Goal: Information Seeking & Learning: Understand process/instructions

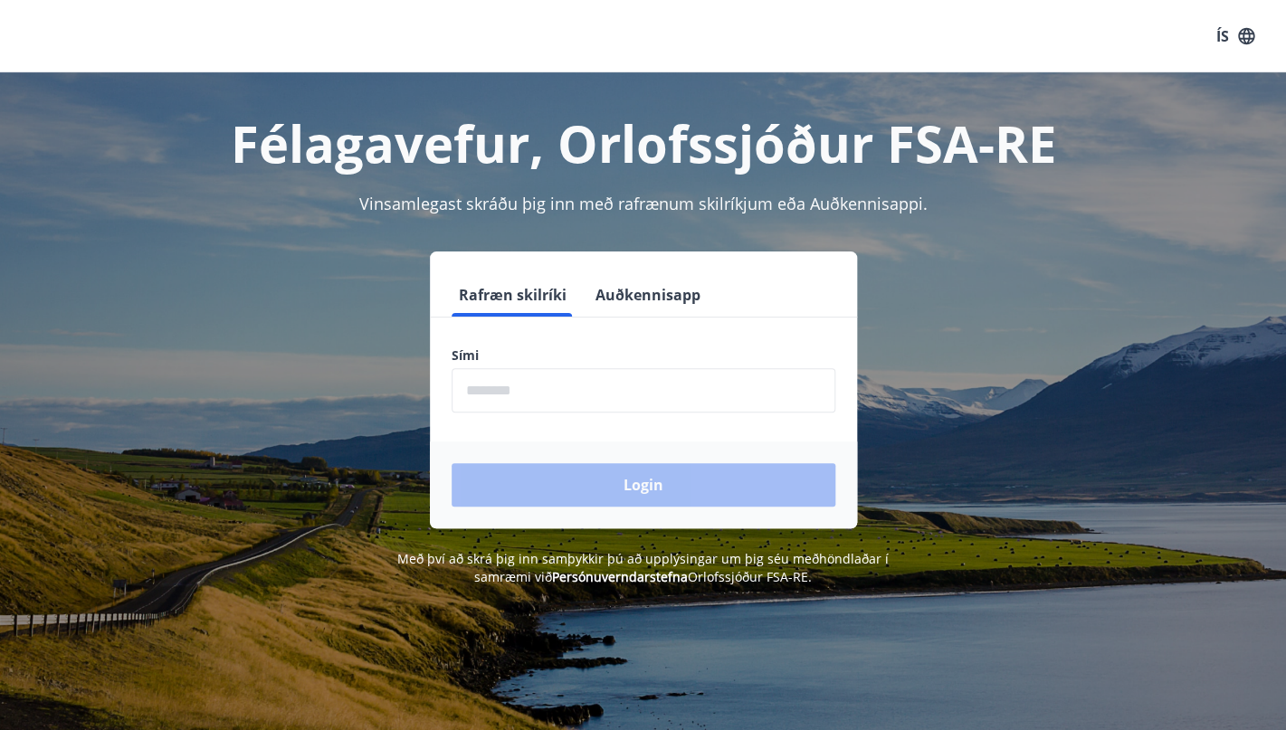
click at [472, 415] on form "Rafræn skilríki Auðkennisapp Sími ​ Login" at bounding box center [643, 400] width 427 height 255
click at [505, 377] on input "phone" at bounding box center [644, 390] width 384 height 44
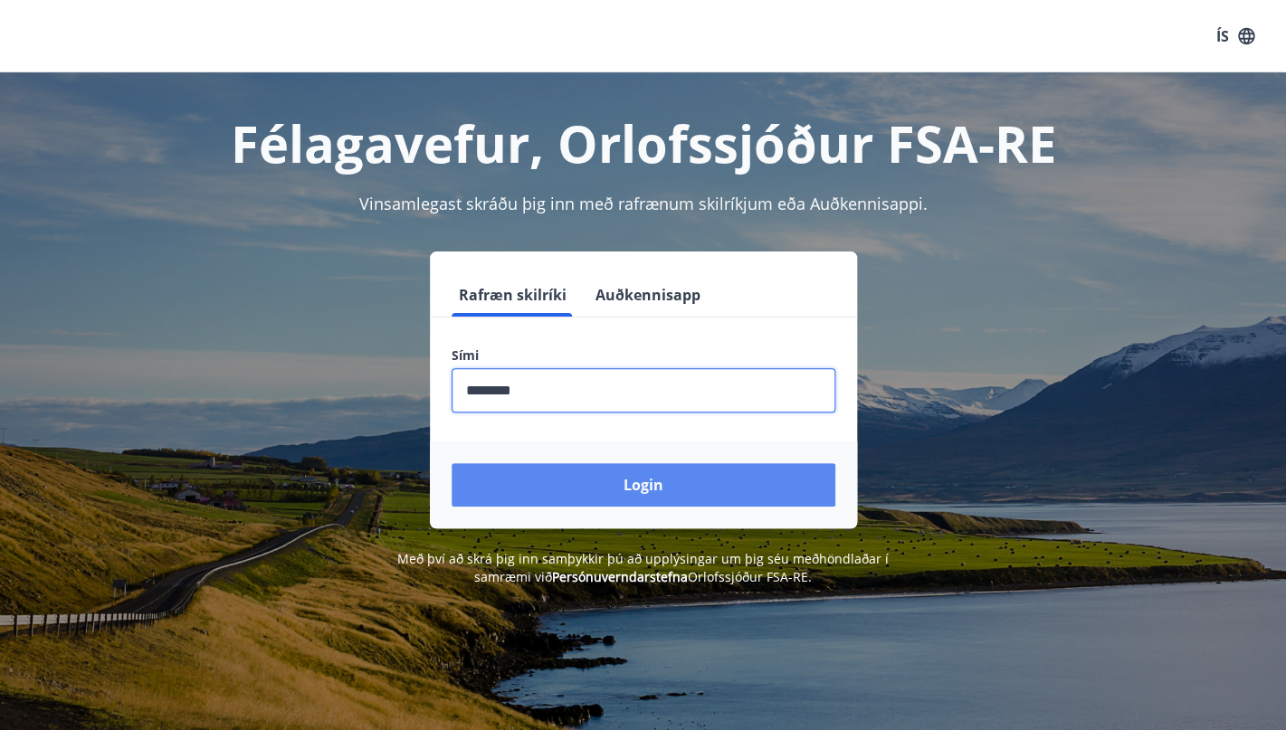
type input "********"
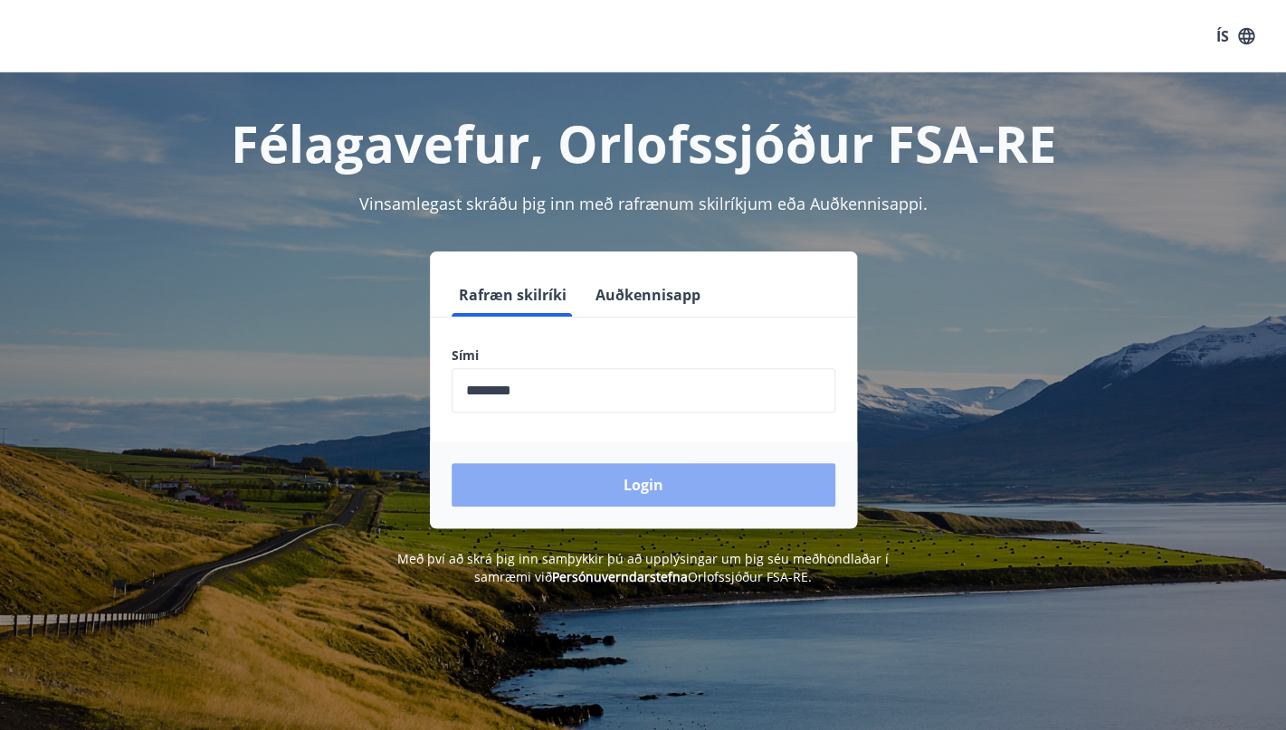
click at [650, 491] on button "Login" at bounding box center [644, 484] width 384 height 43
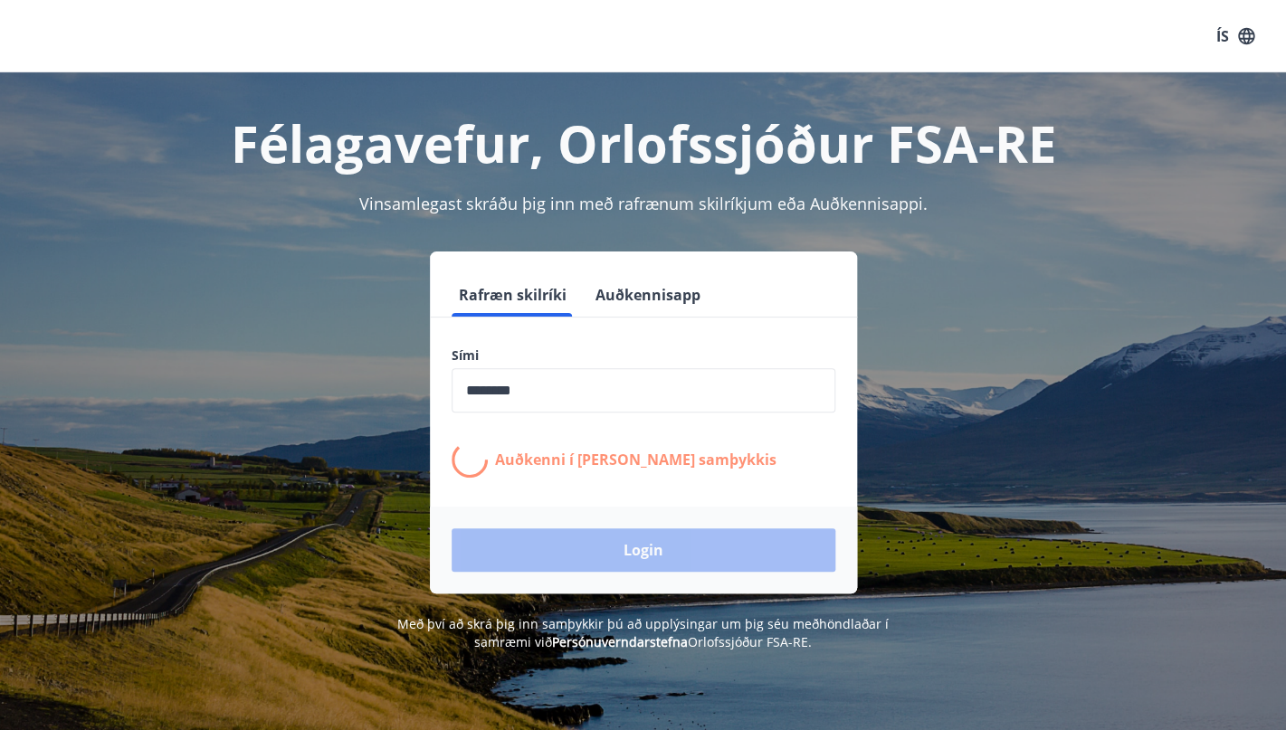
click at [251, 549] on div "Rafræn skilríki Auðkennisapp Sími ​ Auðkenni í síma bíður samþykkis Login" at bounding box center [643, 423] width 1243 height 342
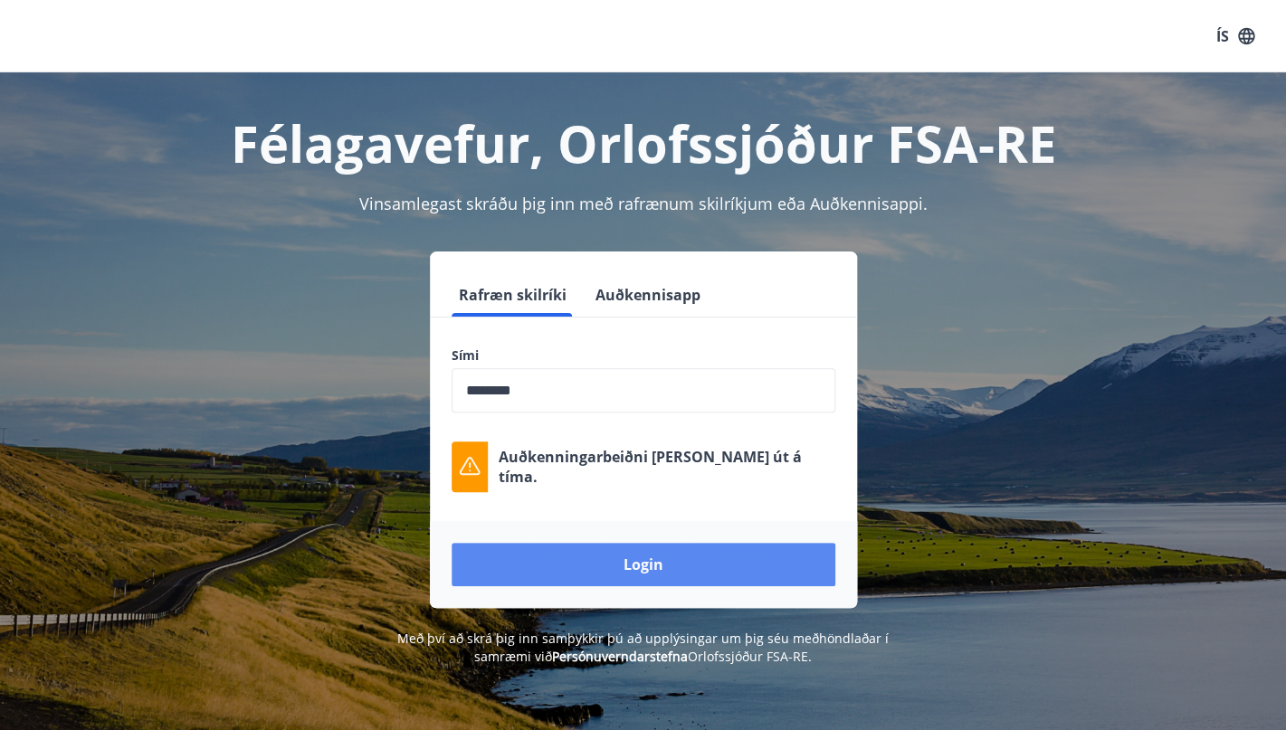
click at [664, 555] on button "Login" at bounding box center [644, 564] width 384 height 43
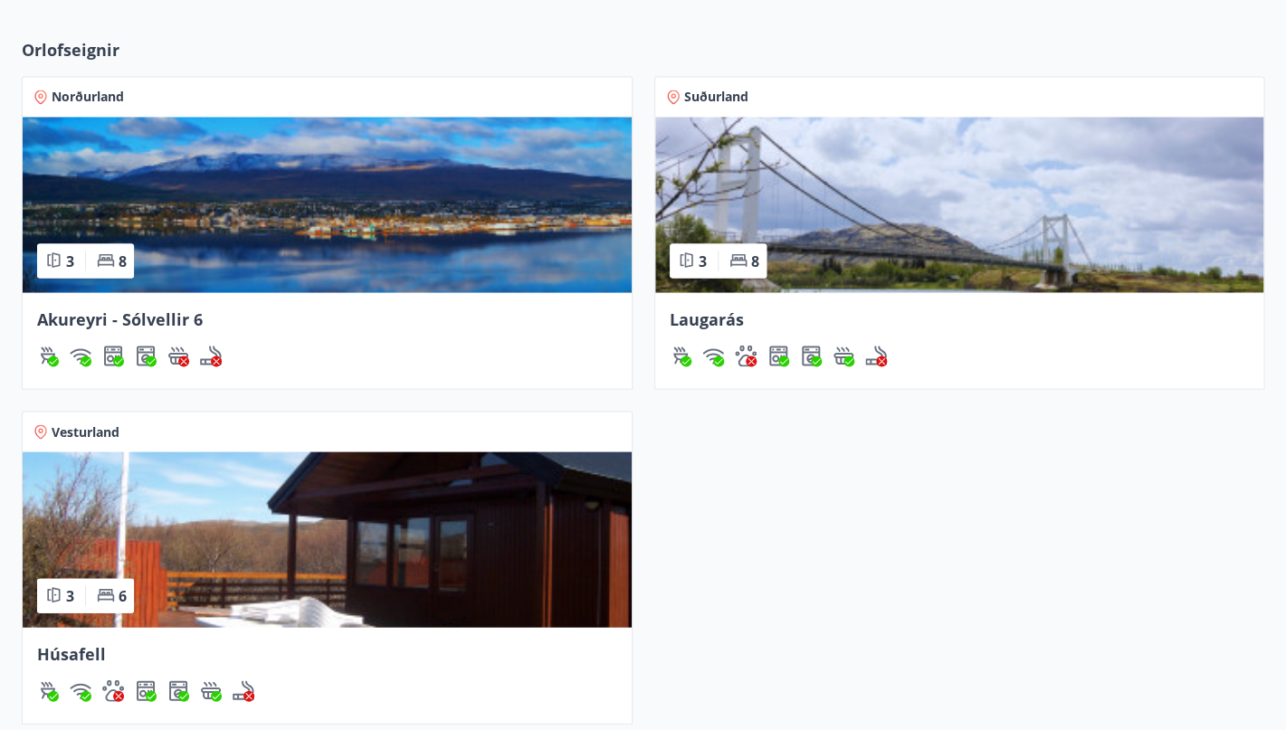
scroll to position [1144, 0]
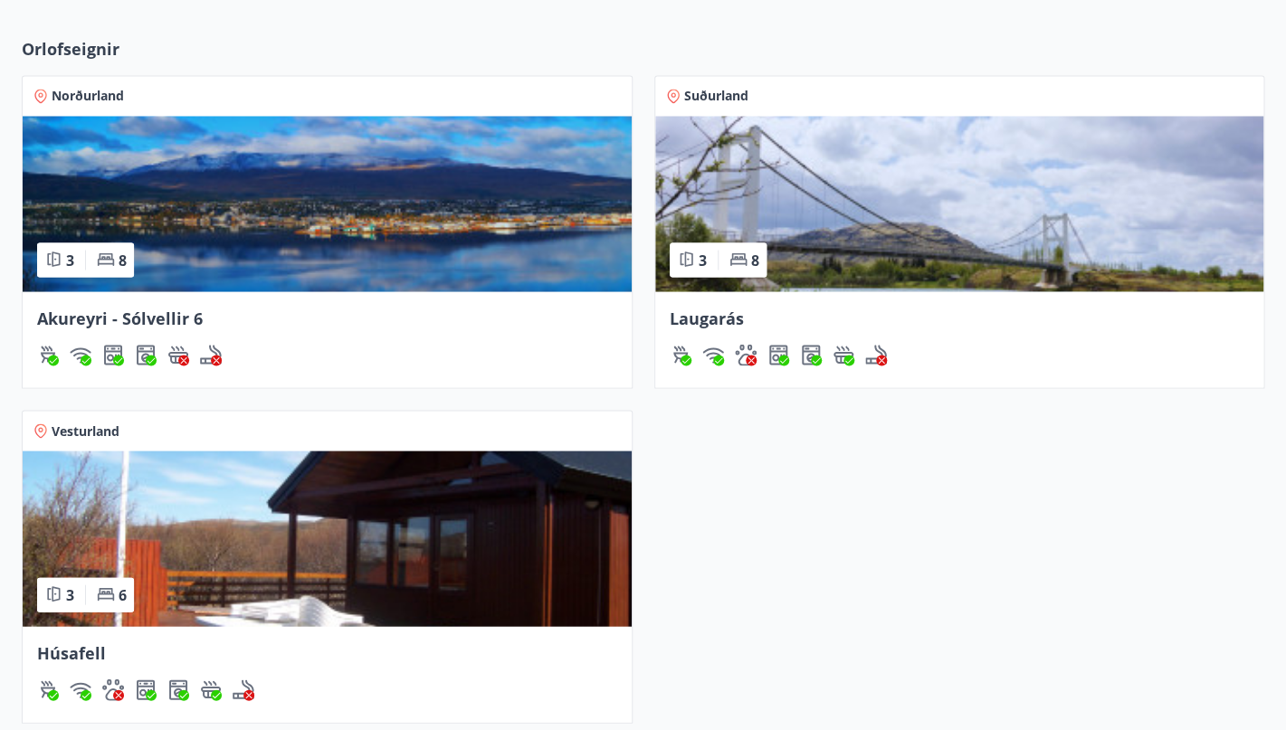
click at [786, 621] on div "Norðurland 3 8 Akureyri - Sólvellir 6 Suðurland 3 8 Laugarás Vesturland 3 6 Hús…" at bounding box center [632, 388] width 1265 height 670
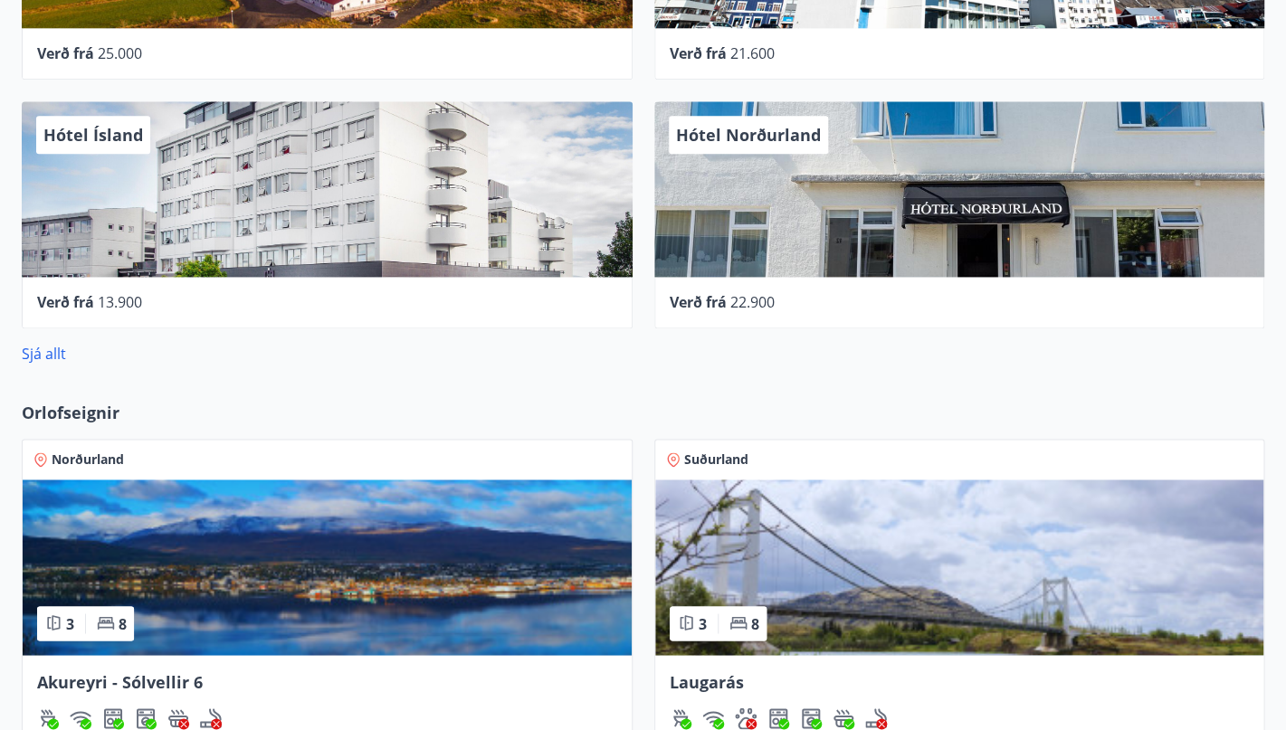
scroll to position [781, 0]
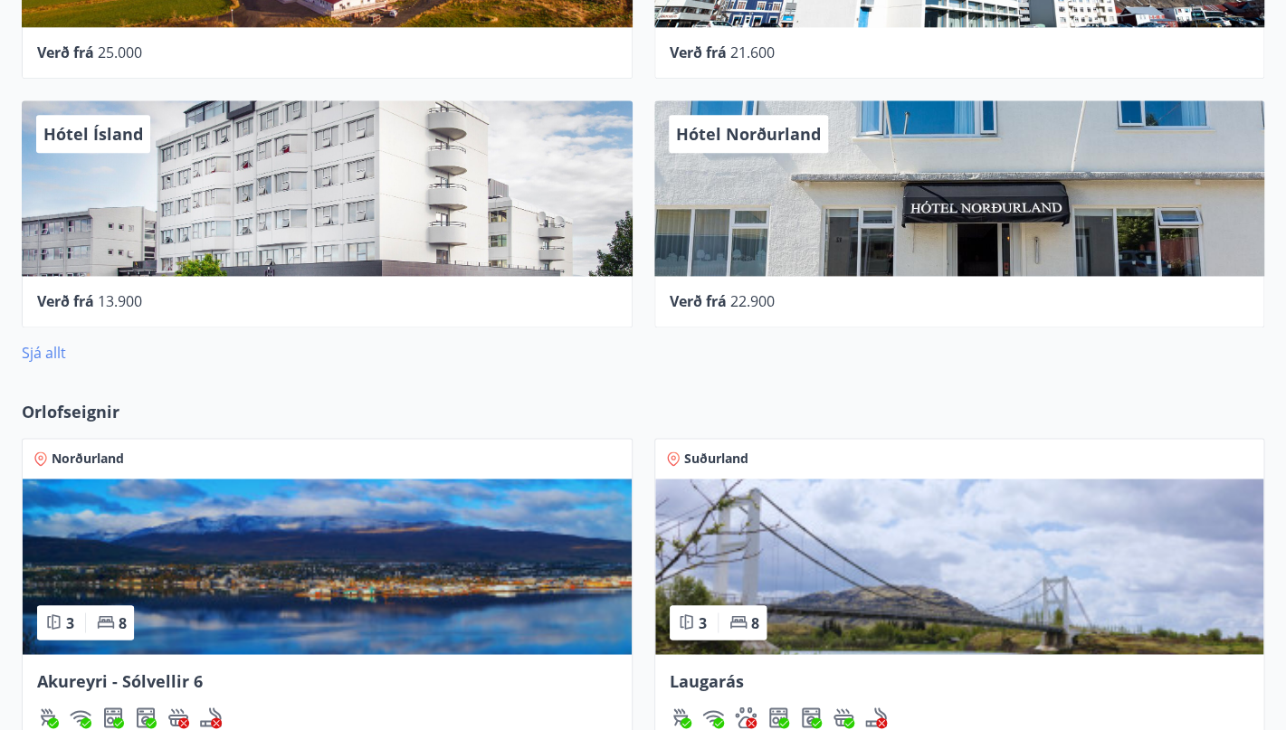
click at [43, 353] on link "Sjá allt" at bounding box center [44, 353] width 44 height 20
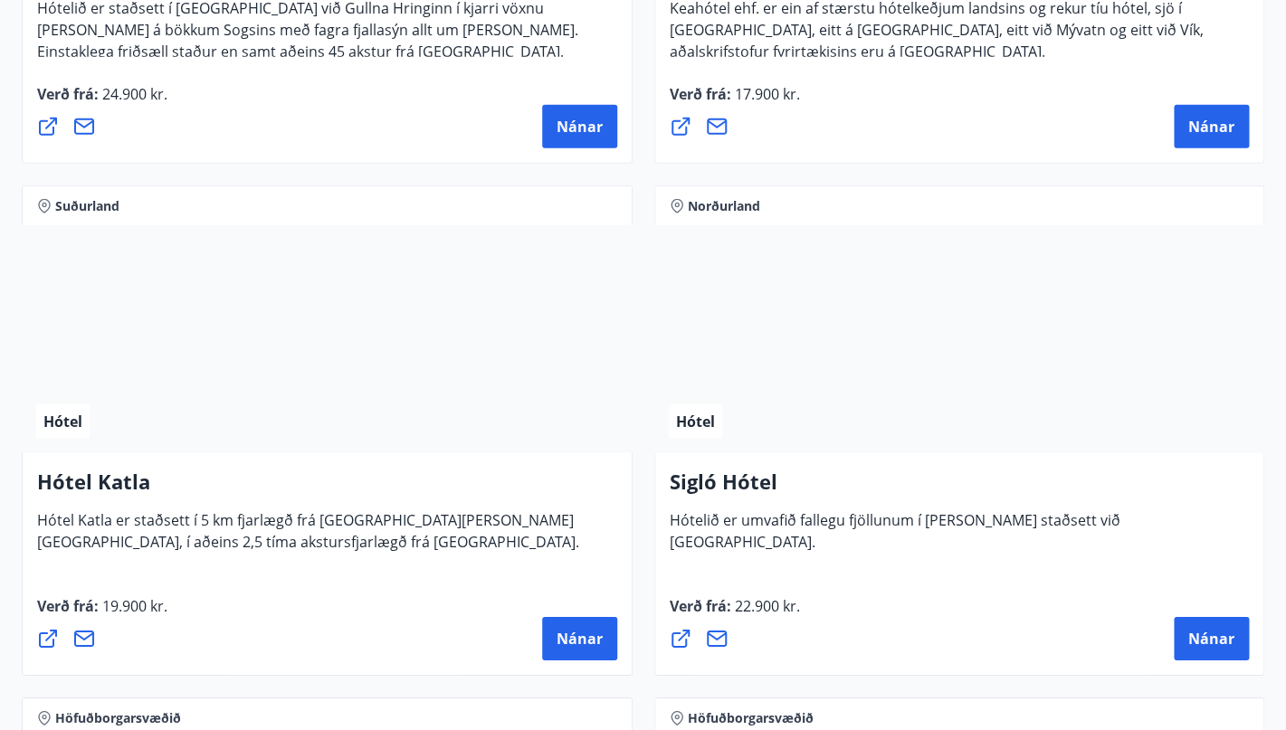
scroll to position [1709, 0]
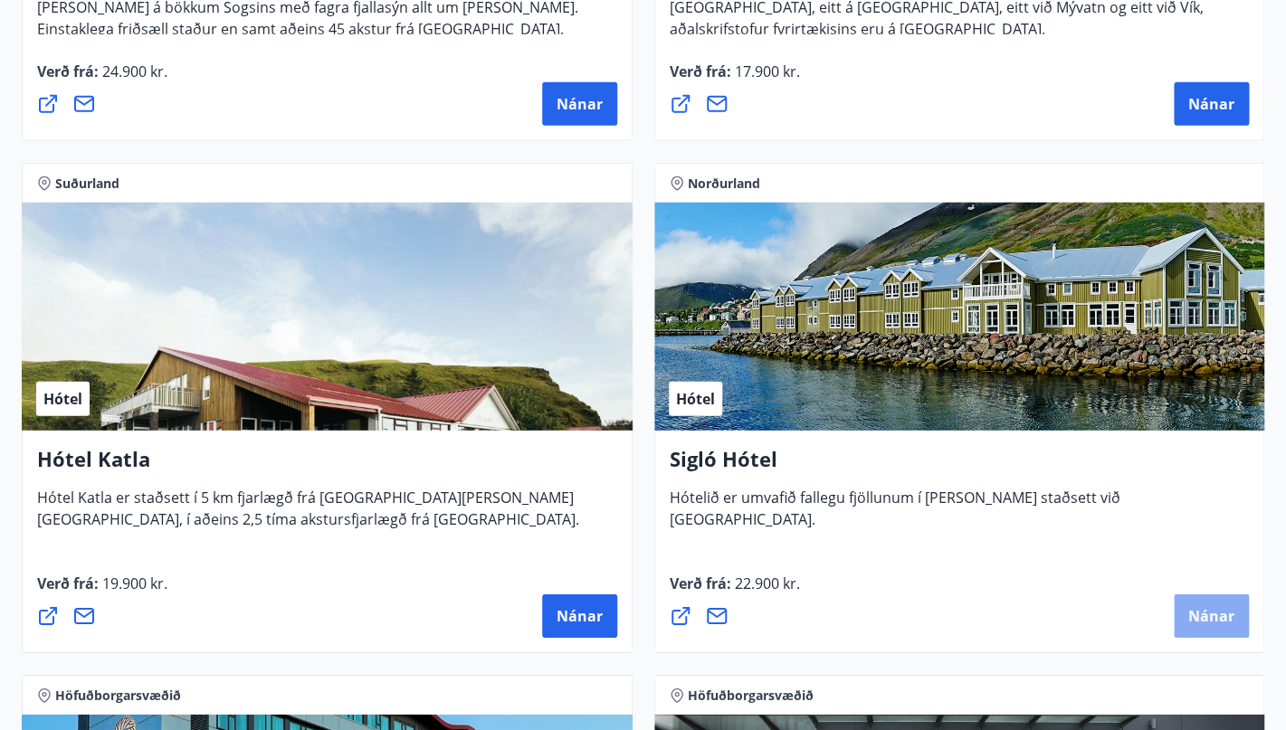
click at [1204, 623] on span "Nánar" at bounding box center [1211, 616] width 46 height 20
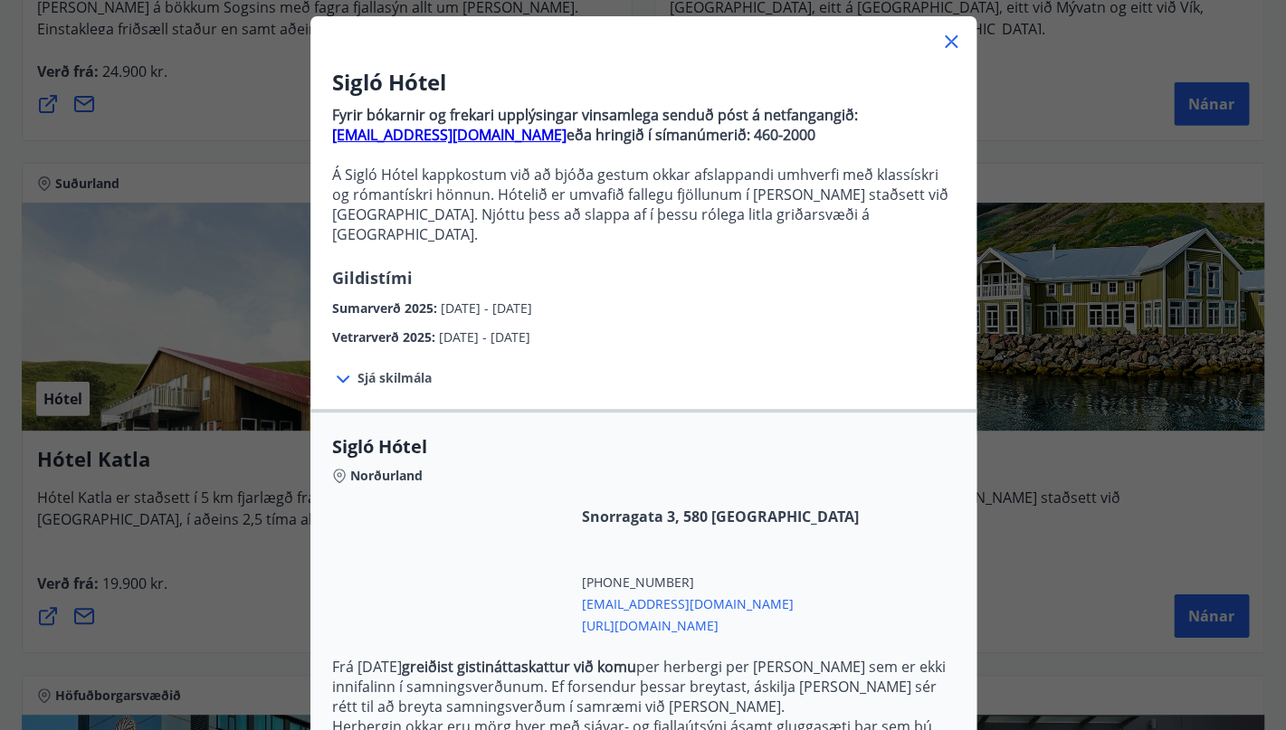
scroll to position [102, 0]
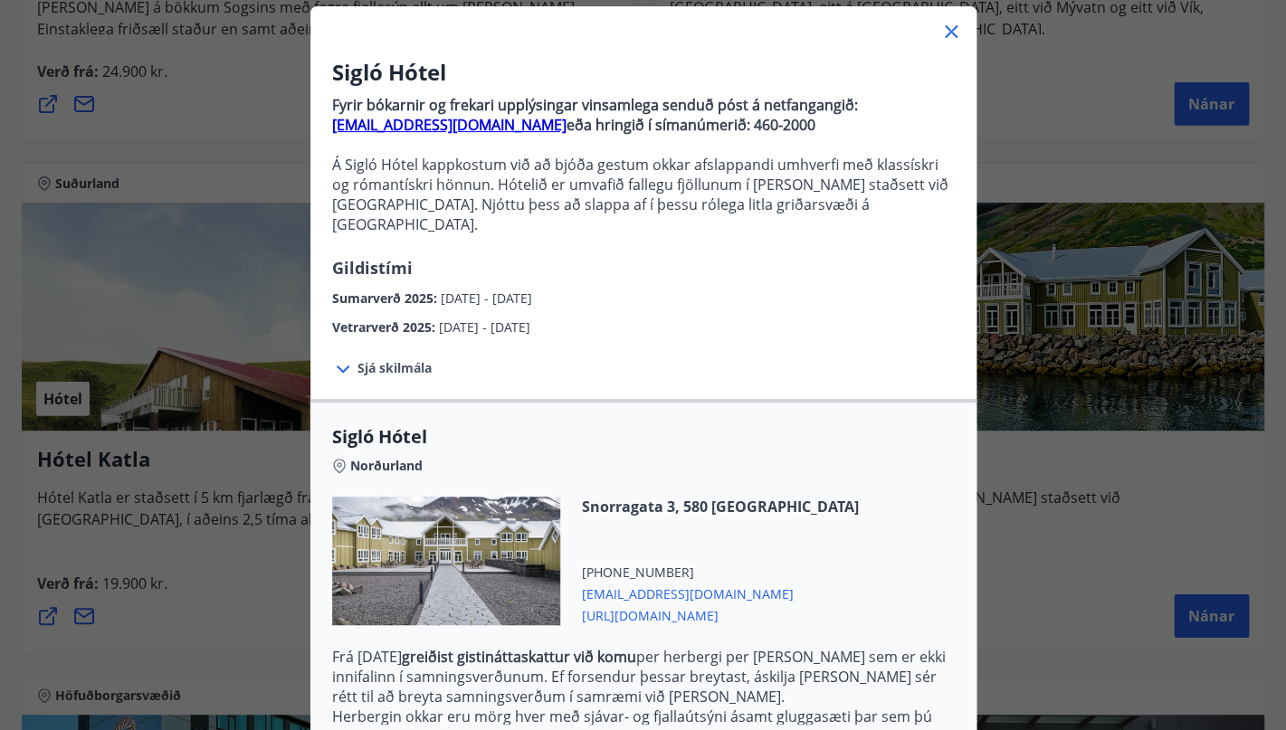
click at [396, 359] on span "Sjá skilmála" at bounding box center [395, 368] width 74 height 18
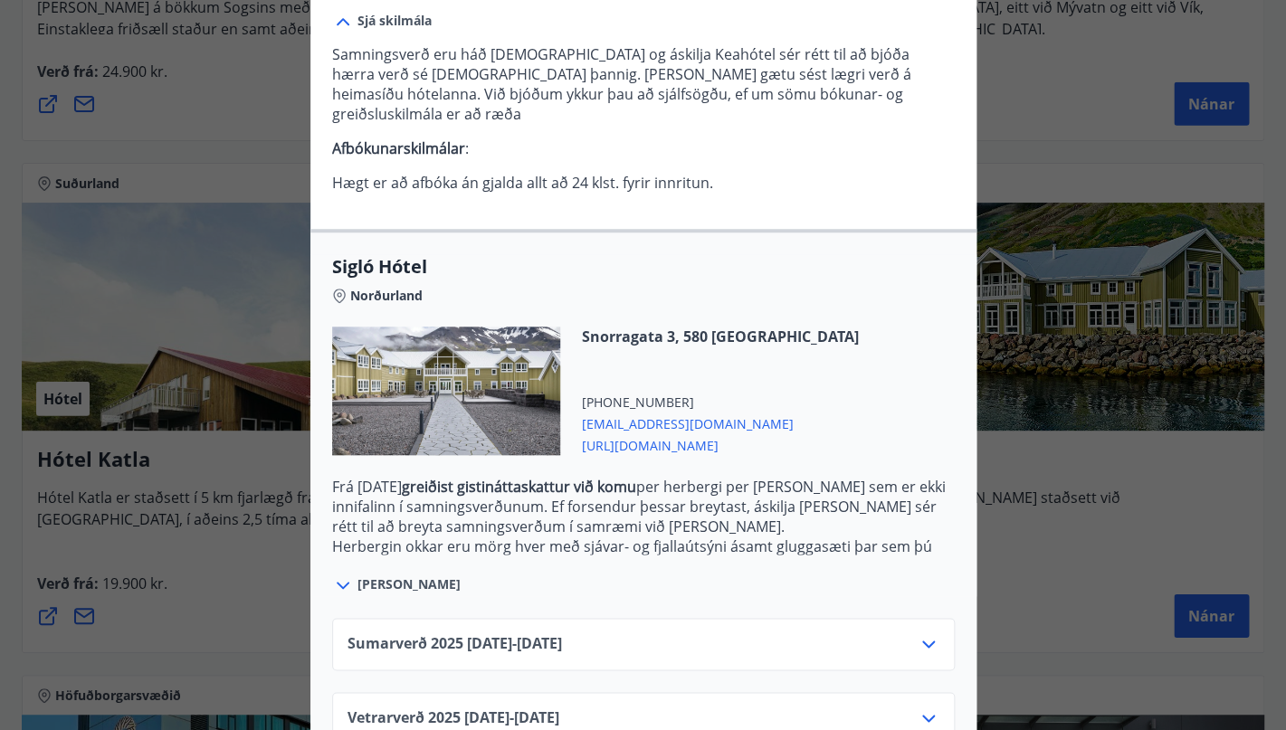
scroll to position [466, 0]
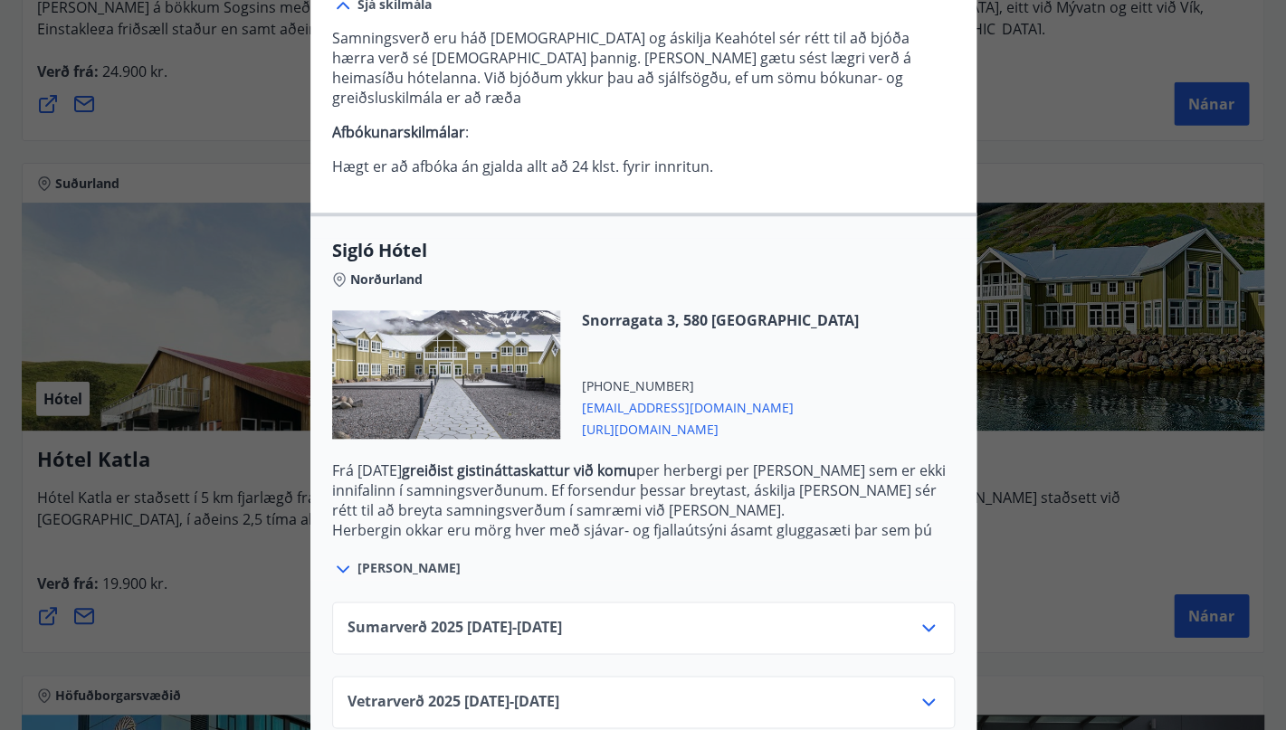
click at [930, 617] on icon at bounding box center [929, 628] width 22 height 22
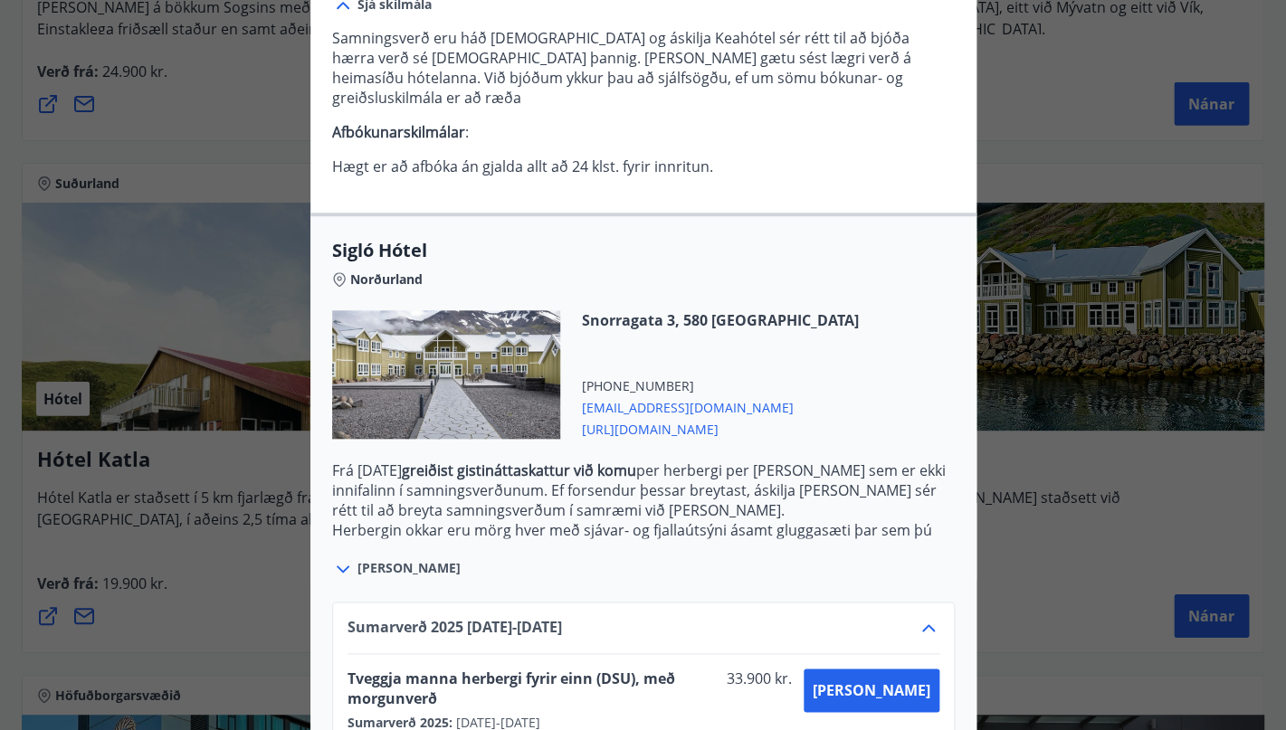
scroll to position [613, 0]
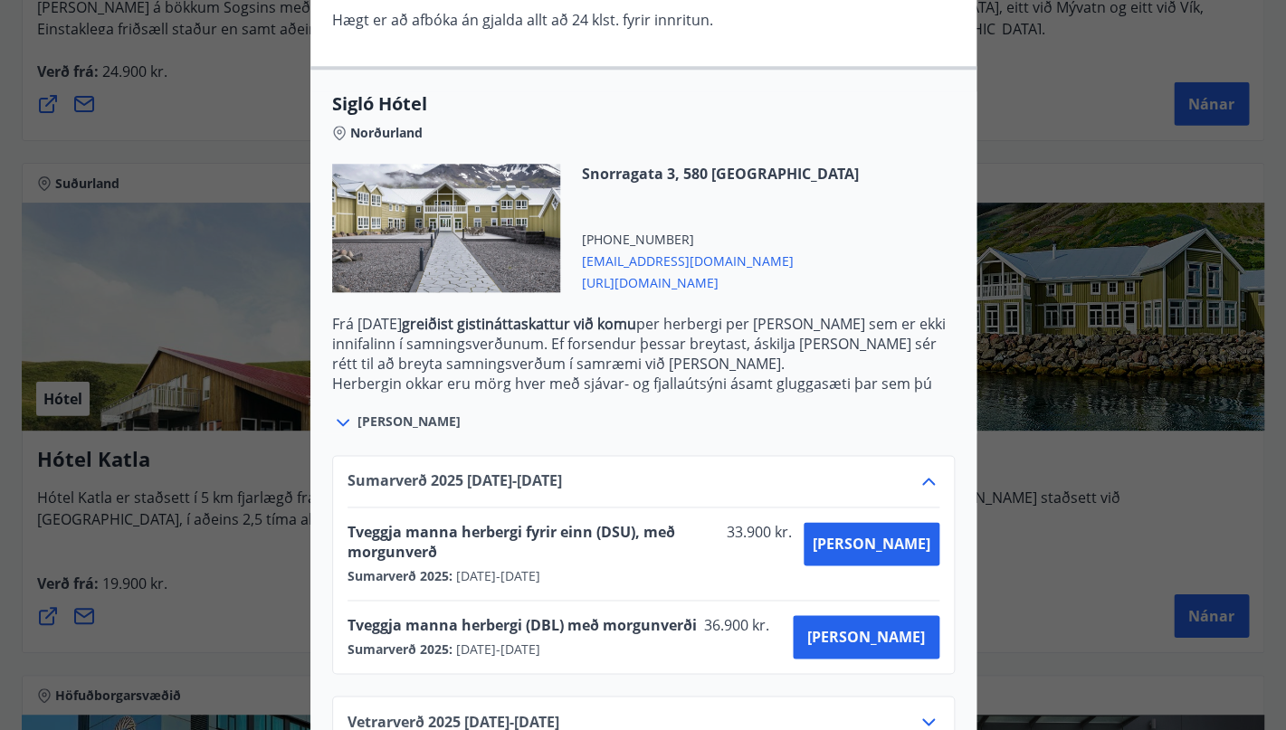
click at [936, 711] on icon at bounding box center [929, 722] width 22 height 22
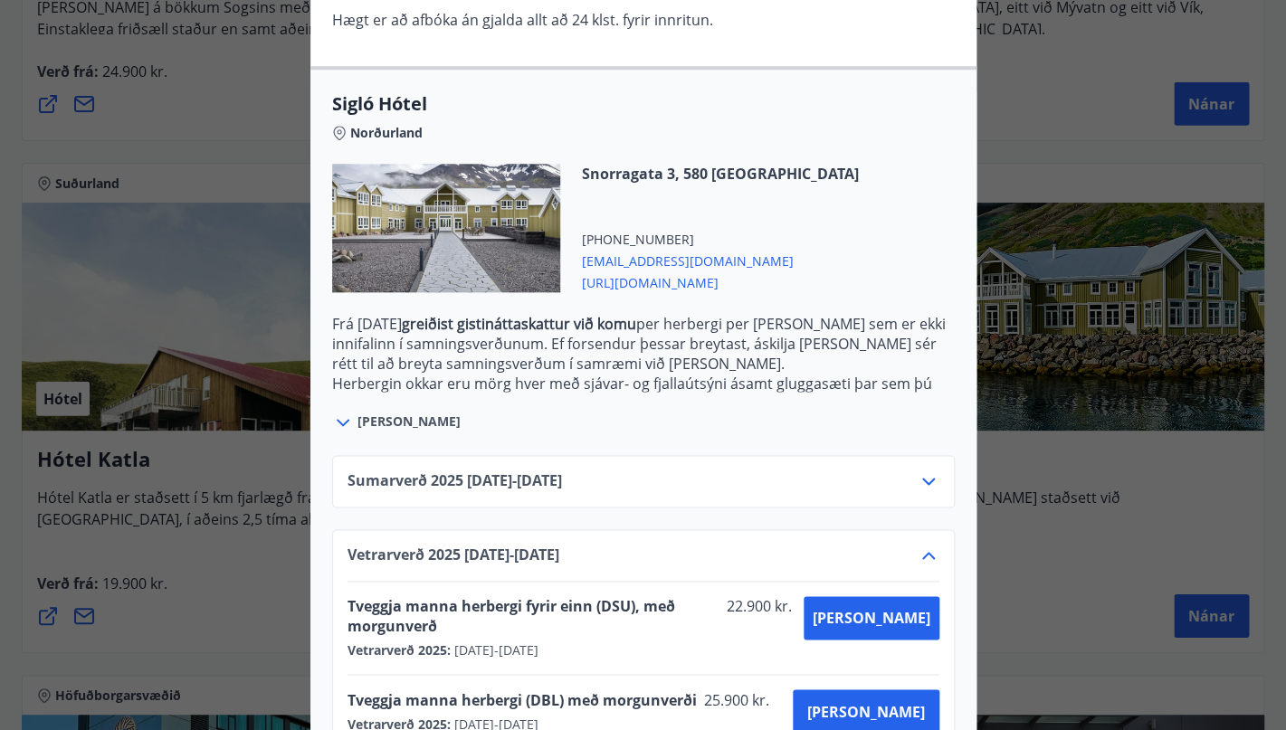
click at [226, 173] on div at bounding box center [643, 365] width 1286 height 730
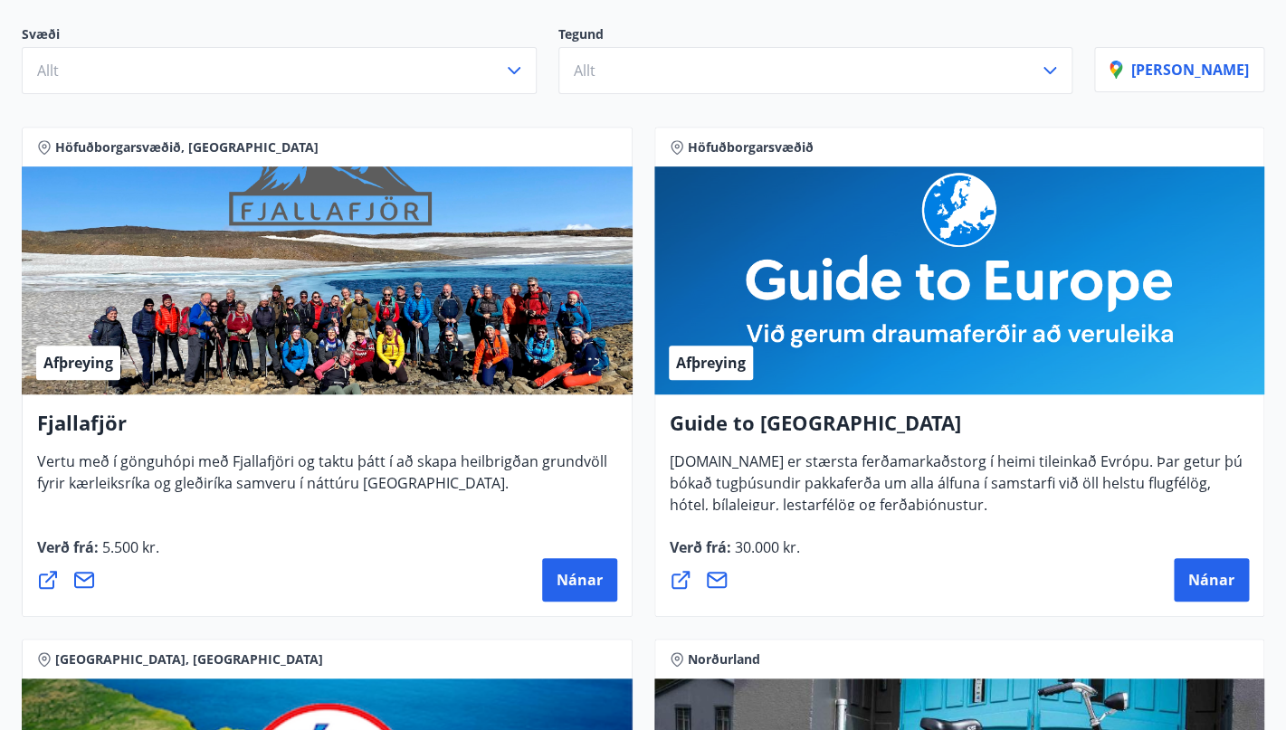
scroll to position [0, 0]
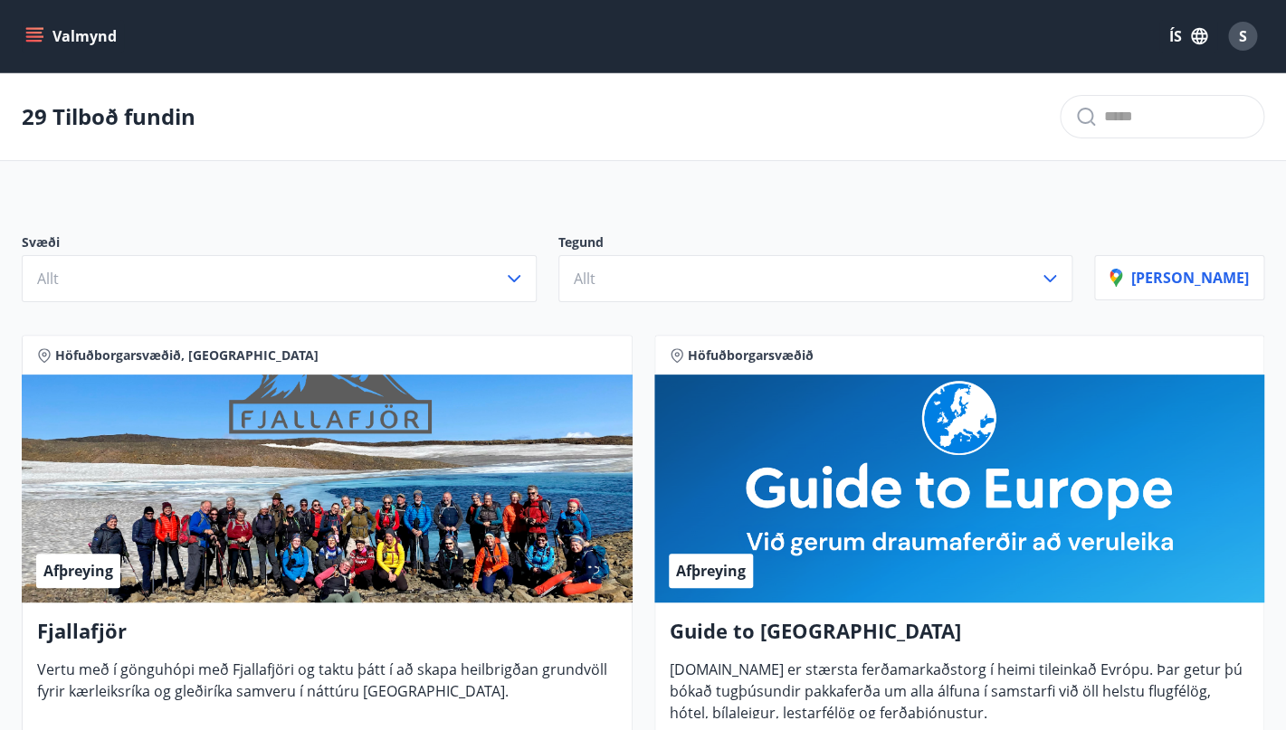
click at [1251, 40] on div "S" at bounding box center [1242, 36] width 29 height 29
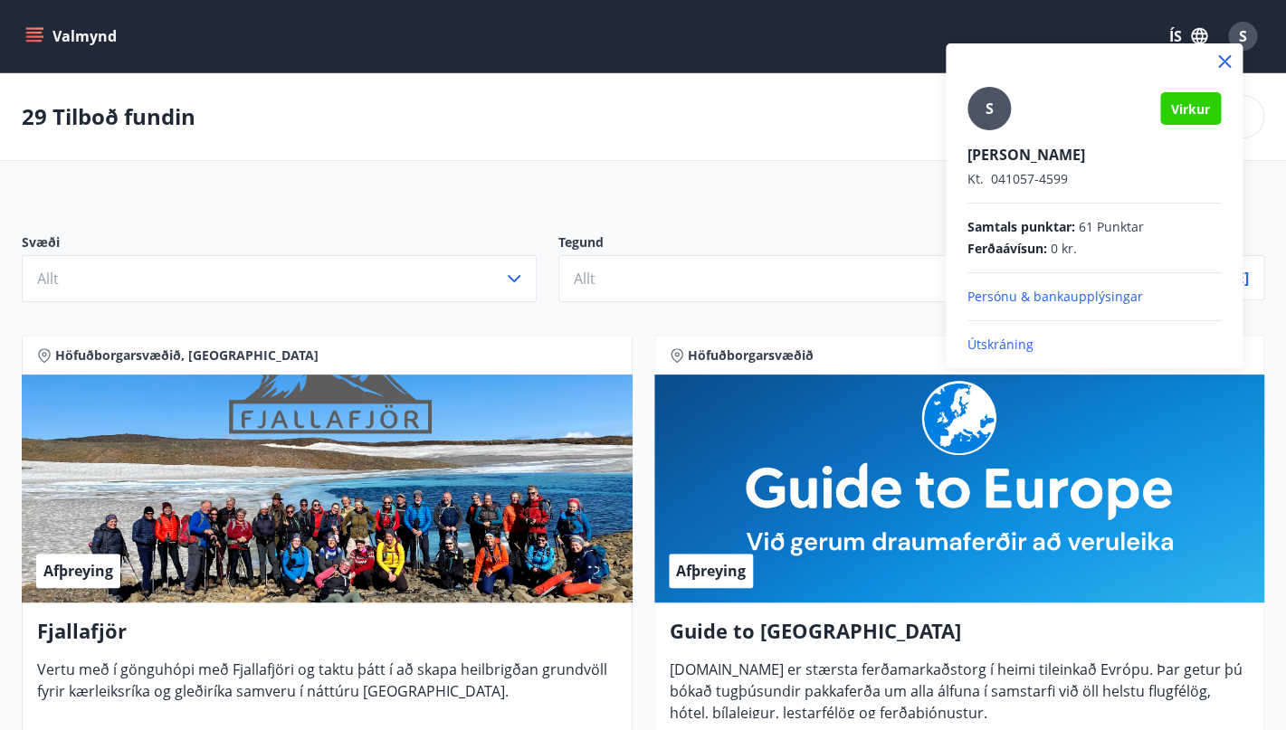
click at [577, 146] on div at bounding box center [643, 365] width 1286 height 730
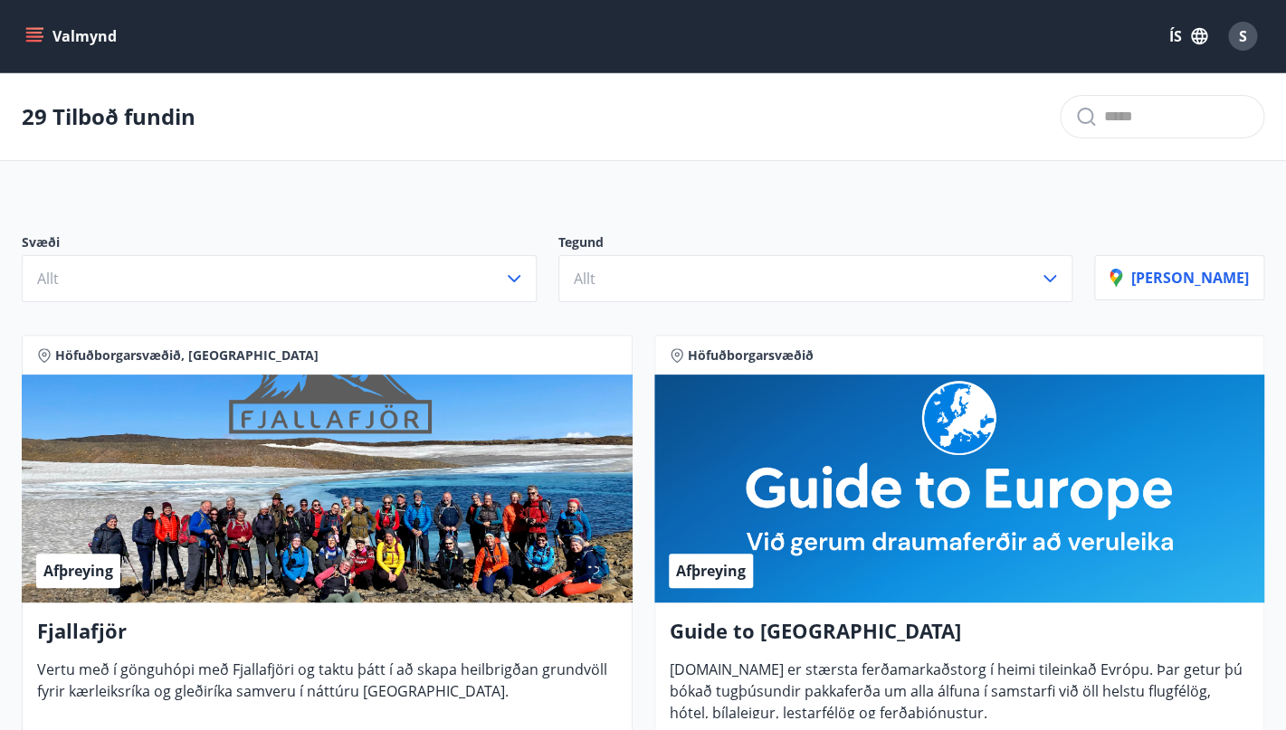
click at [38, 41] on icon "menu" at bounding box center [34, 41] width 16 height 2
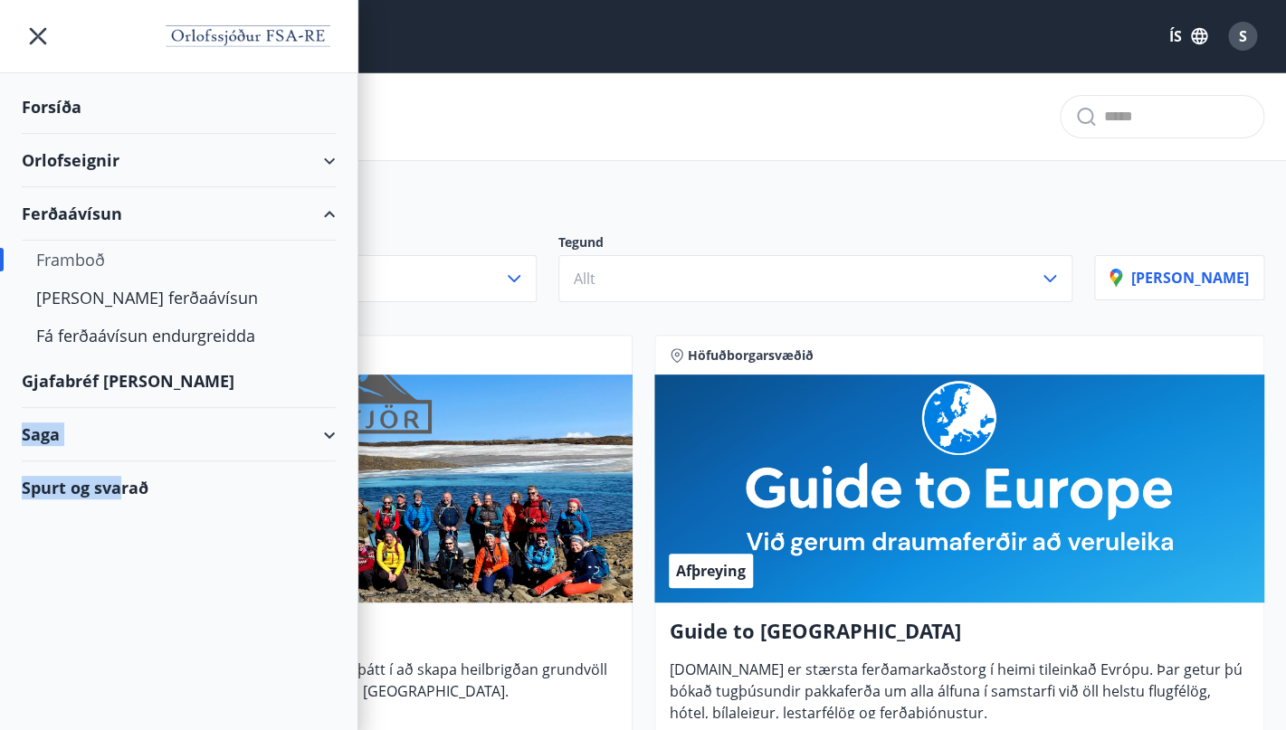
click at [125, 484] on div "Spurt og svarað" at bounding box center [179, 488] width 314 height 52
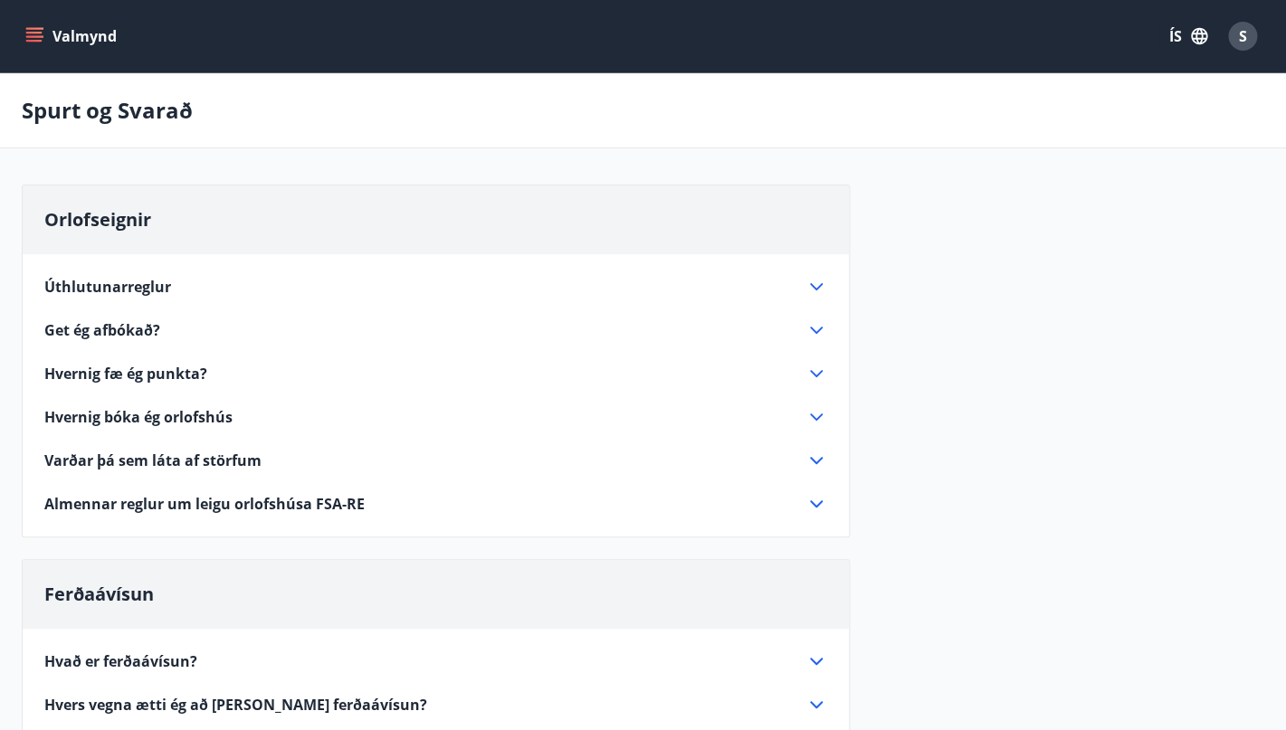
click at [820, 284] on icon at bounding box center [817, 287] width 22 height 22
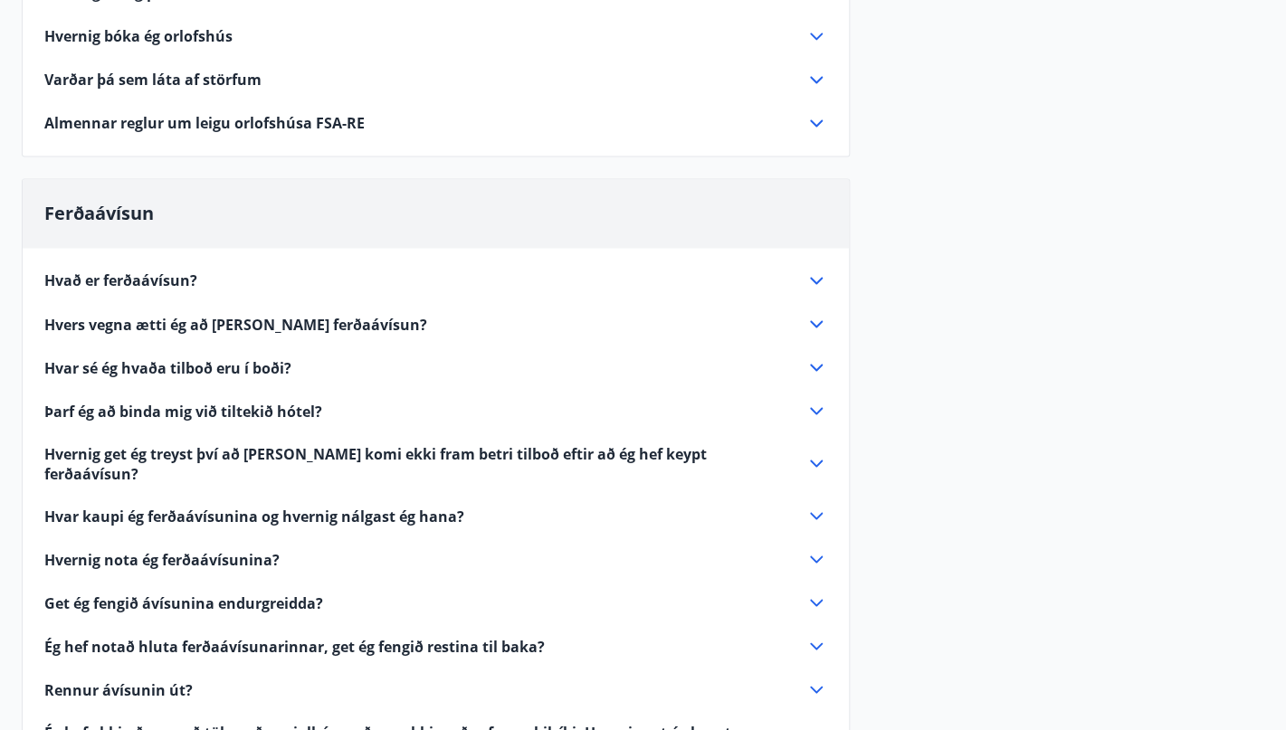
scroll to position [1000, 0]
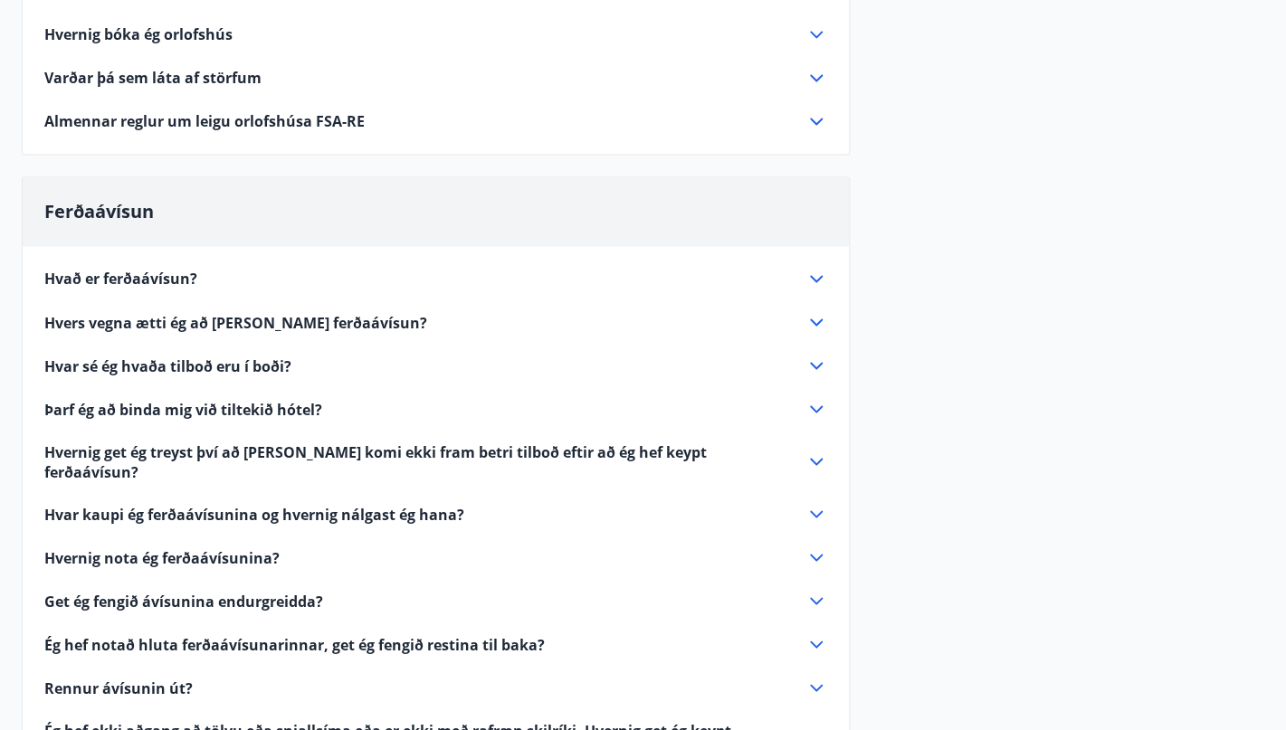
click at [816, 398] on icon at bounding box center [817, 409] width 22 height 22
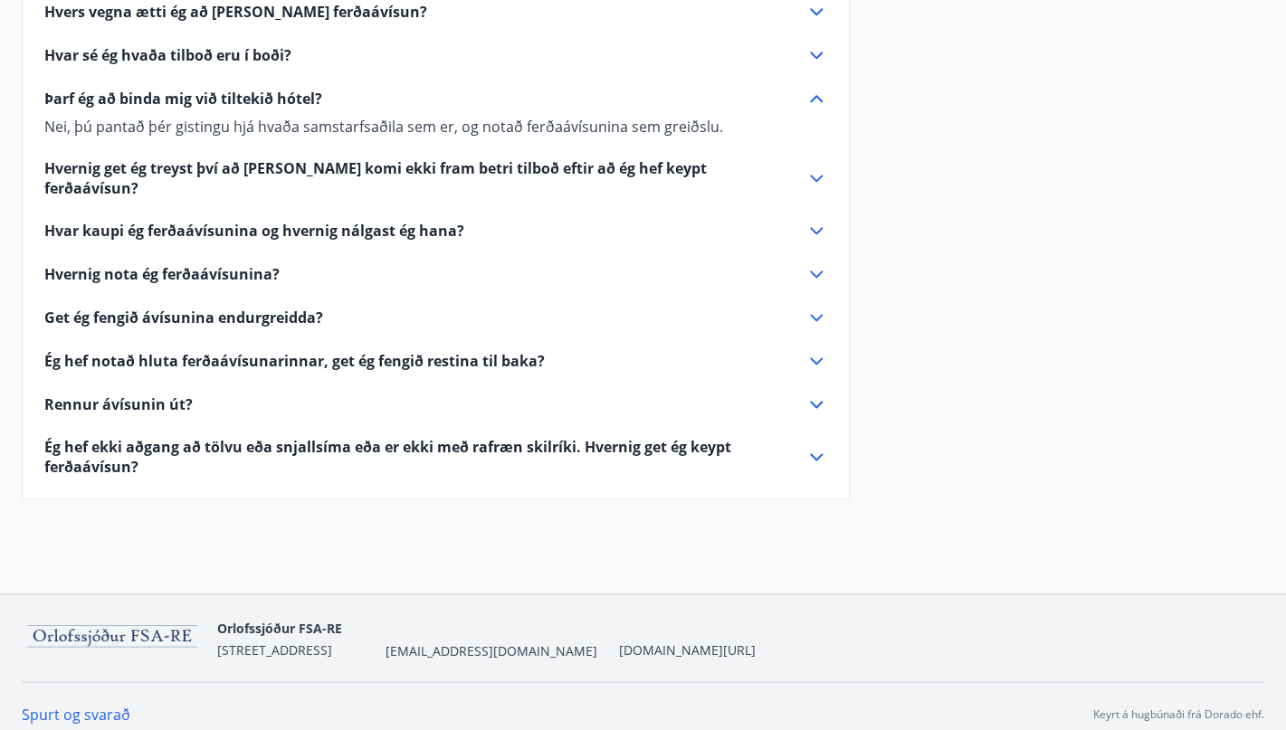
scroll to position [691, 0]
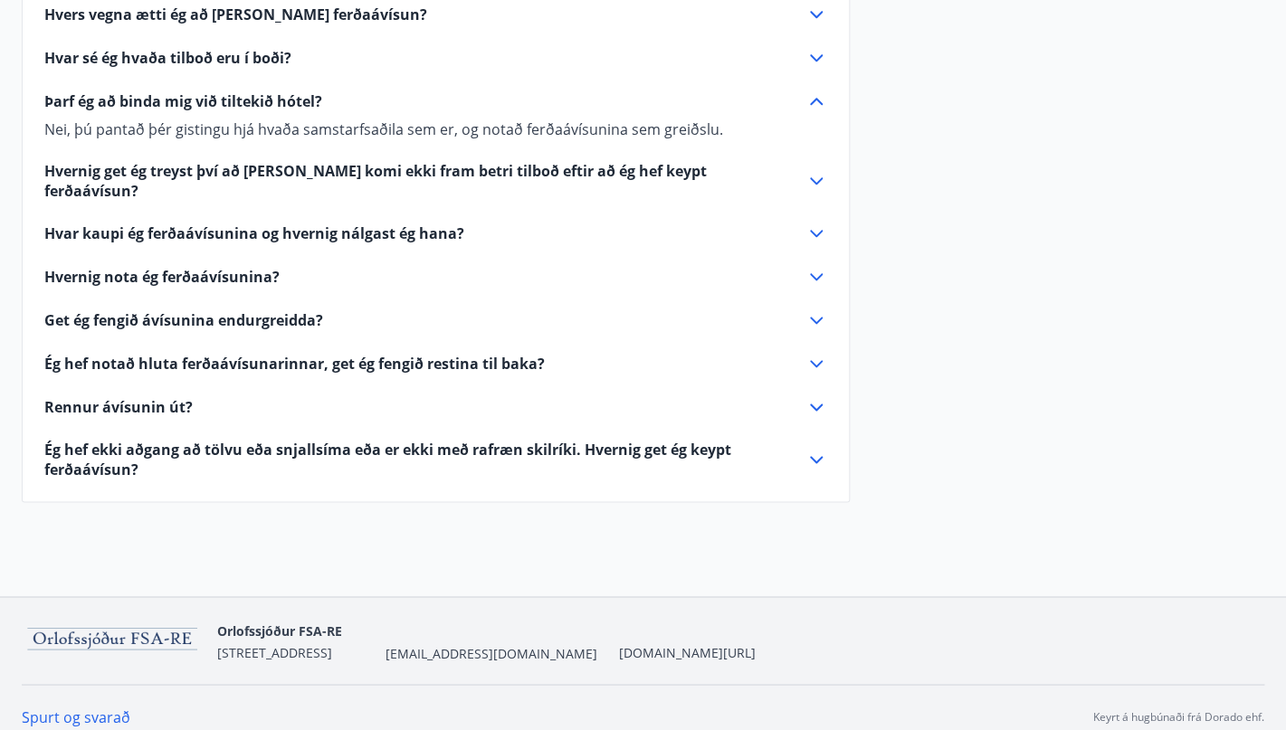
click at [816, 170] on icon at bounding box center [817, 181] width 22 height 22
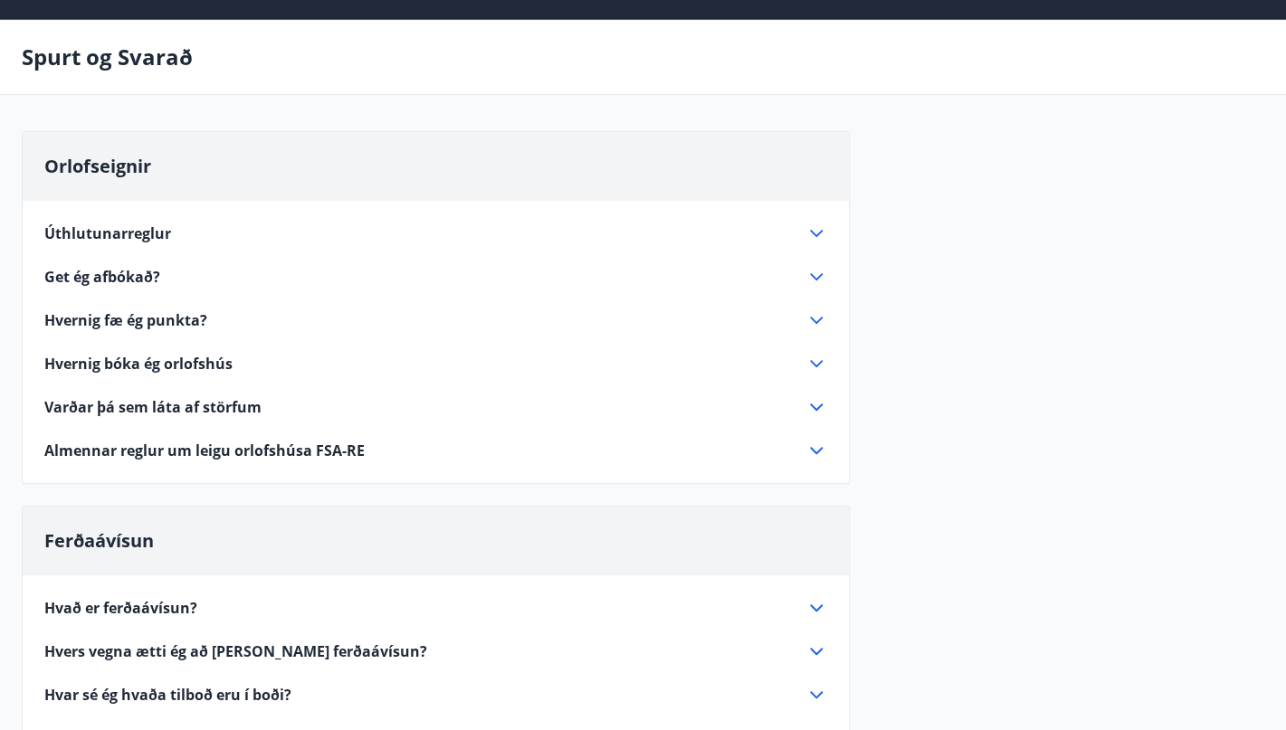
scroll to position [0, 0]
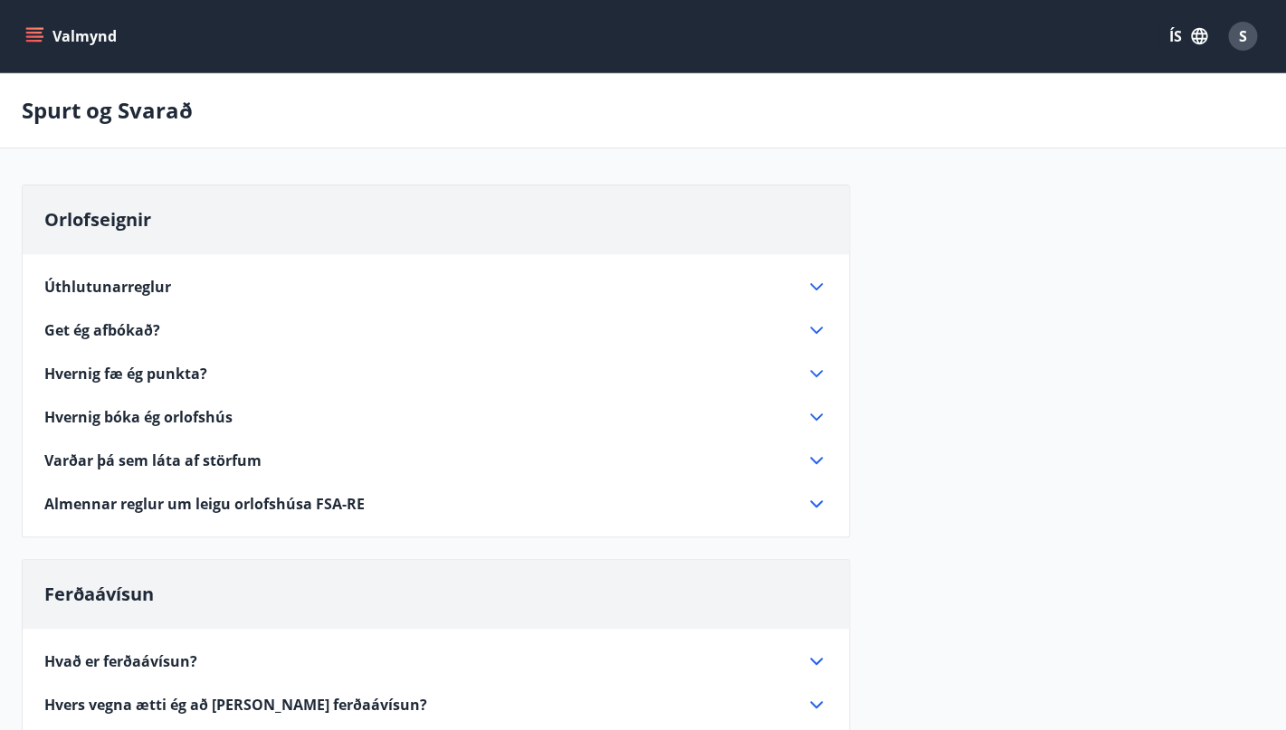
click at [39, 40] on icon "menu" at bounding box center [34, 36] width 18 height 18
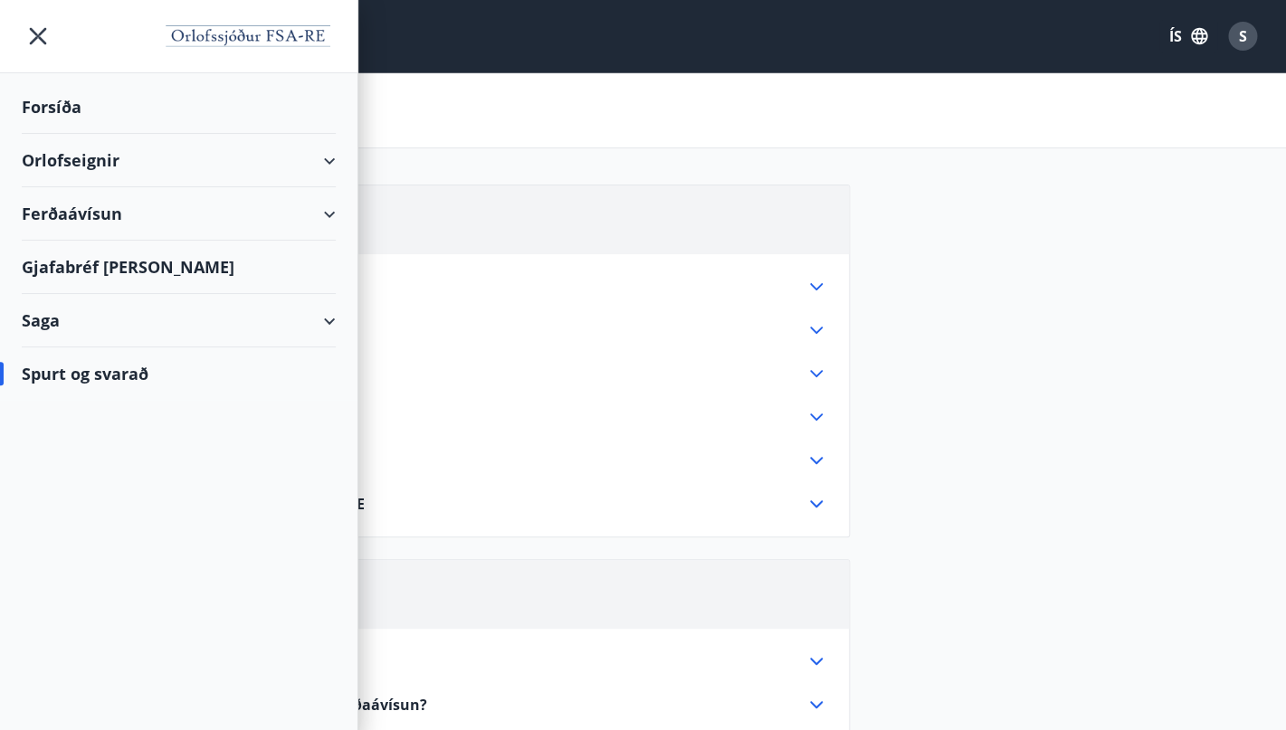
click at [329, 161] on div "Orlofseignir" at bounding box center [179, 160] width 314 height 53
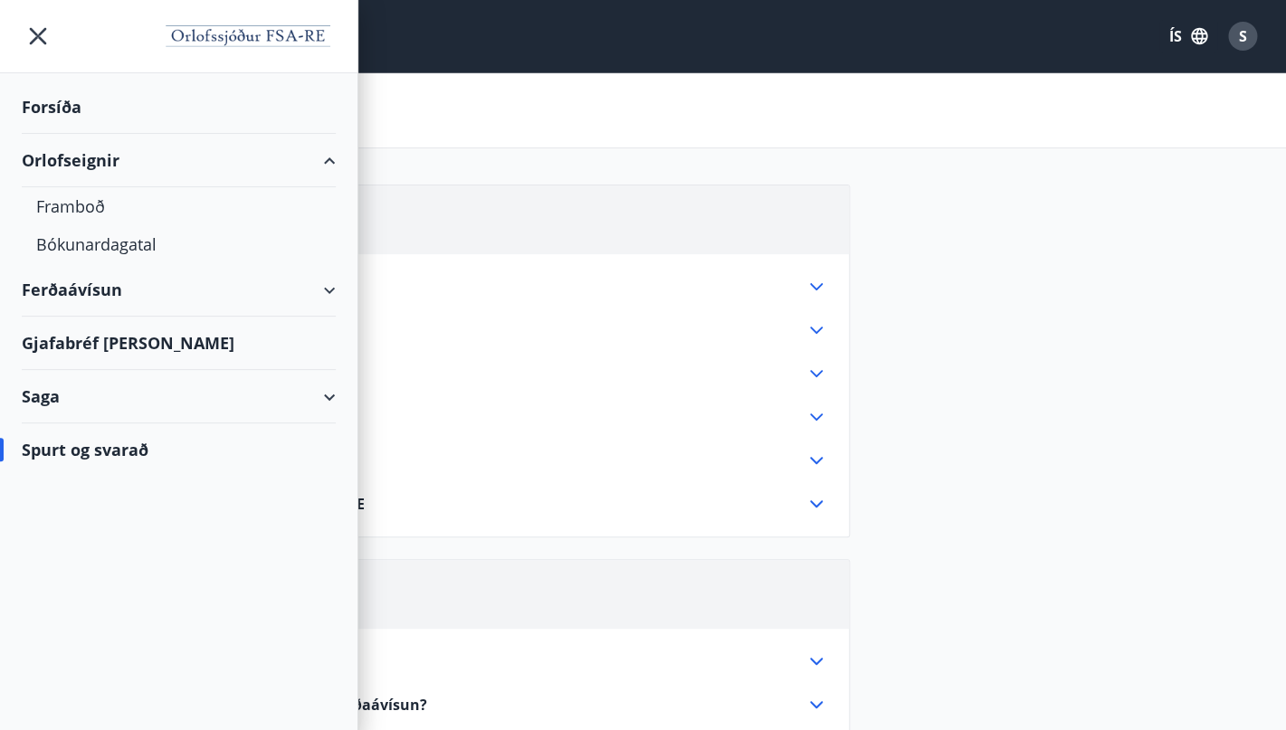
click at [339, 287] on icon at bounding box center [330, 291] width 22 height 22
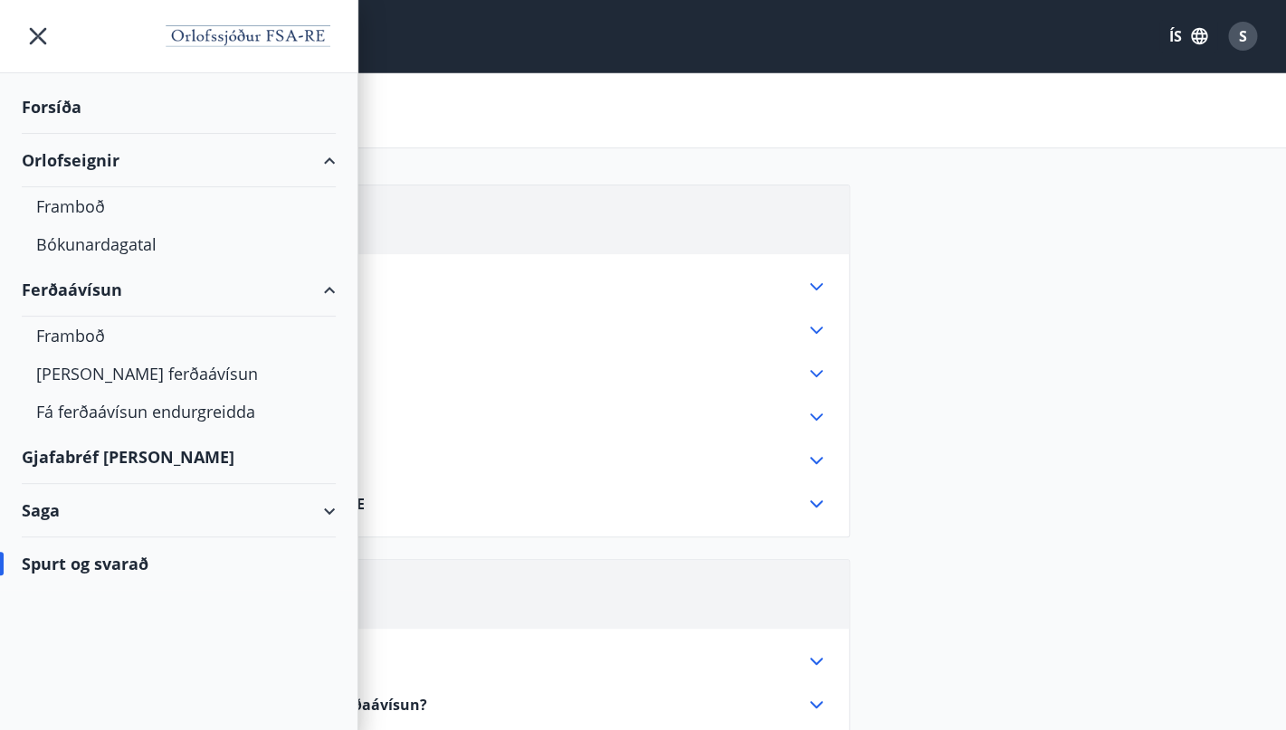
click at [328, 510] on div "Saga" at bounding box center [179, 510] width 314 height 53
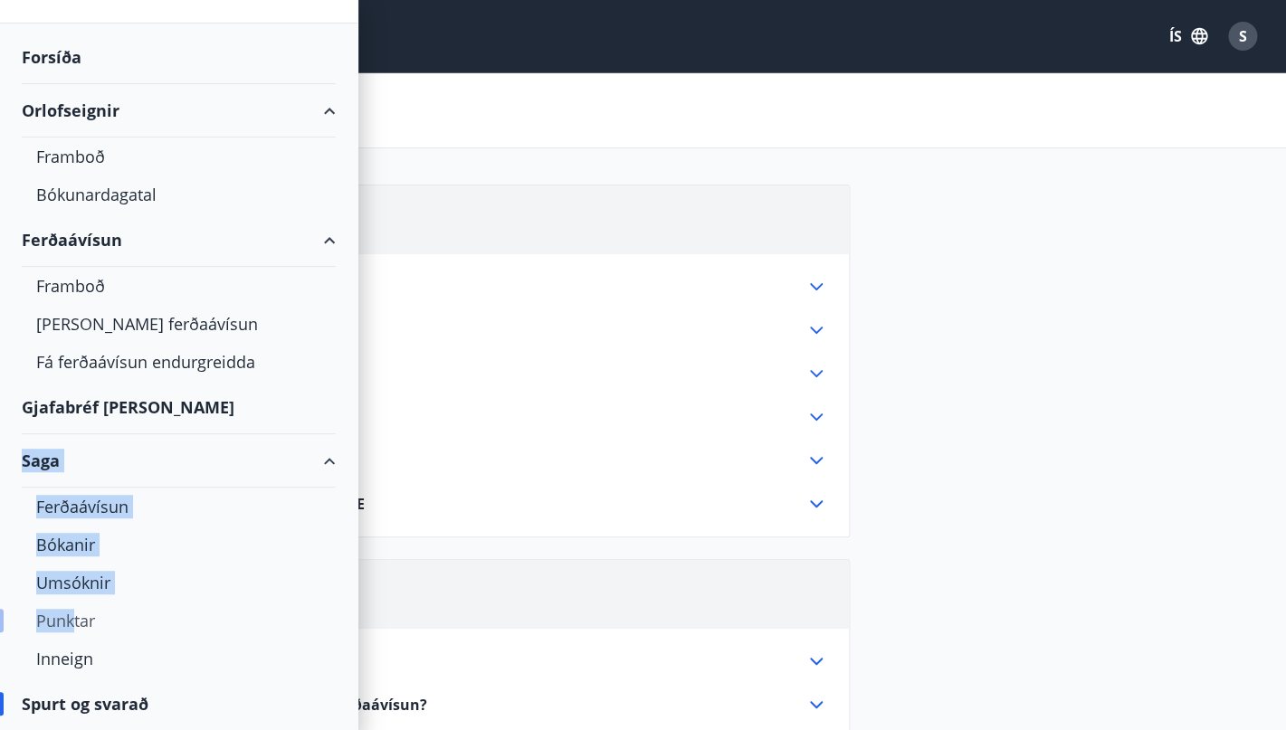
click at [72, 618] on div "Punktar" at bounding box center [178, 621] width 285 height 38
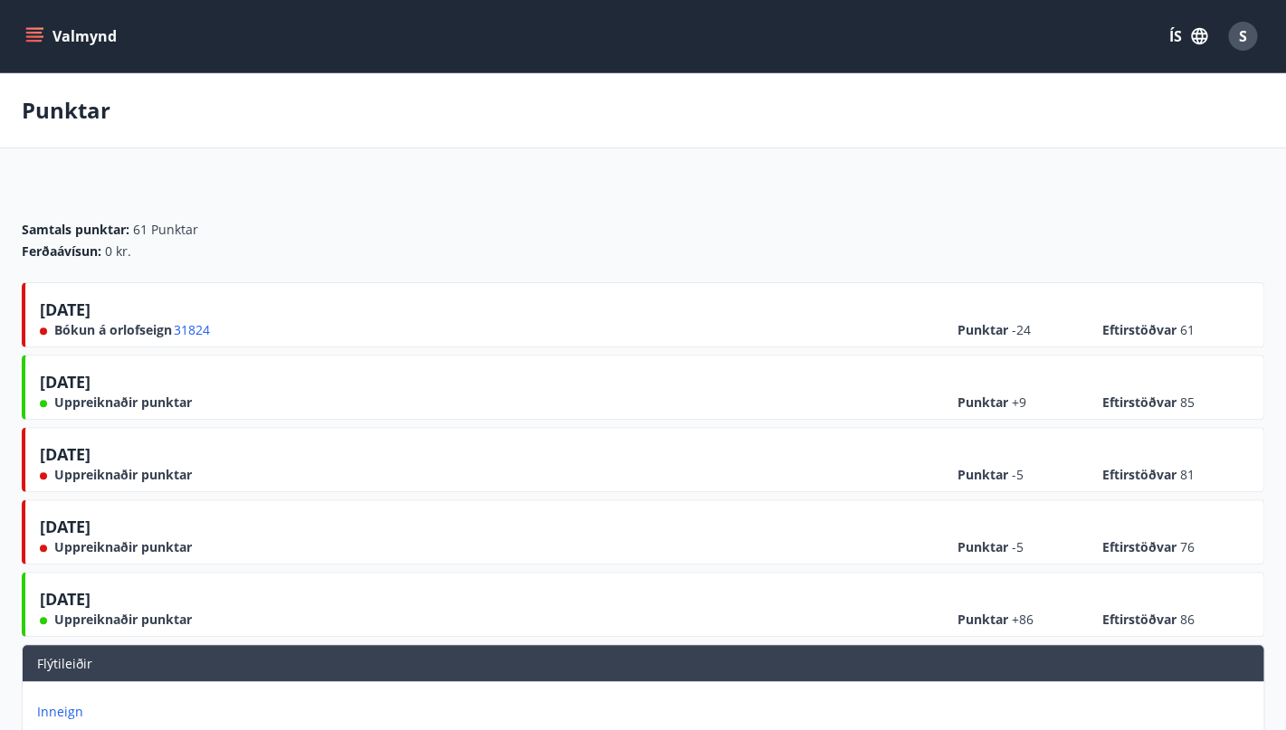
click at [41, 37] on icon "menu" at bounding box center [36, 36] width 20 height 2
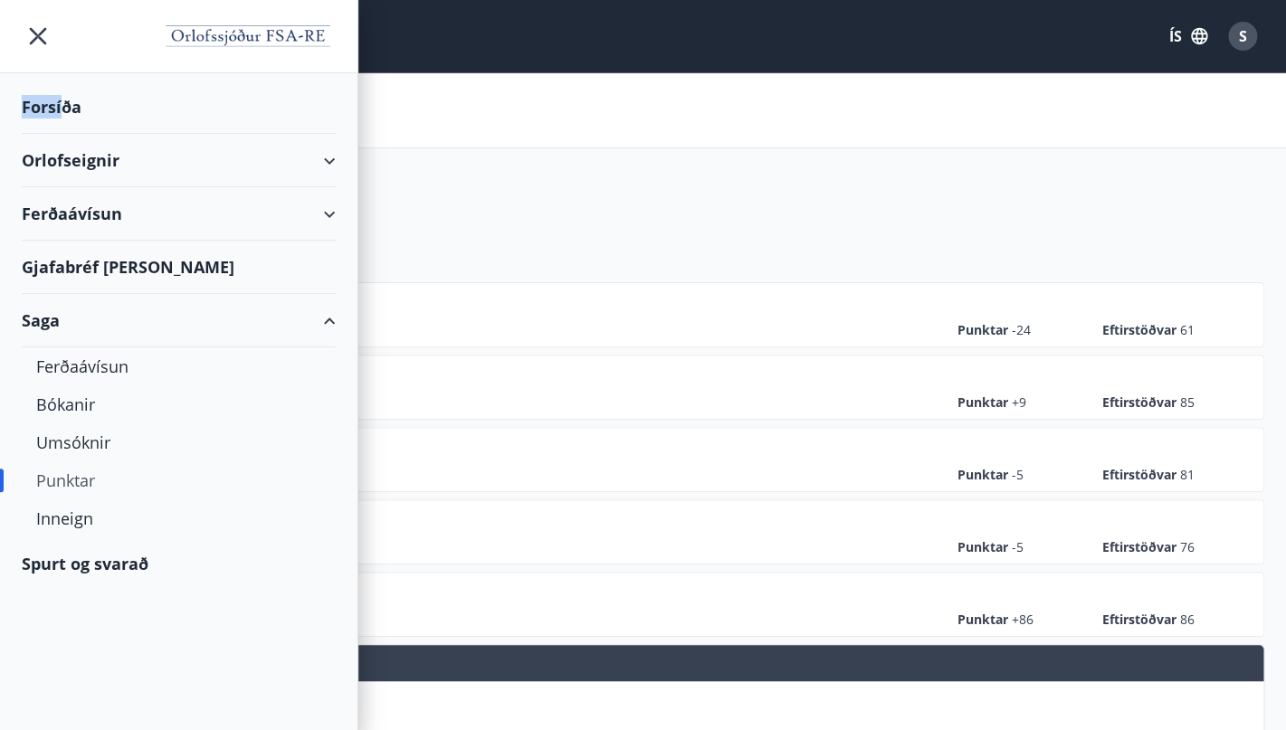
click at [61, 103] on div "Forsíða" at bounding box center [179, 107] width 314 height 53
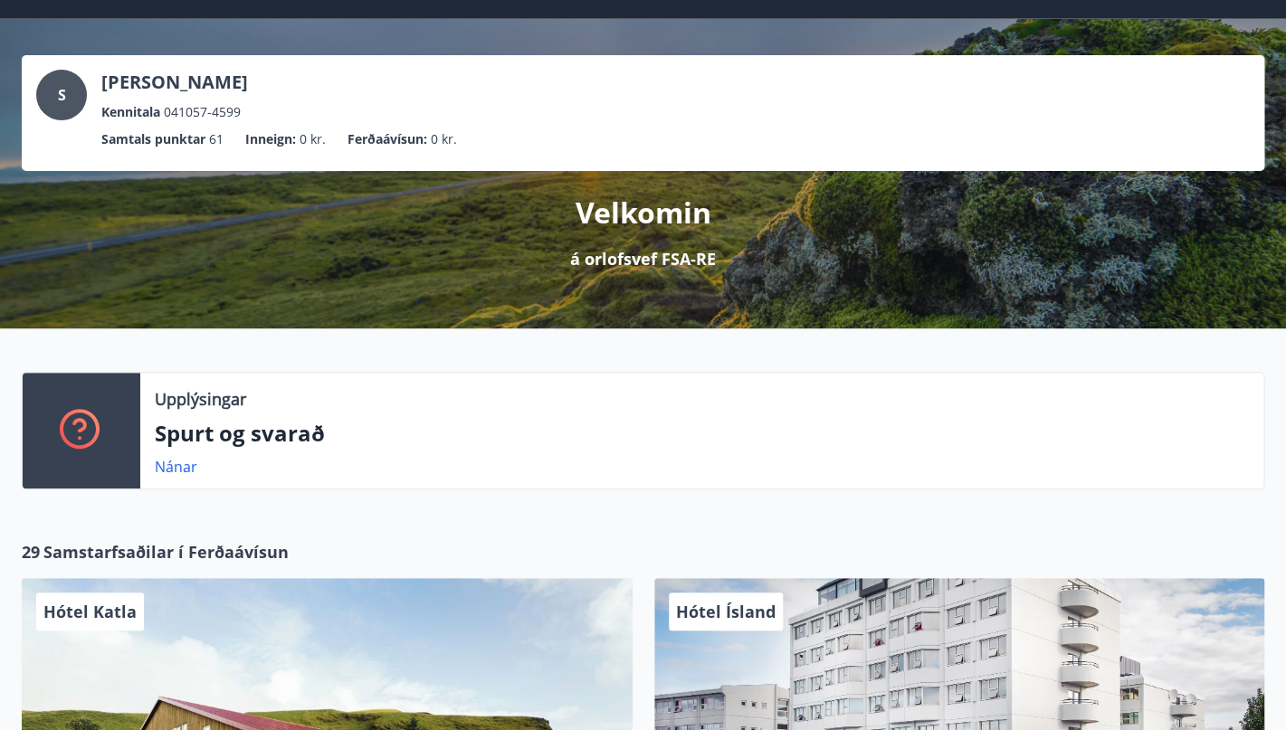
scroll to position [46, 0]
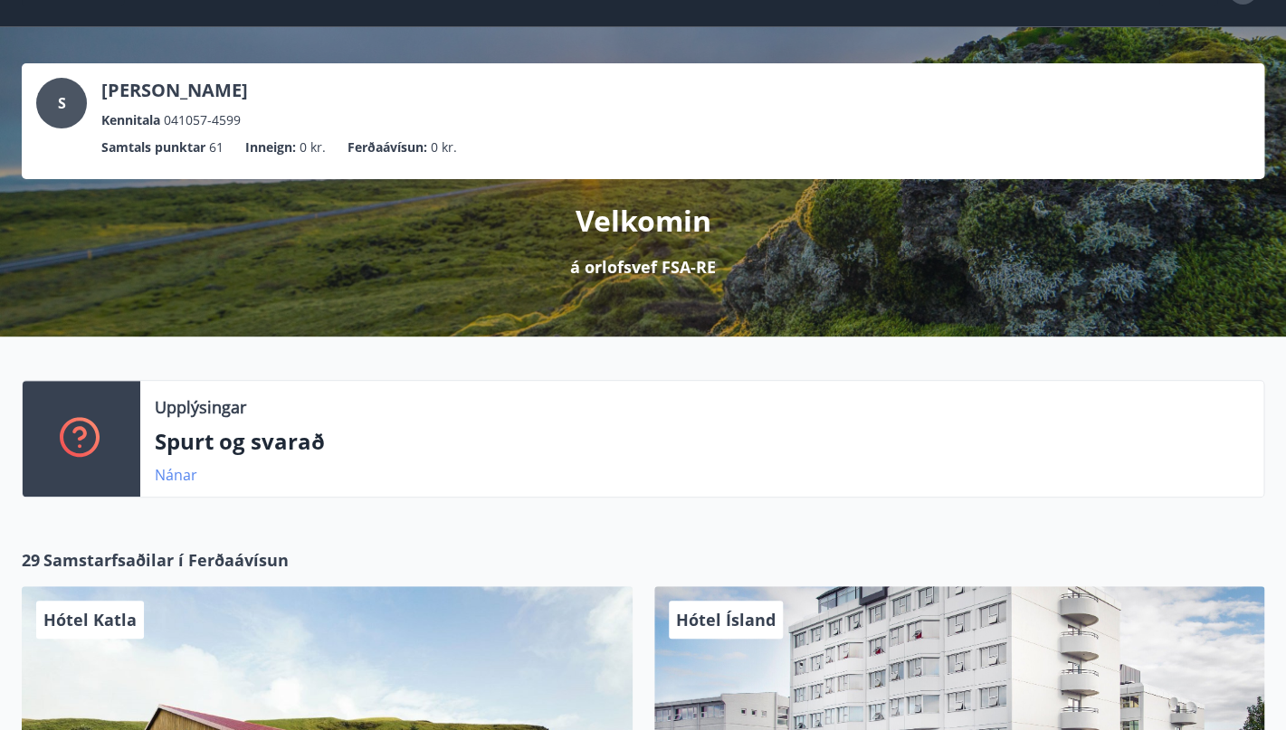
click at [176, 476] on link "Nánar" at bounding box center [176, 475] width 43 height 20
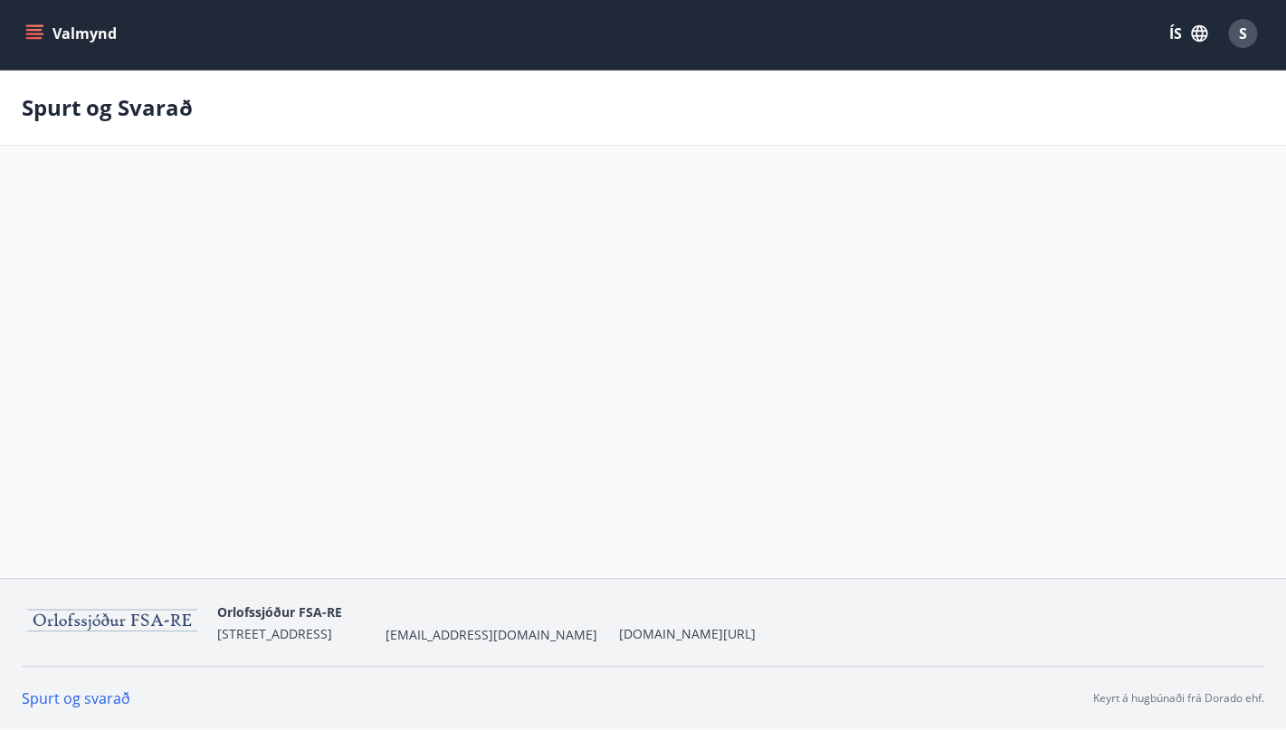
scroll to position [3, 0]
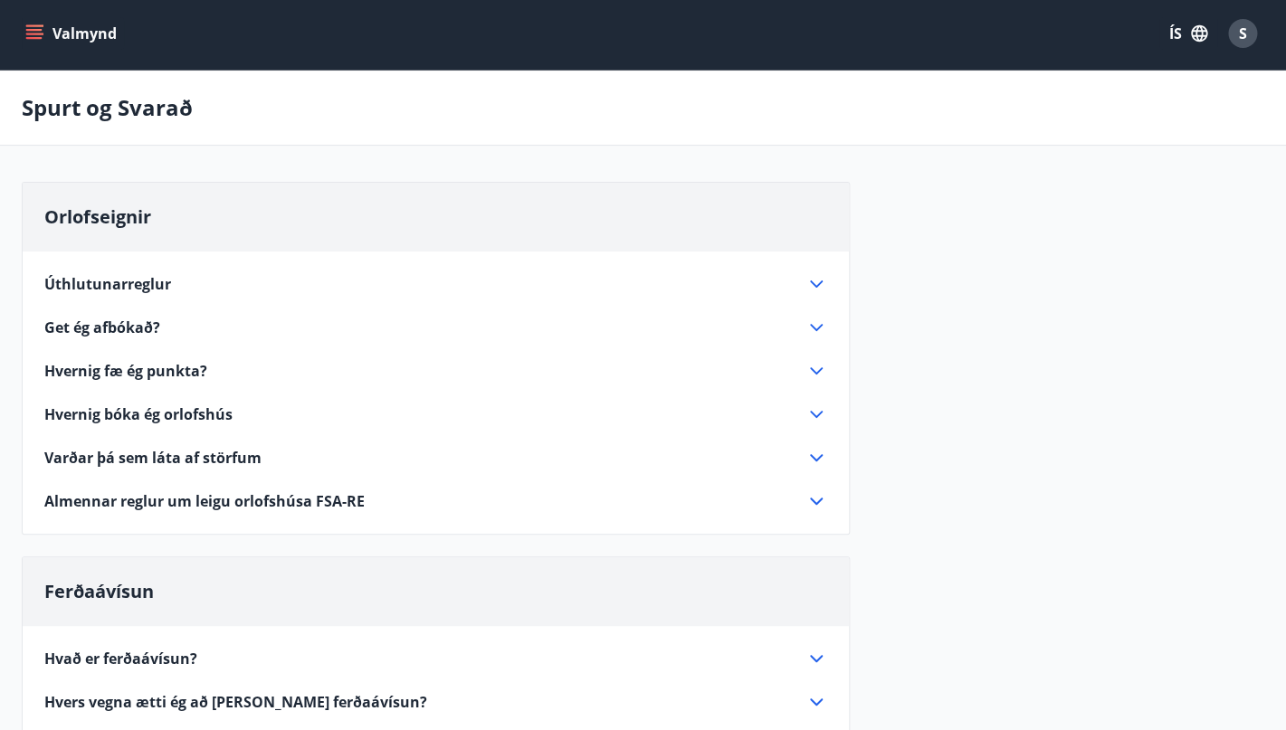
click at [816, 287] on icon at bounding box center [816, 284] width 13 height 7
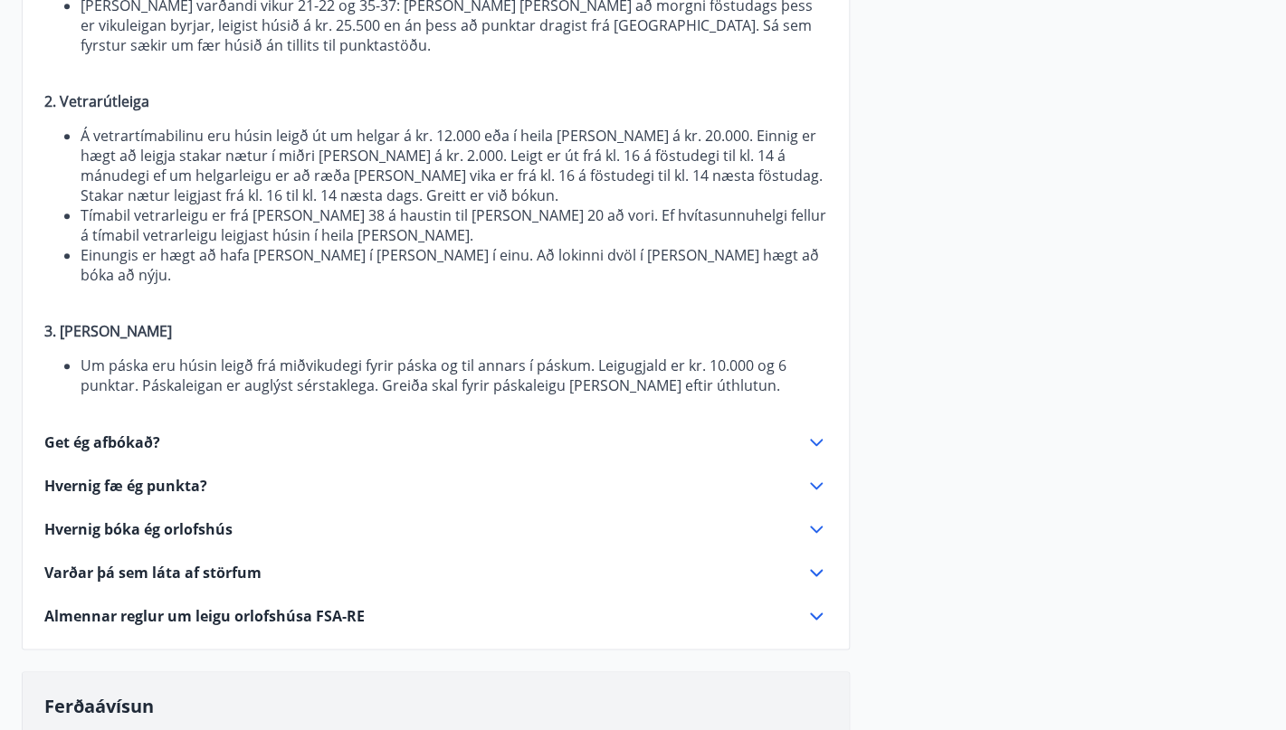
scroll to position [508, 0]
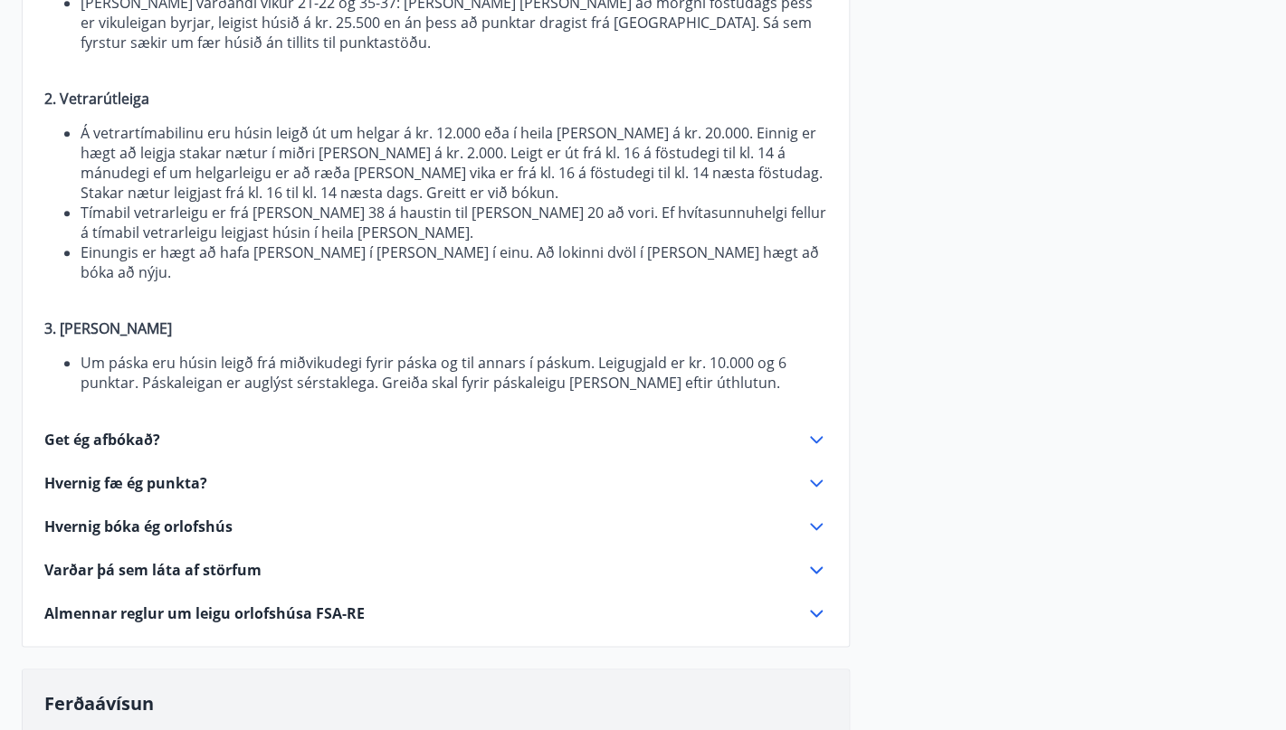
click at [816, 472] on icon at bounding box center [817, 483] width 22 height 22
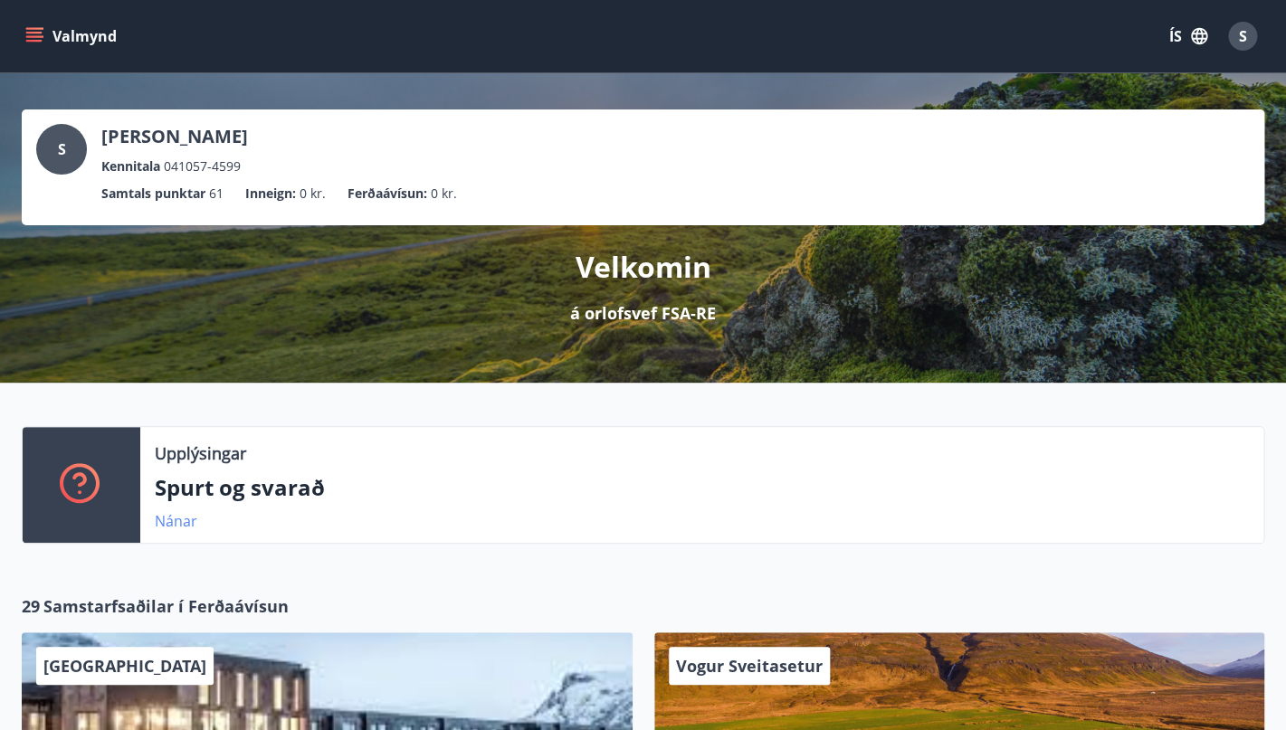
click at [182, 520] on link "Nánar" at bounding box center [176, 521] width 43 height 20
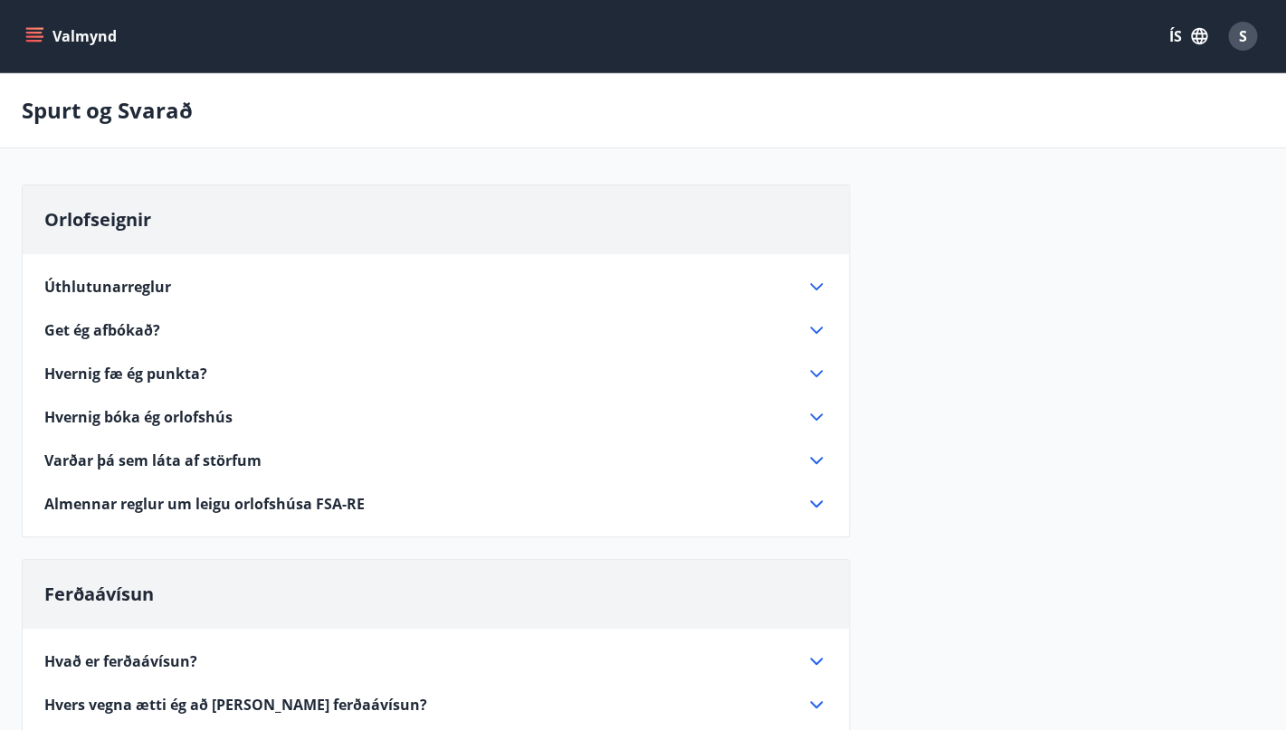
click at [138, 415] on span "Hvernig bóka ég orlofshús" at bounding box center [138, 417] width 188 height 20
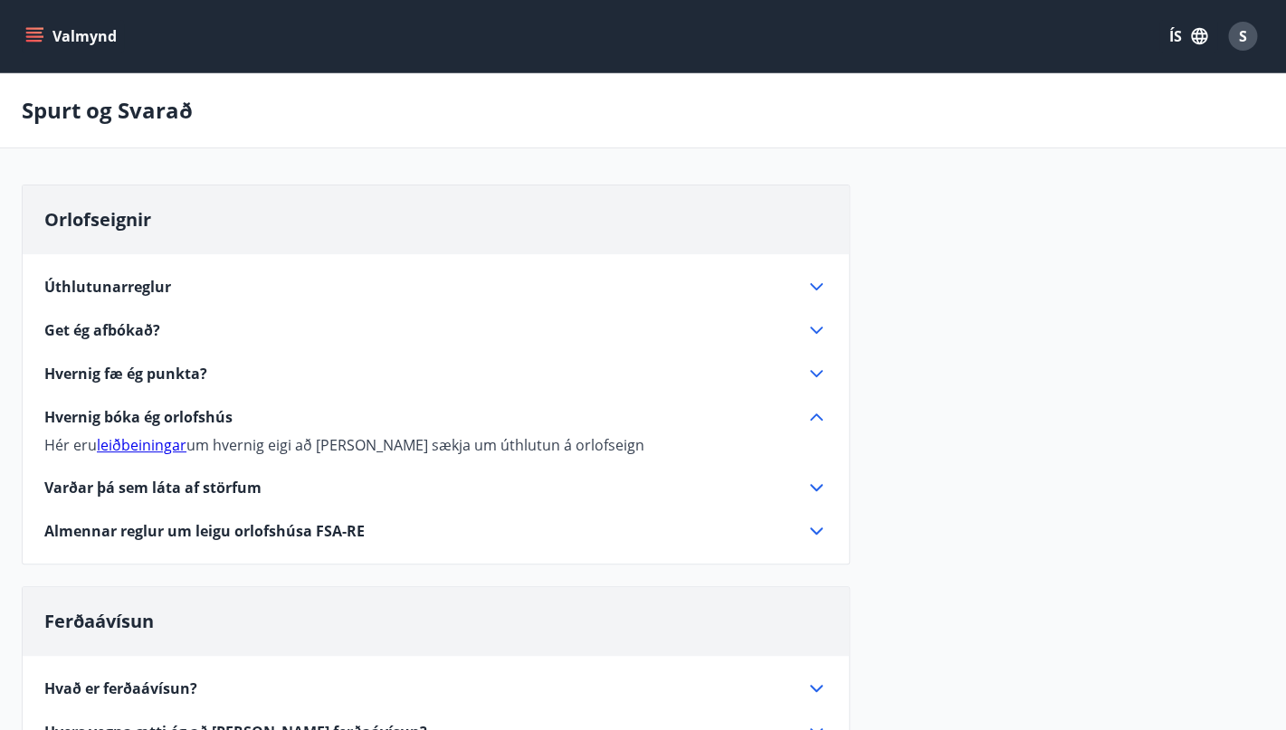
click at [152, 444] on link "leiðbeiningar" at bounding box center [142, 445] width 90 height 20
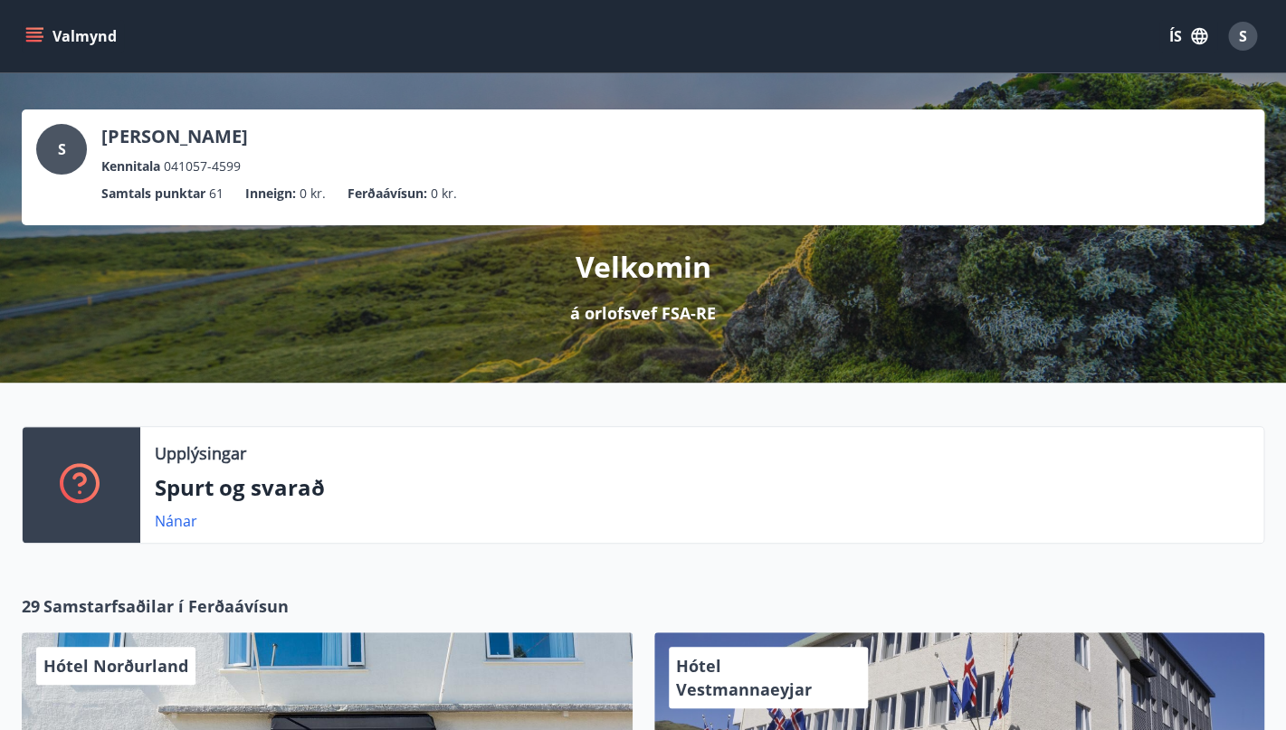
click at [34, 32] on icon "menu" at bounding box center [34, 36] width 18 height 18
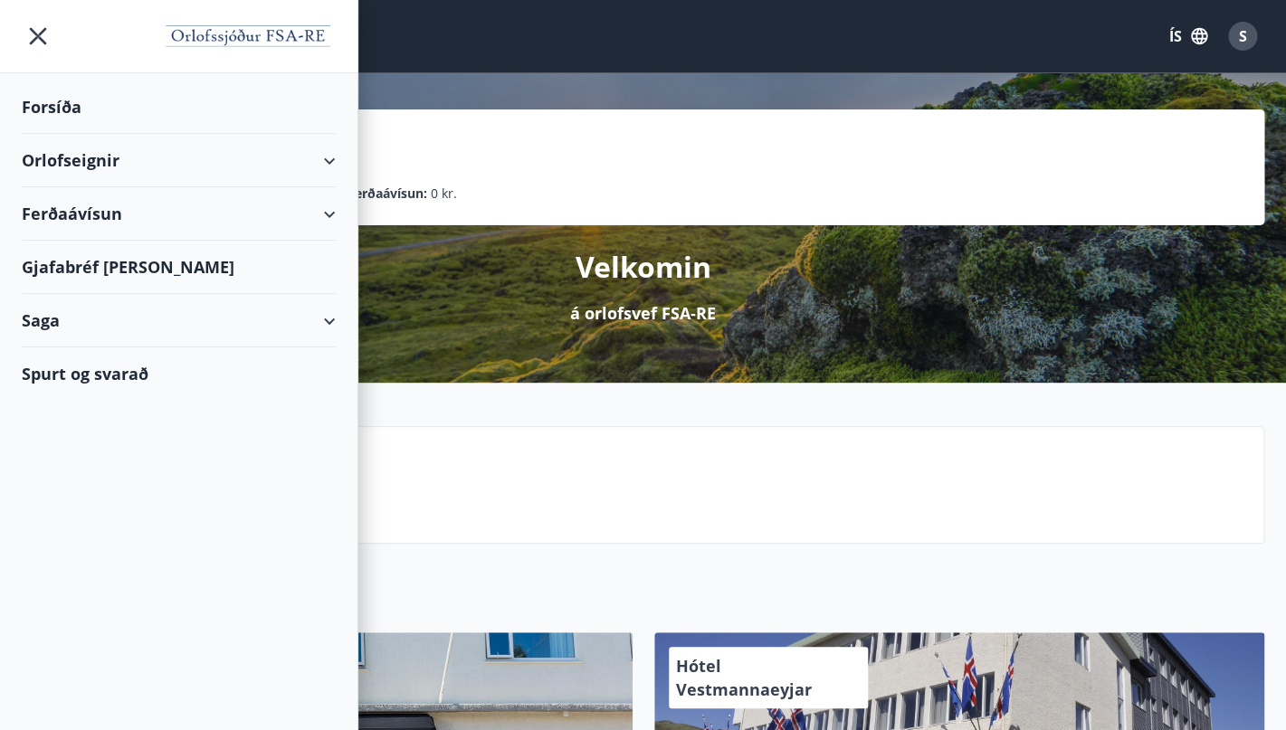
click at [54, 101] on div "Forsíða" at bounding box center [179, 107] width 314 height 53
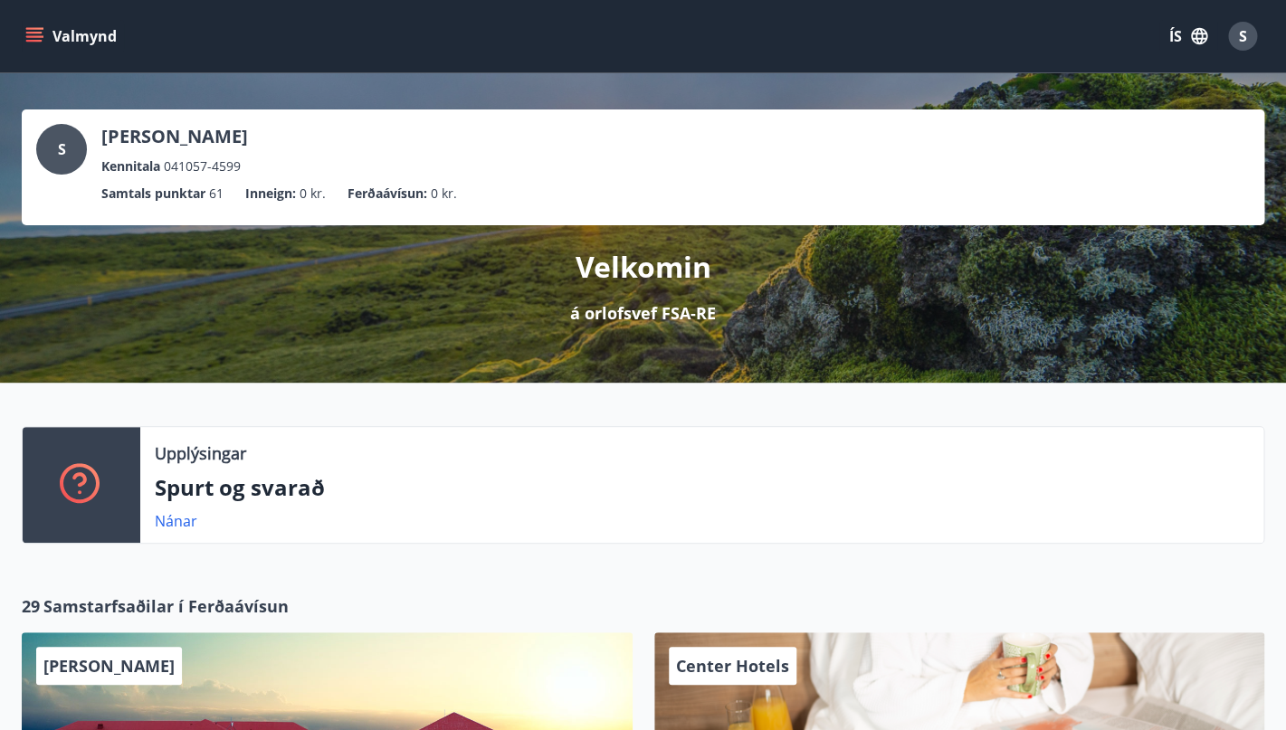
click at [36, 32] on icon "menu" at bounding box center [34, 36] width 18 height 18
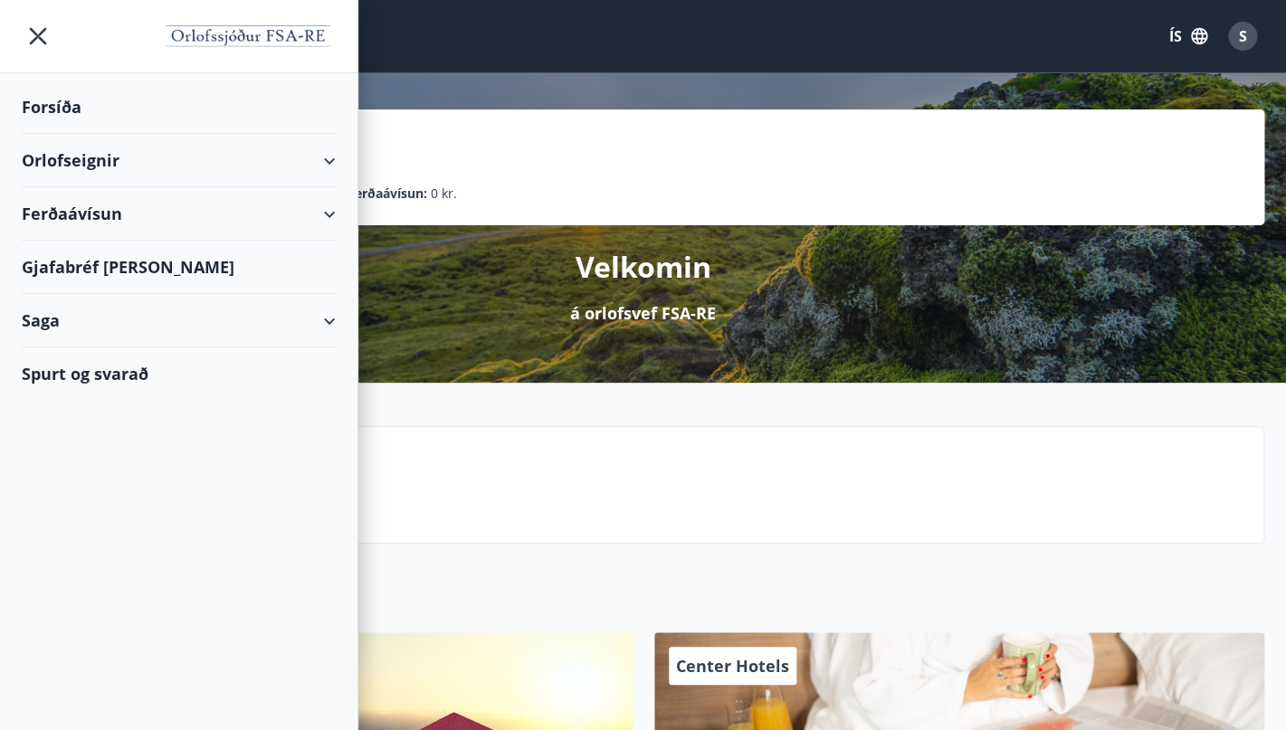
click at [84, 167] on div "Orlofseignir" at bounding box center [179, 160] width 314 height 53
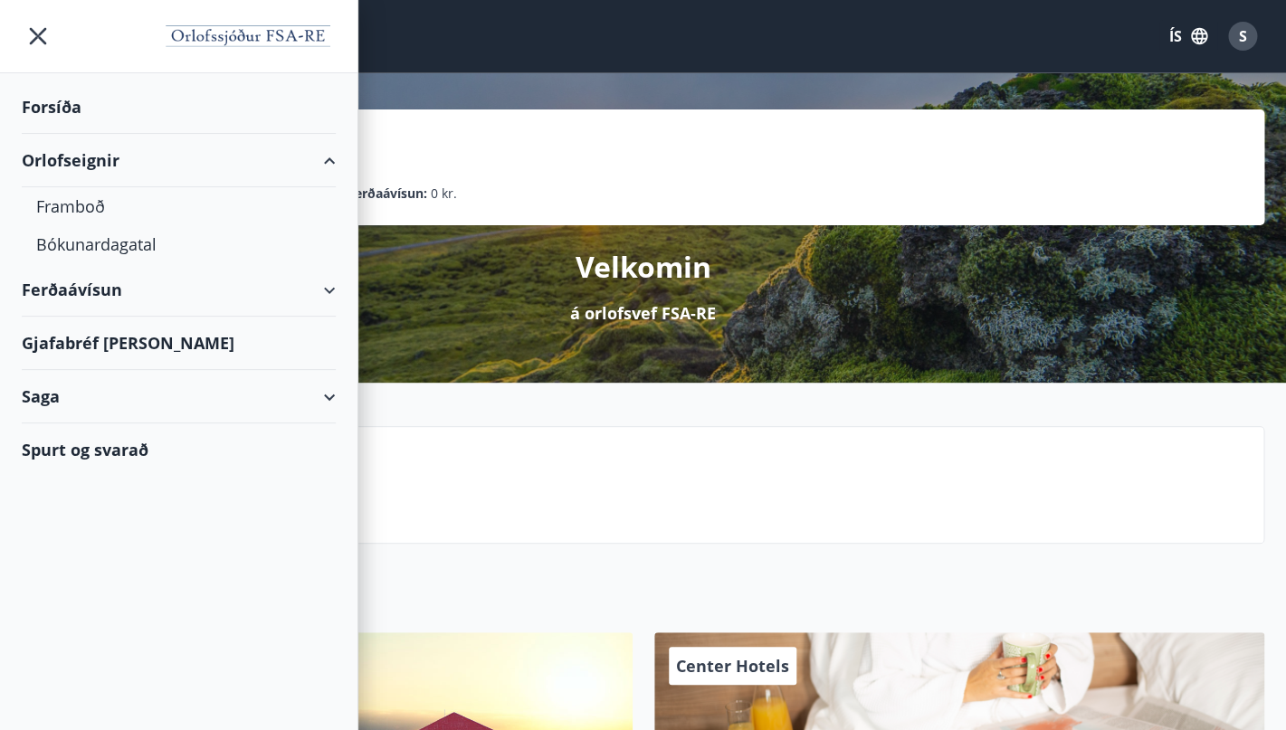
click at [80, 293] on div "Ferðaávísun" at bounding box center [179, 289] width 314 height 53
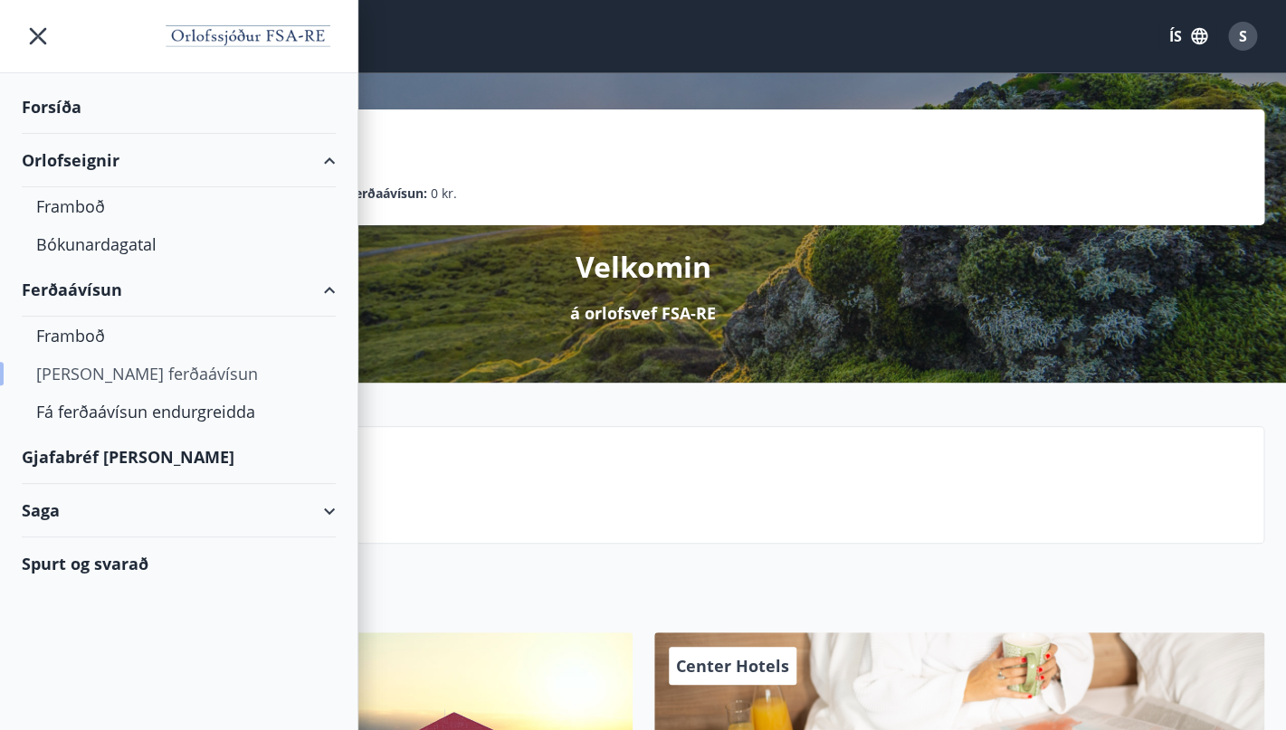
click at [111, 375] on div "Kaupa ferðaávísun" at bounding box center [178, 374] width 285 height 38
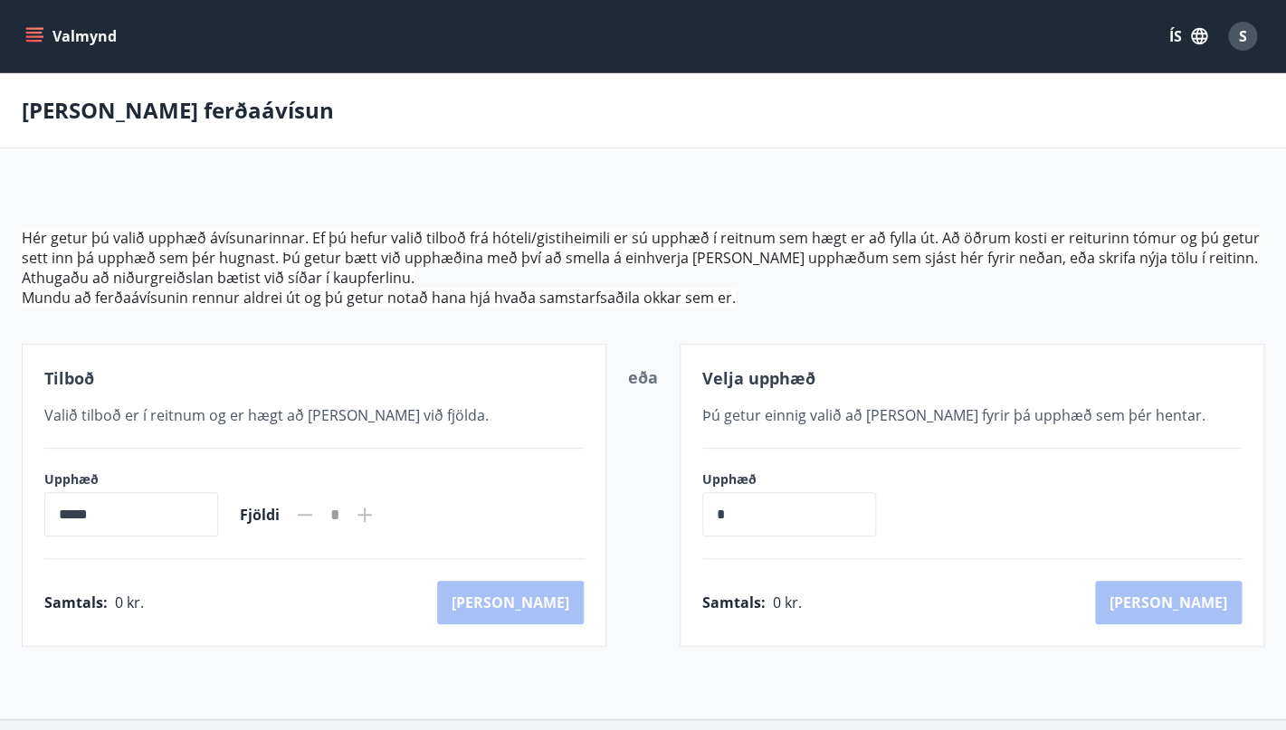
click at [40, 30] on icon "menu" at bounding box center [34, 36] width 18 height 18
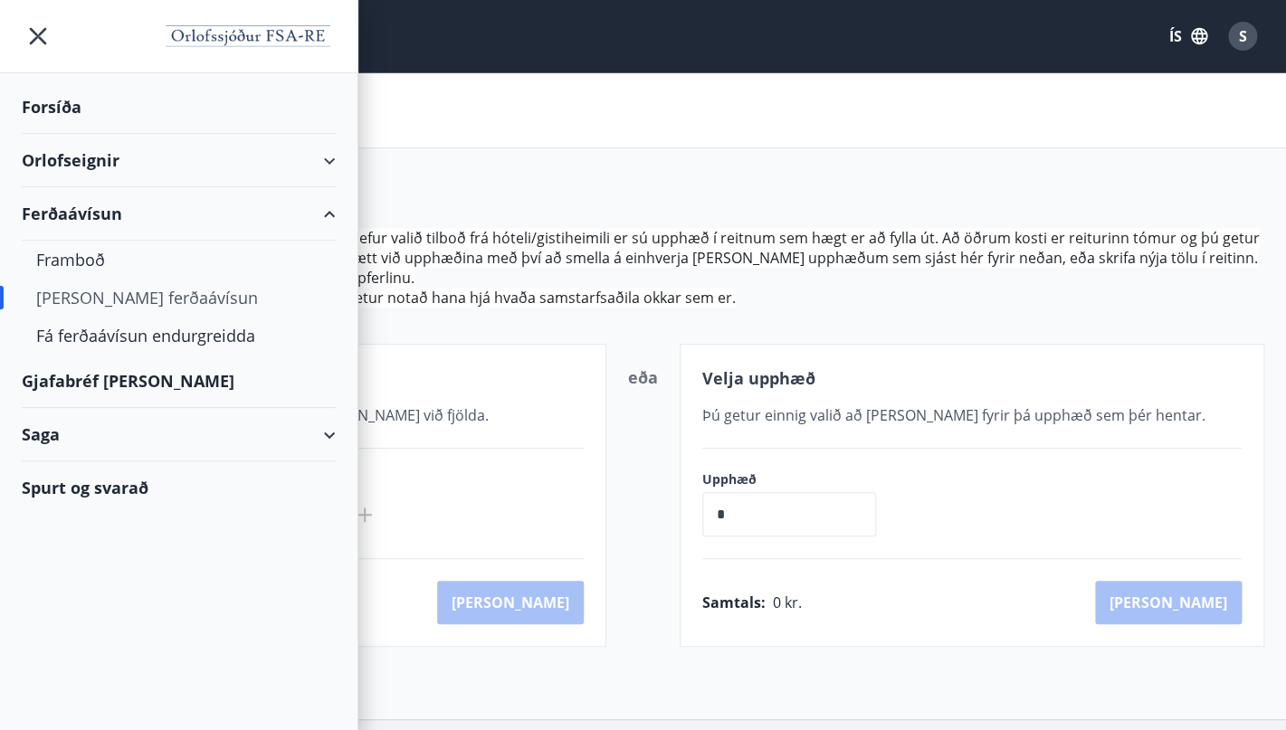
click at [99, 383] on div "Gjafabréf og kort" at bounding box center [179, 381] width 314 height 53
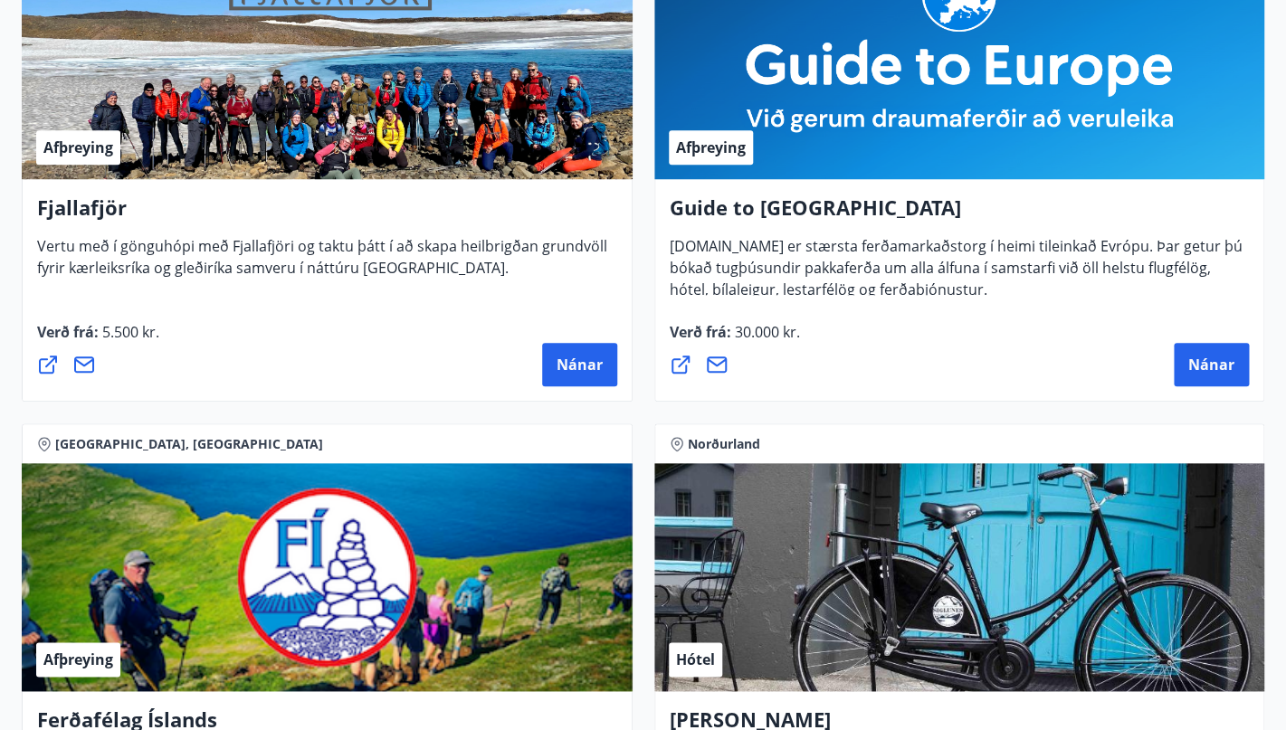
scroll to position [426, 0]
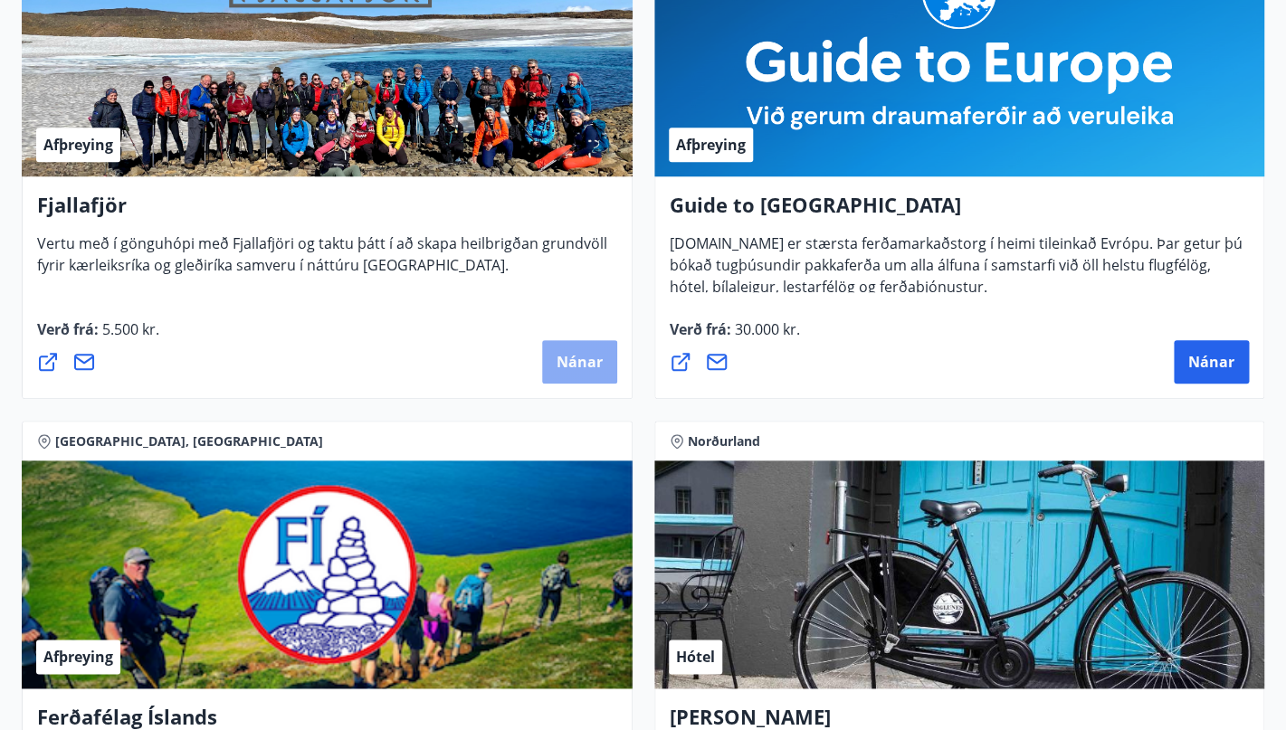
click at [587, 367] on span "Nánar" at bounding box center [580, 362] width 46 height 20
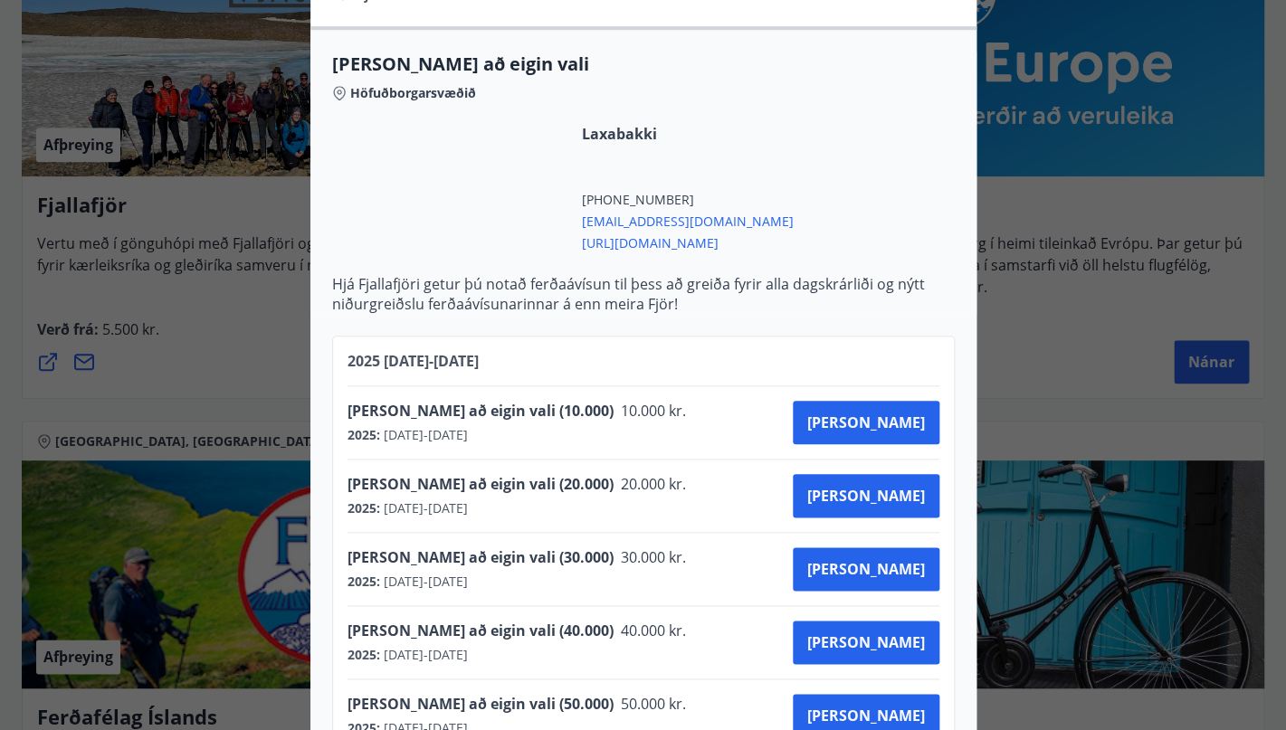
scroll to position [468, 0]
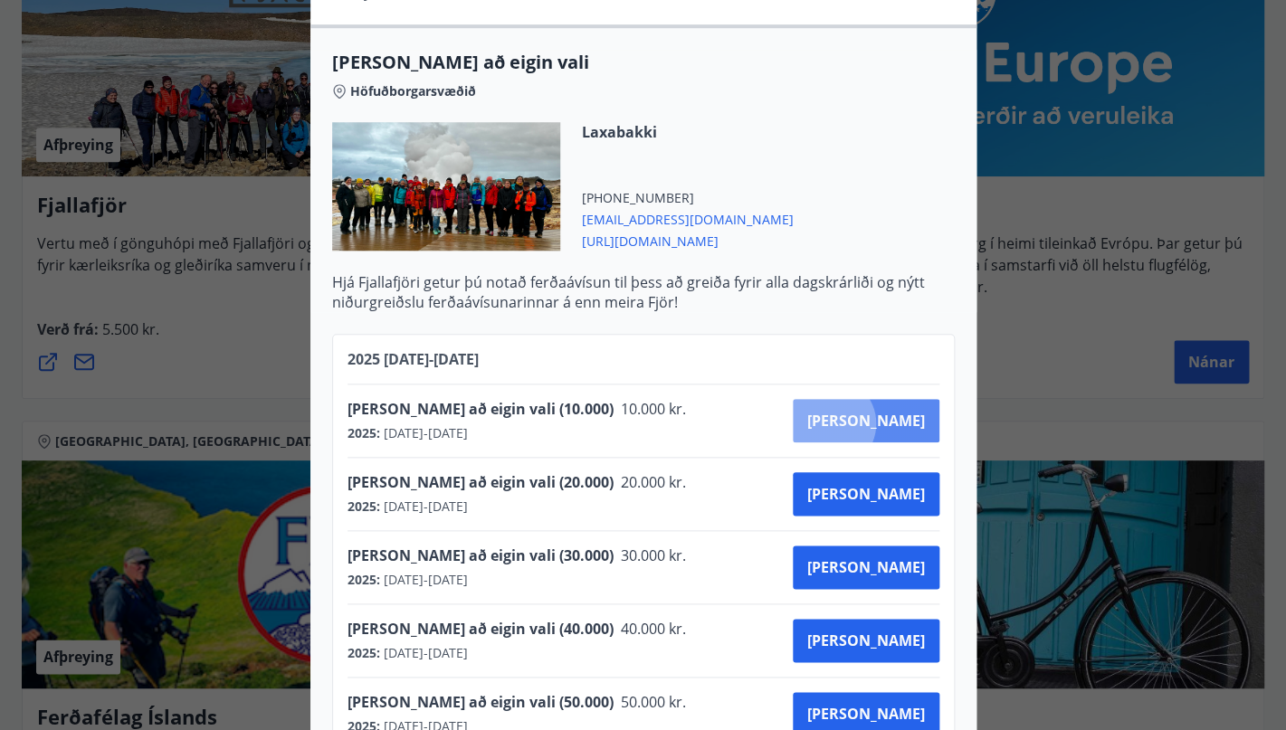
click at [900, 411] on span "Kaupa" at bounding box center [866, 421] width 118 height 20
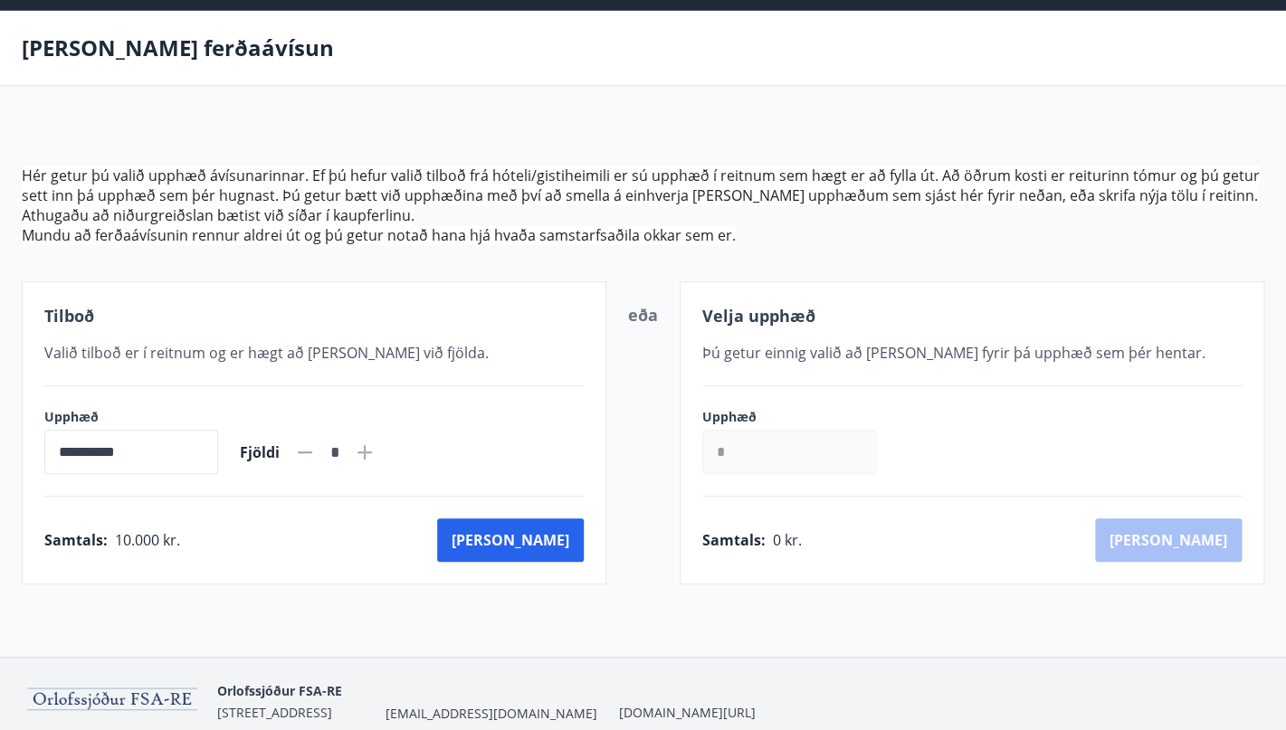
scroll to position [142, 0]
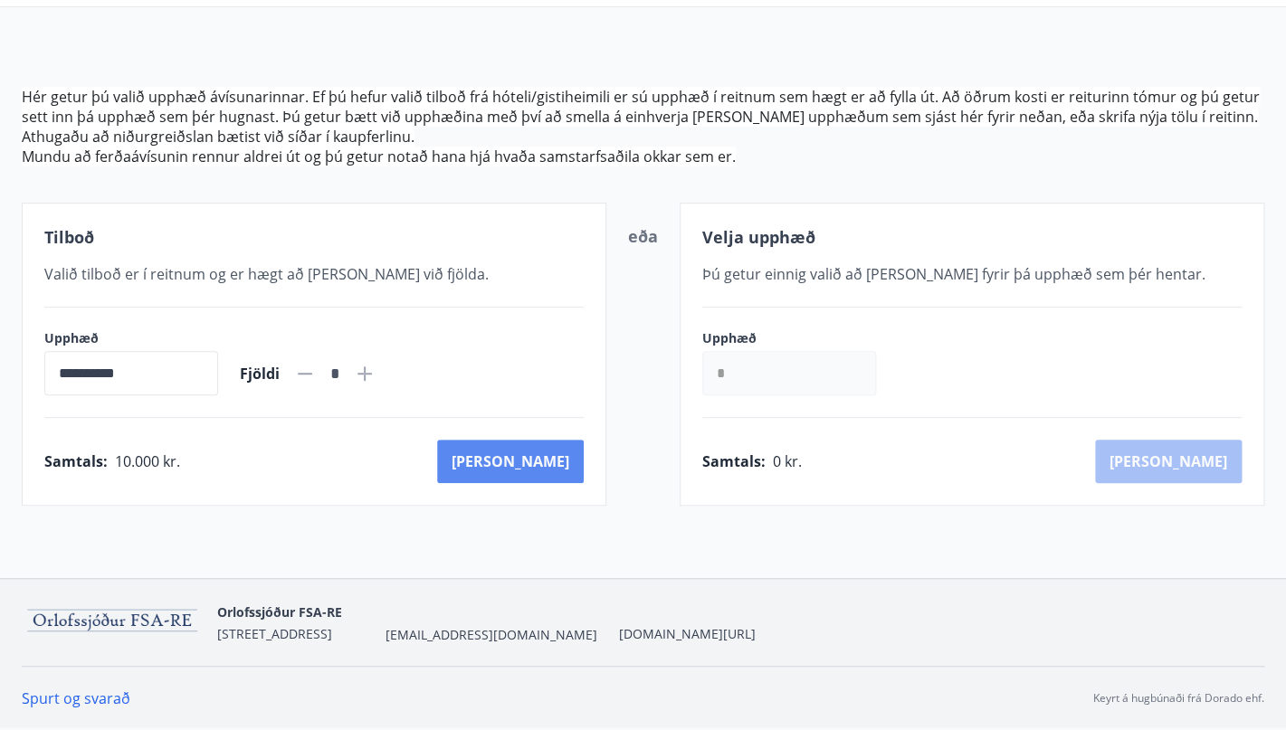
click at [554, 469] on button "Kaup" at bounding box center [510, 461] width 147 height 43
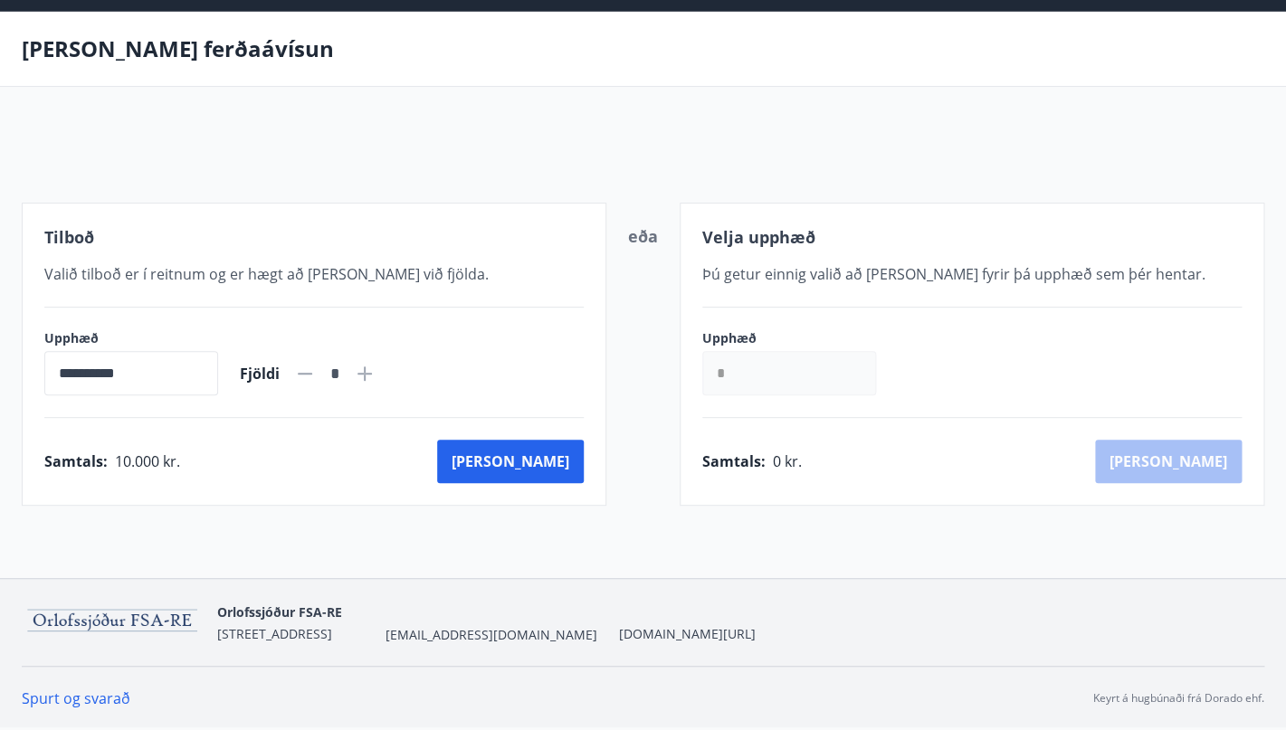
scroll to position [62, 0]
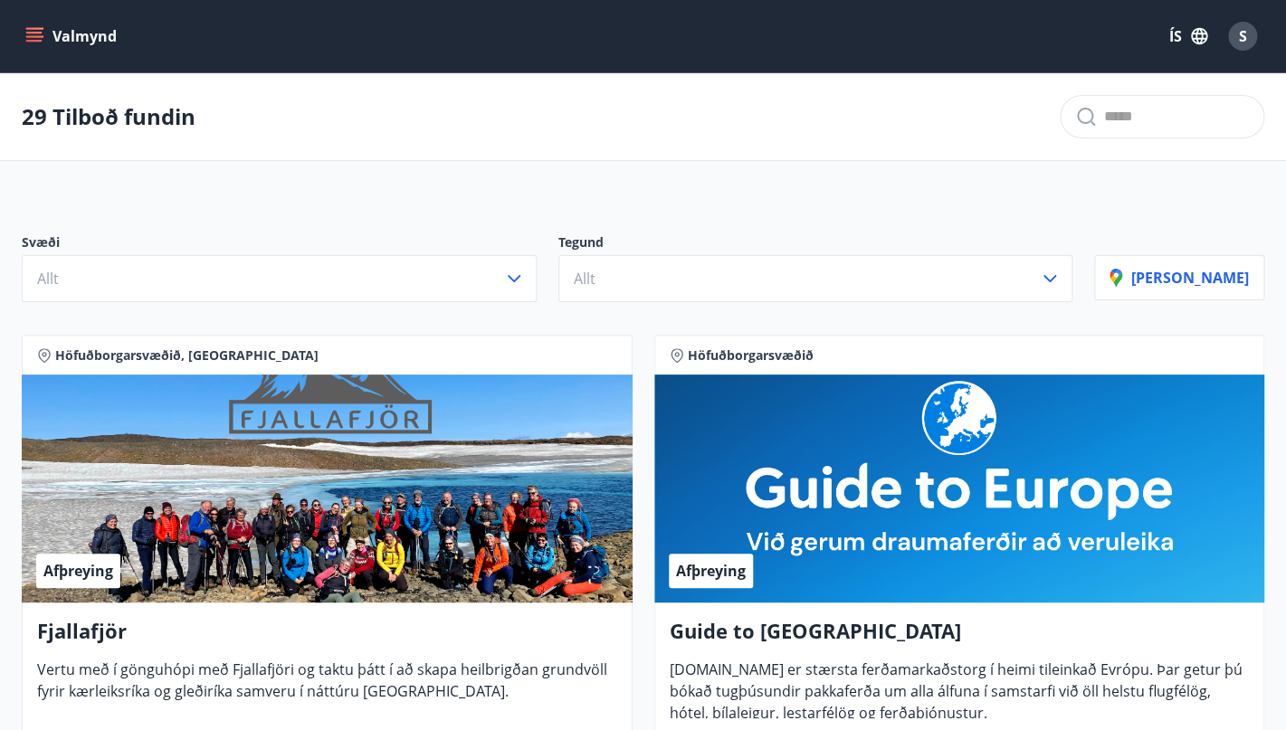
click at [39, 34] on icon "menu" at bounding box center [34, 36] width 18 height 18
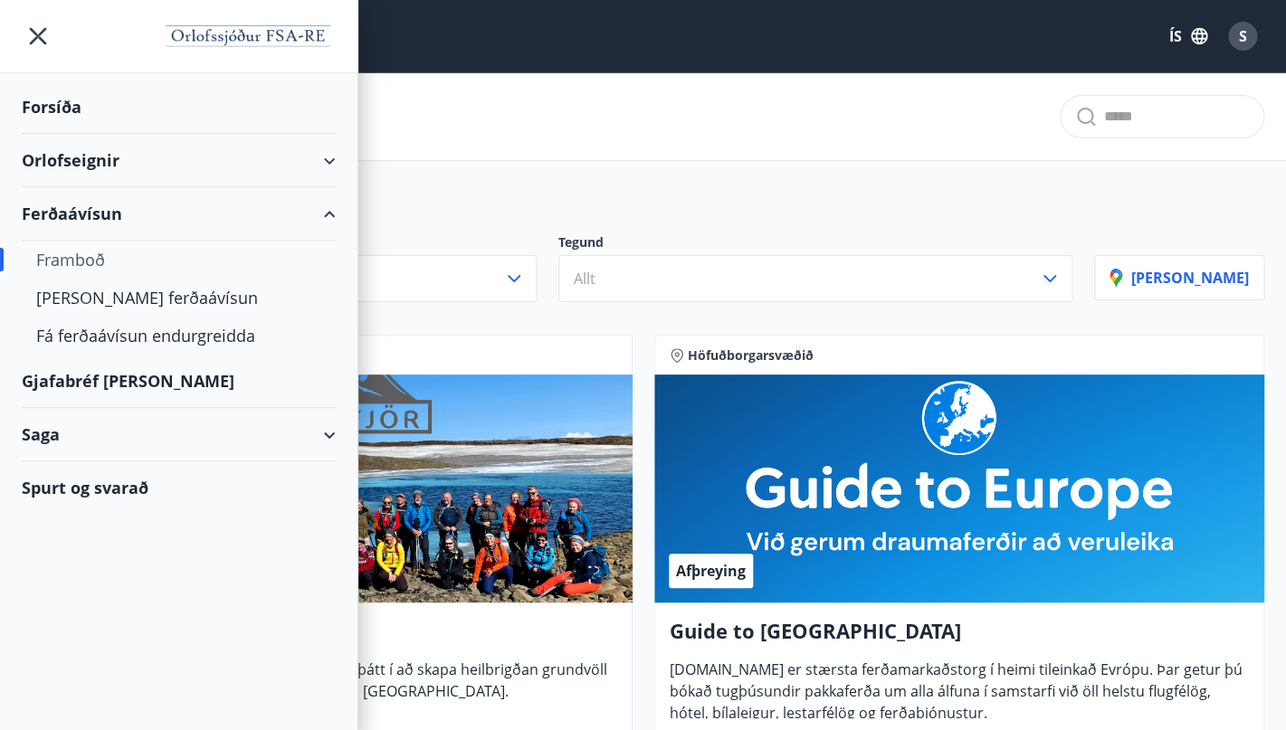
click at [58, 95] on div "Forsíða" at bounding box center [179, 107] width 314 height 53
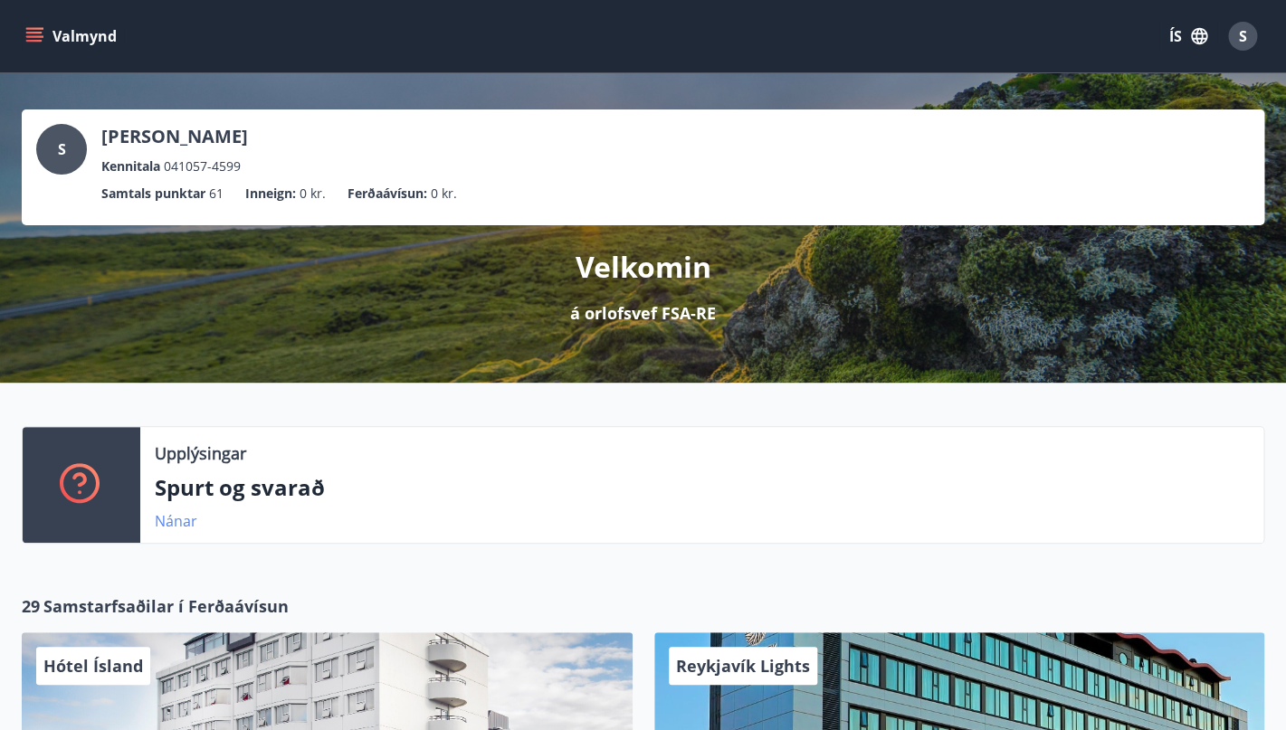
click at [180, 524] on link "Nánar" at bounding box center [176, 521] width 43 height 20
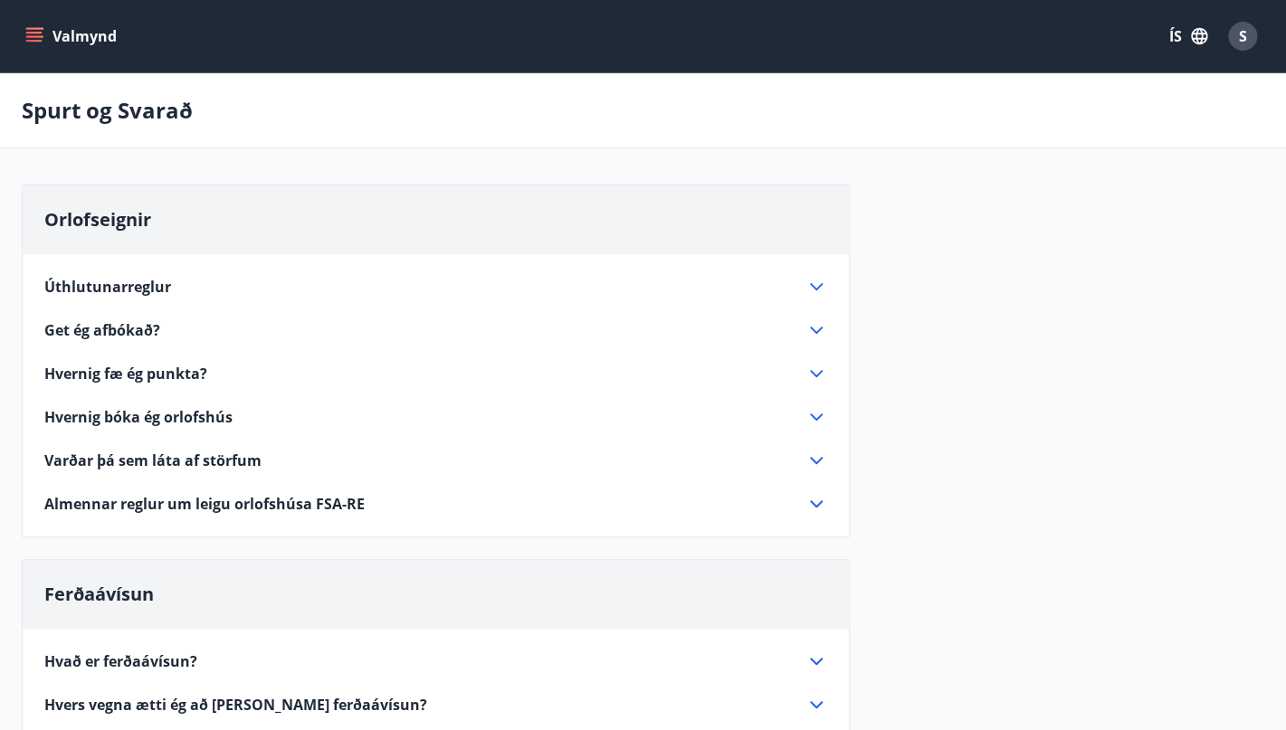
click at [131, 287] on span "Úthlutunarreglur" at bounding box center [107, 287] width 127 height 20
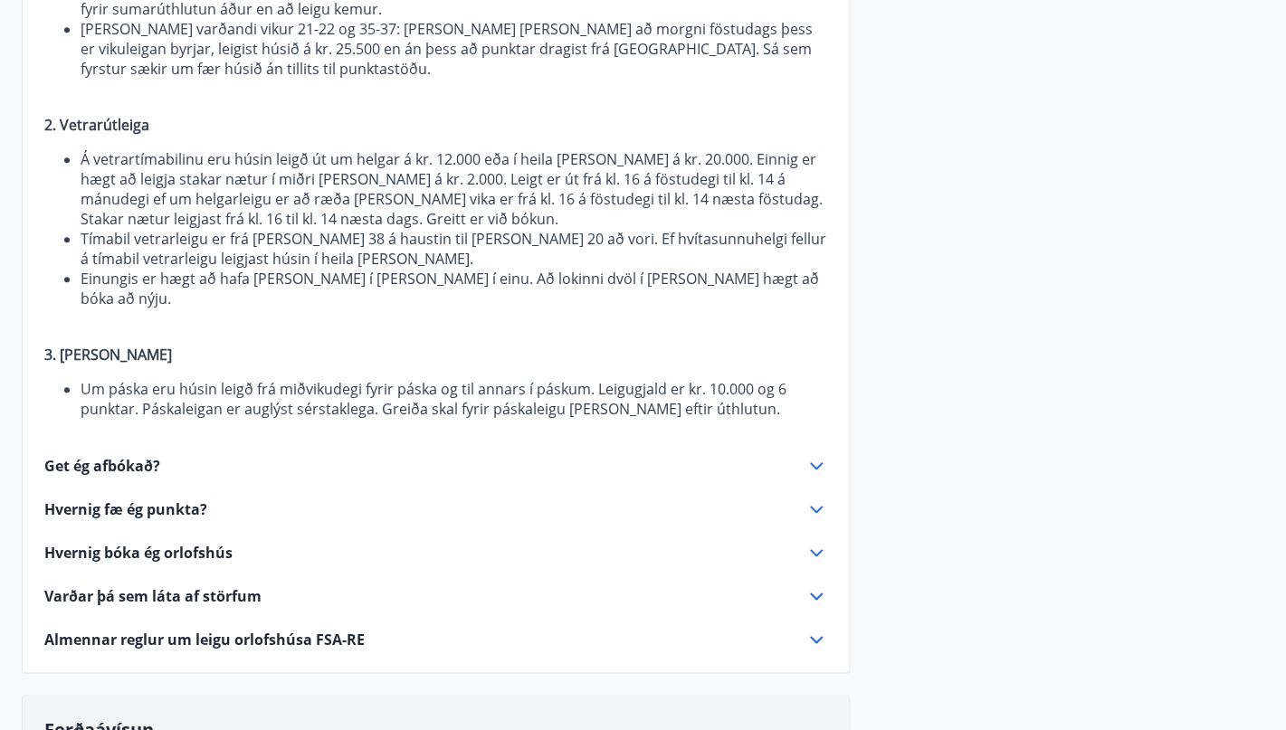
scroll to position [483, 0]
click at [816, 540] on icon at bounding box center [817, 551] width 22 height 22
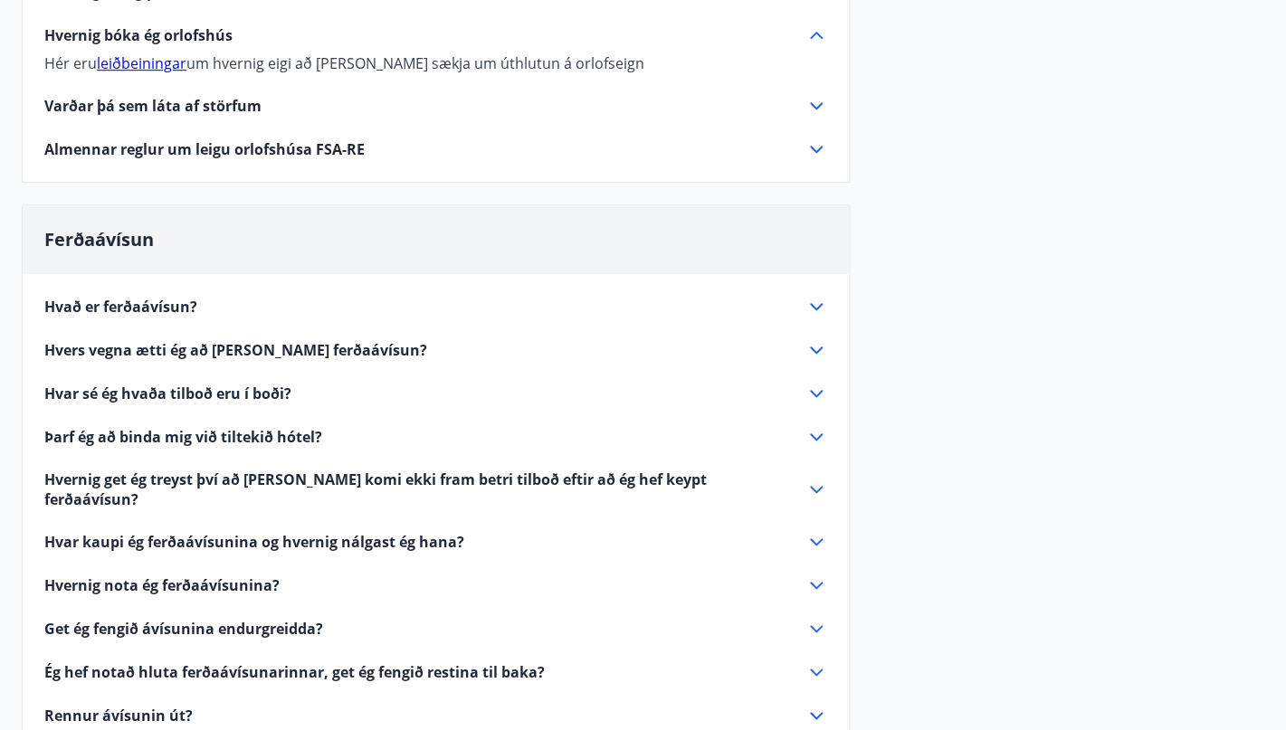
scroll to position [376, 0]
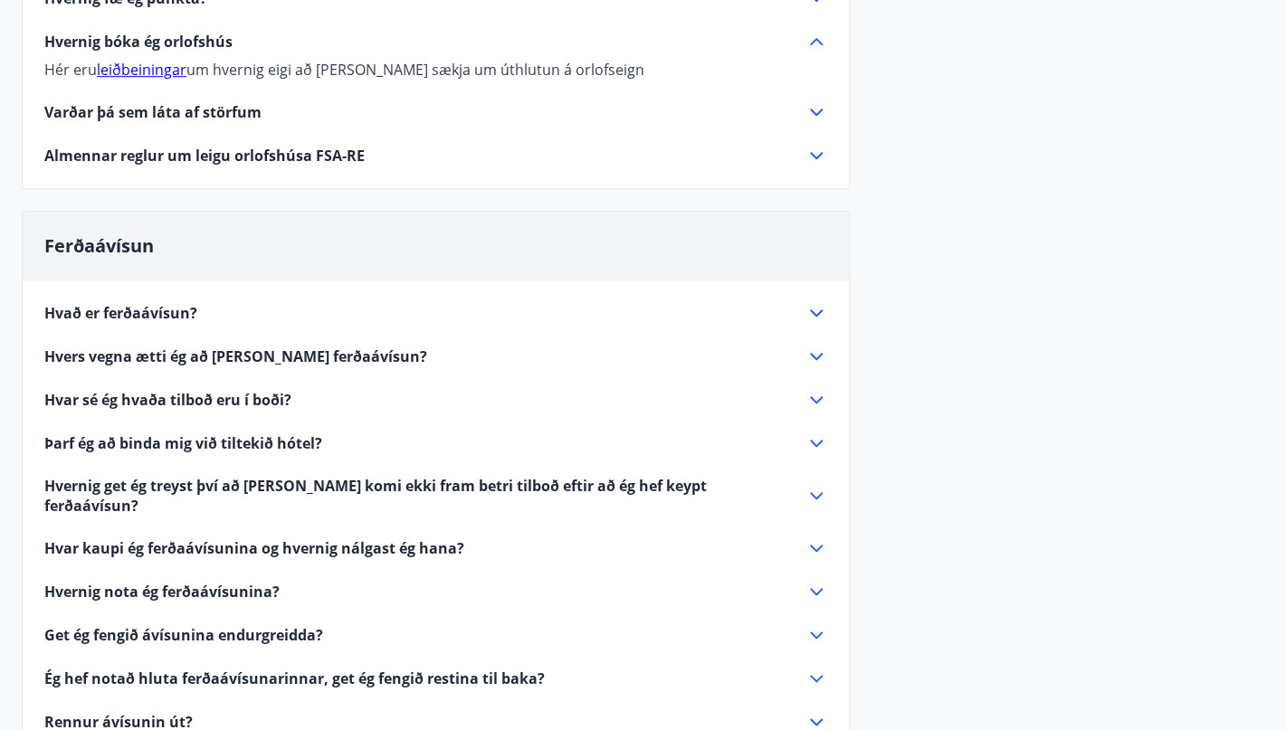
click at [157, 73] on link "leiðbeiningar" at bounding box center [142, 70] width 90 height 20
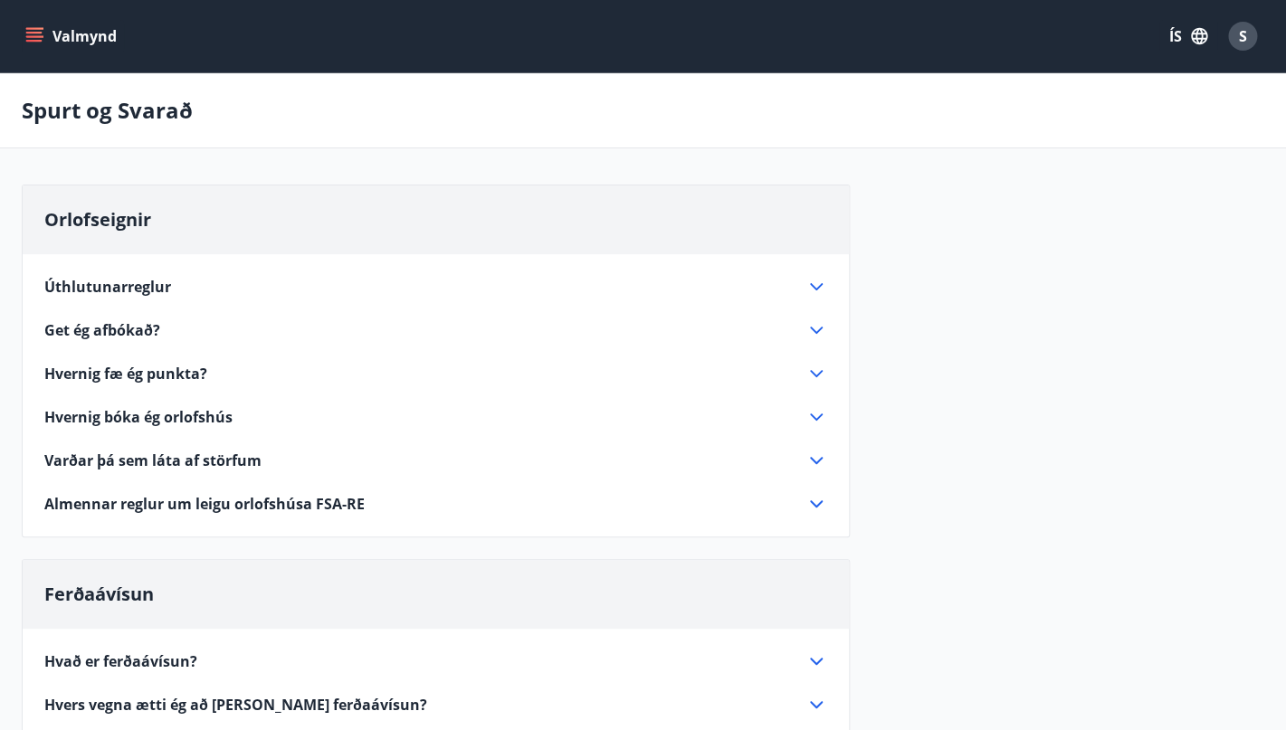
click at [816, 287] on icon at bounding box center [817, 287] width 22 height 22
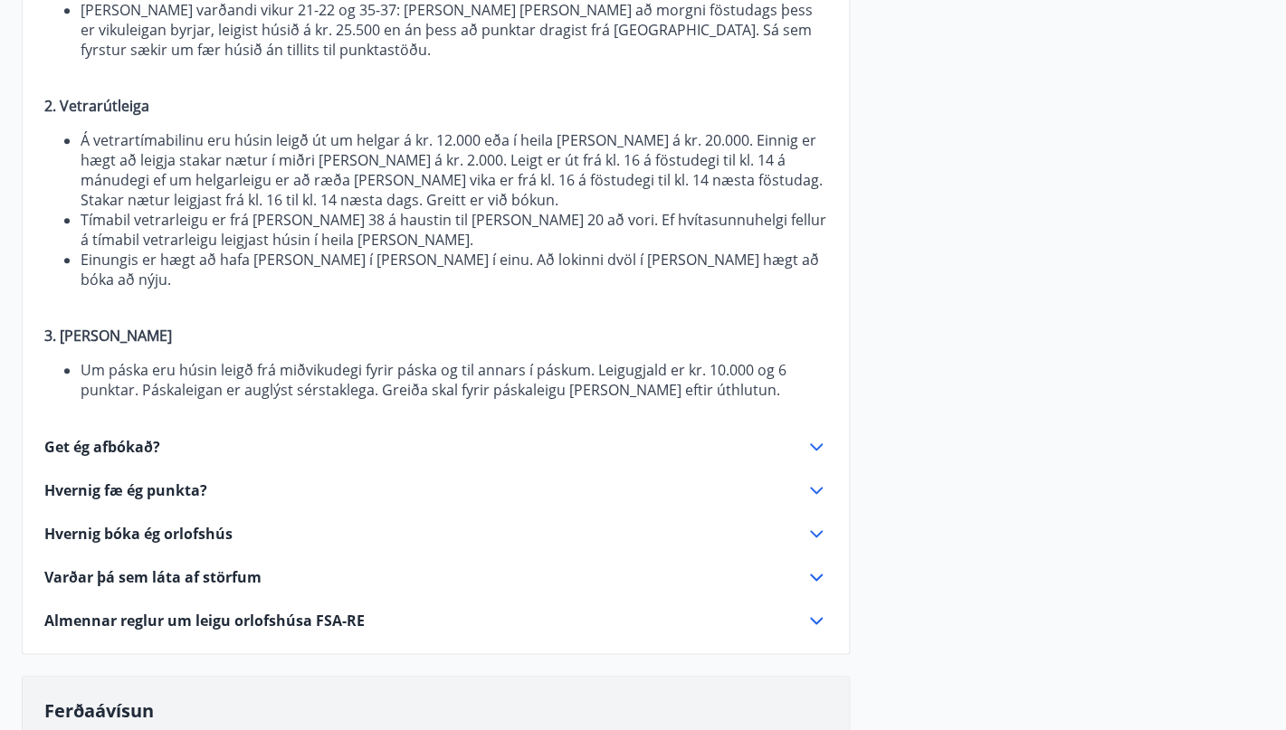
scroll to position [501, 0]
click at [818, 609] on icon at bounding box center [817, 620] width 22 height 22
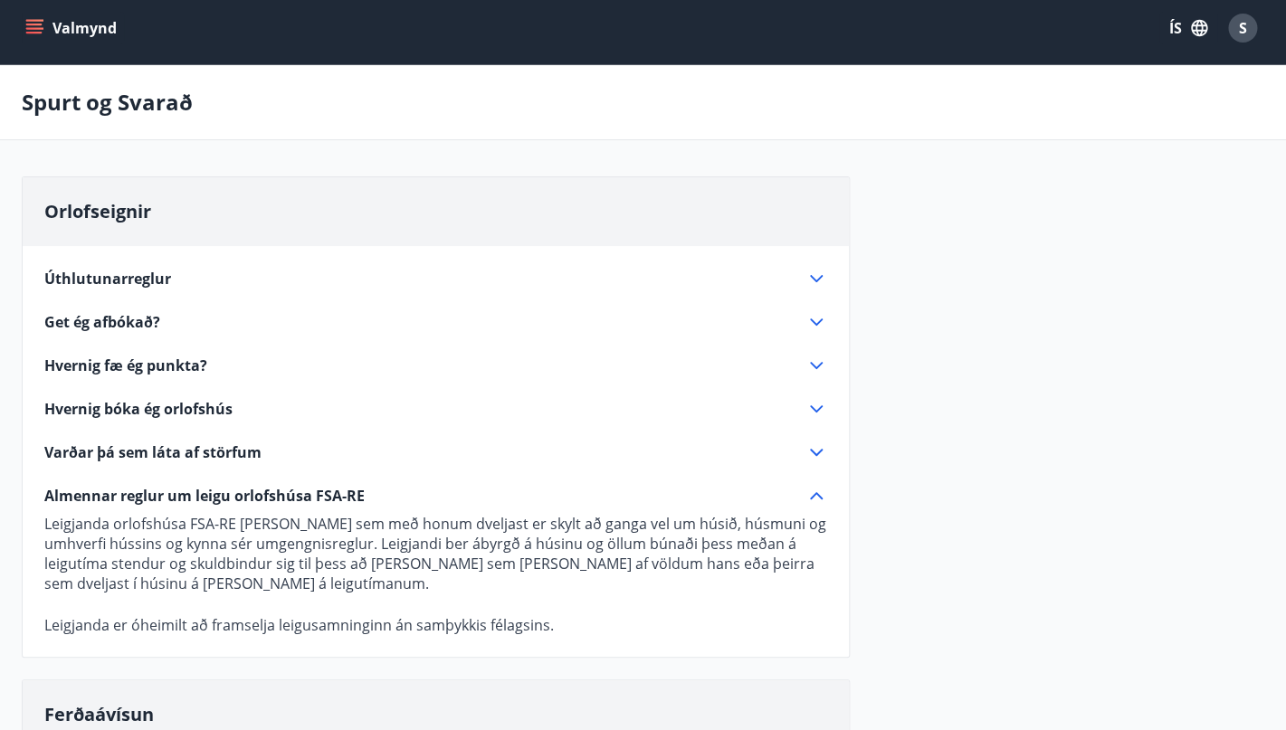
scroll to position [10, 0]
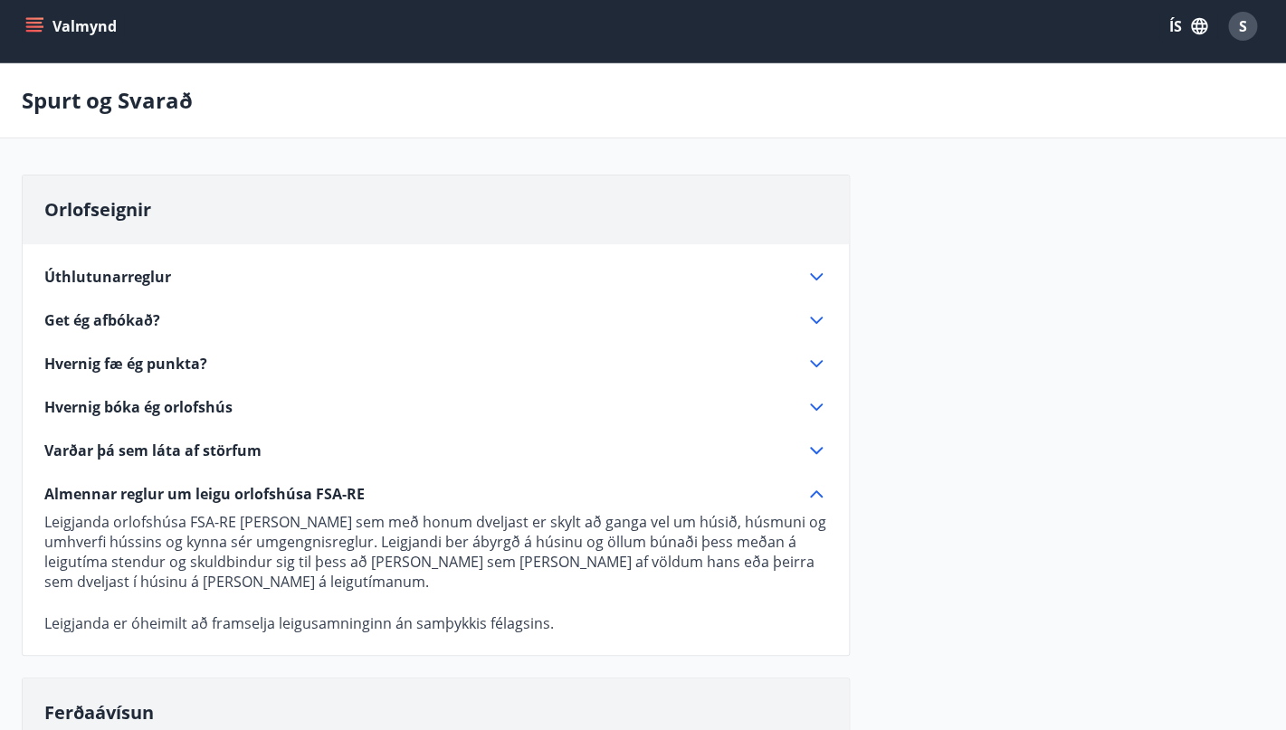
click at [815, 274] on icon at bounding box center [817, 277] width 22 height 22
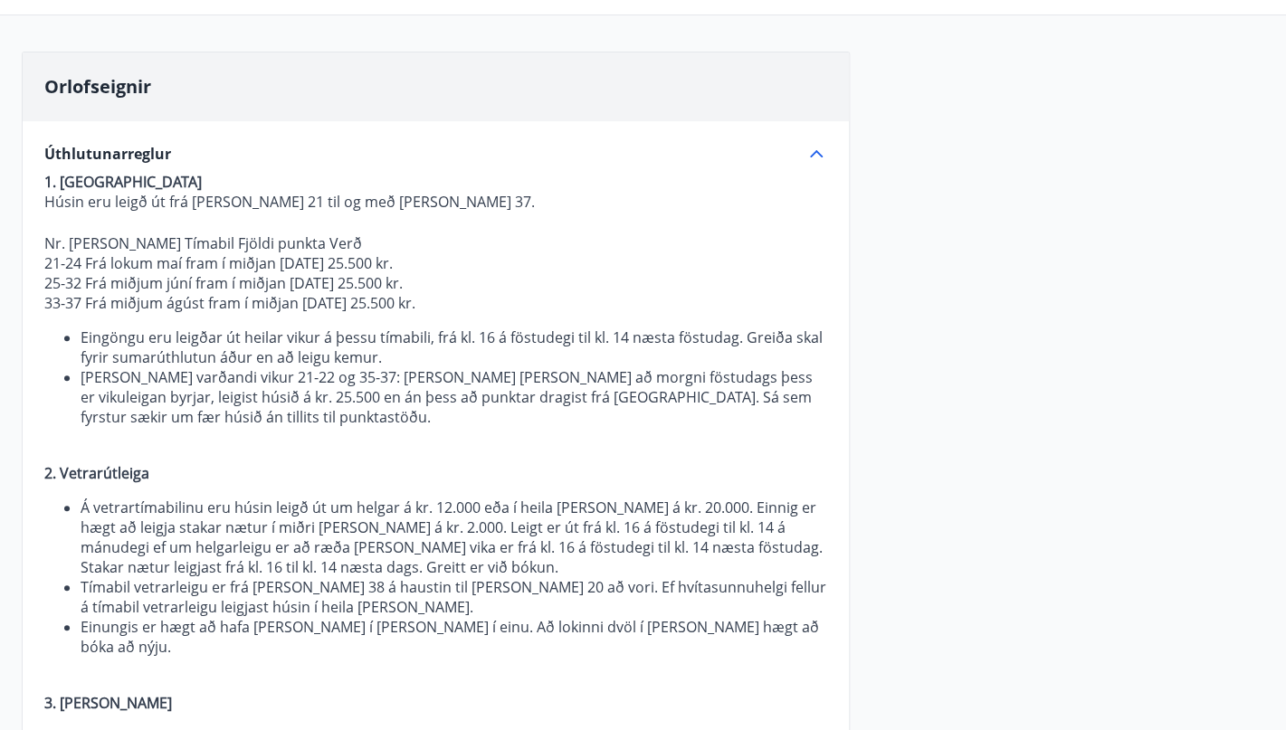
scroll to position [136, 0]
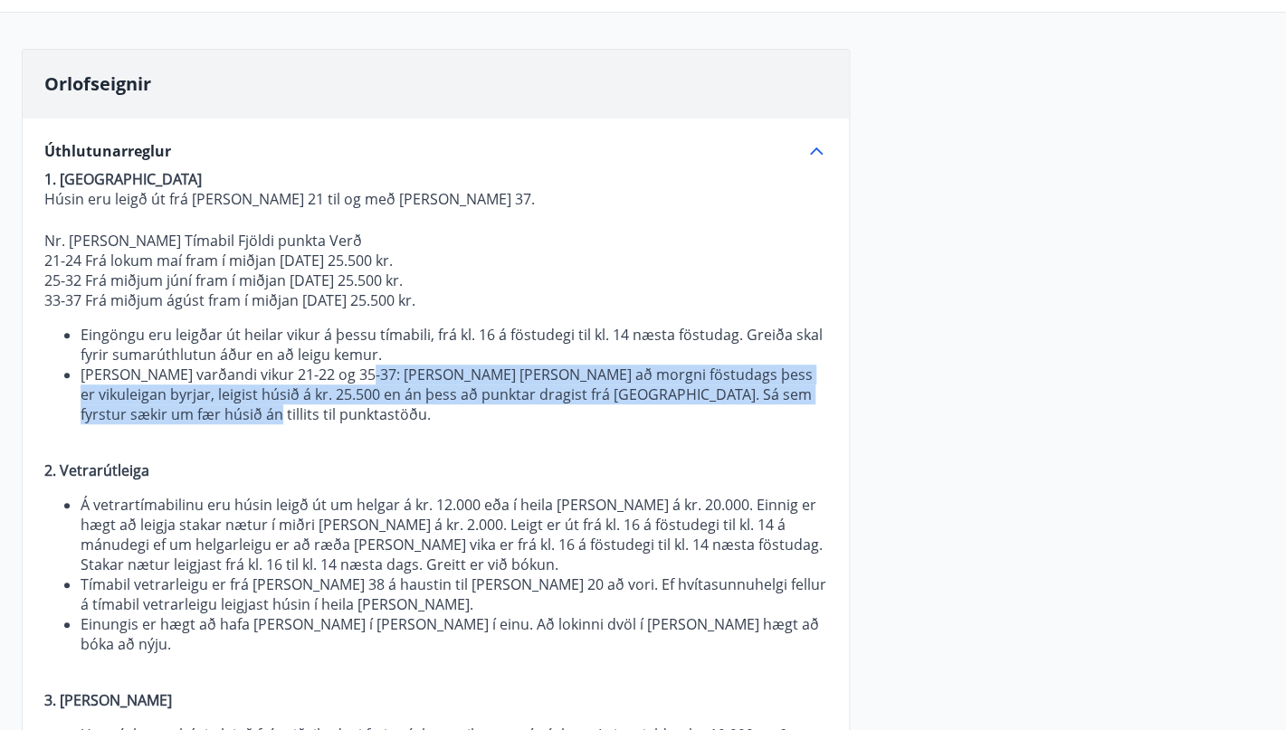
drag, startPoint x: 348, startPoint y: 378, endPoint x: 807, endPoint y: 410, distance: 460.0
click at [807, 410] on li "[PERSON_NAME] varðandi vikur 21-22 og 35-37: [PERSON_NAME] [PERSON_NAME] að mor…" at bounding box center [454, 395] width 747 height 60
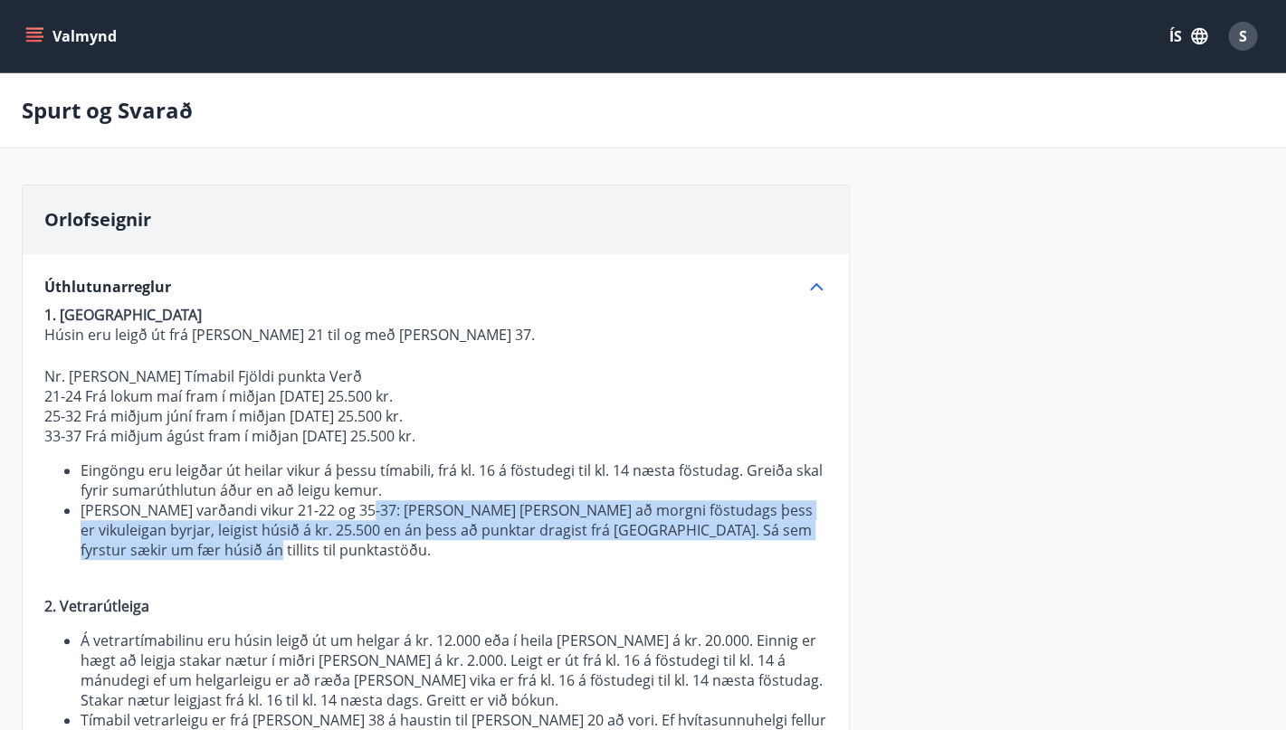
click at [42, 33] on icon "menu" at bounding box center [34, 33] width 16 height 2
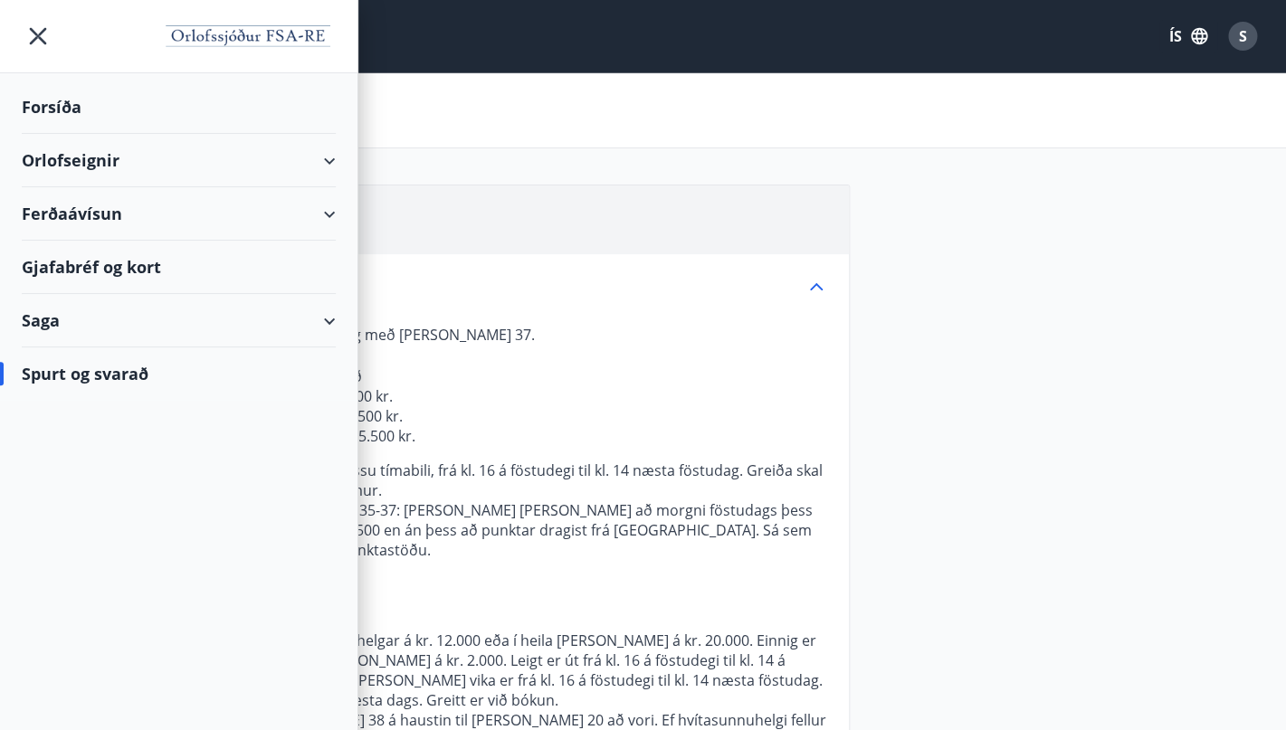
click at [297, 162] on div "Orlofseignir" at bounding box center [179, 160] width 314 height 53
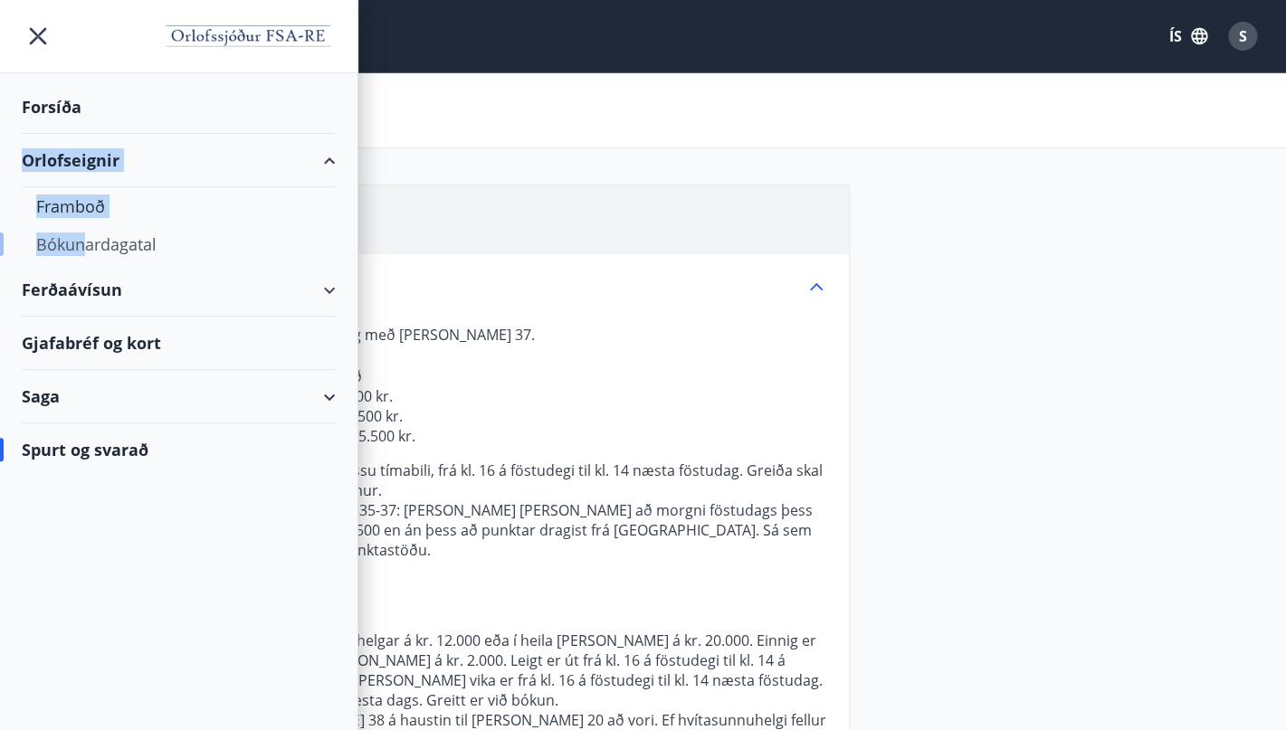
click at [86, 247] on div "Bókunardagatal" at bounding box center [178, 244] width 285 height 38
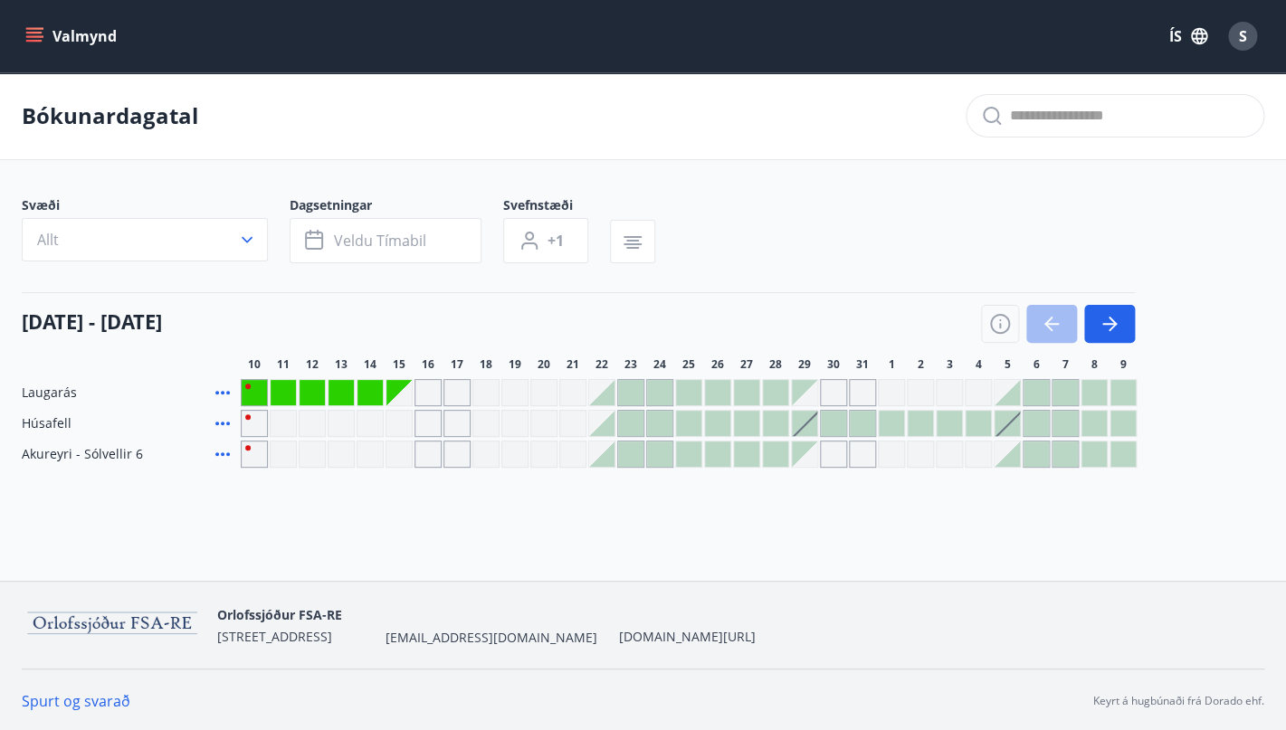
click at [248, 419] on div "Gráir dagar eru ekki bókanlegir" at bounding box center [254, 423] width 27 height 27
click at [248, 447] on div "Gráir dagar eru ekki bókanlegir" at bounding box center [254, 454] width 27 height 27
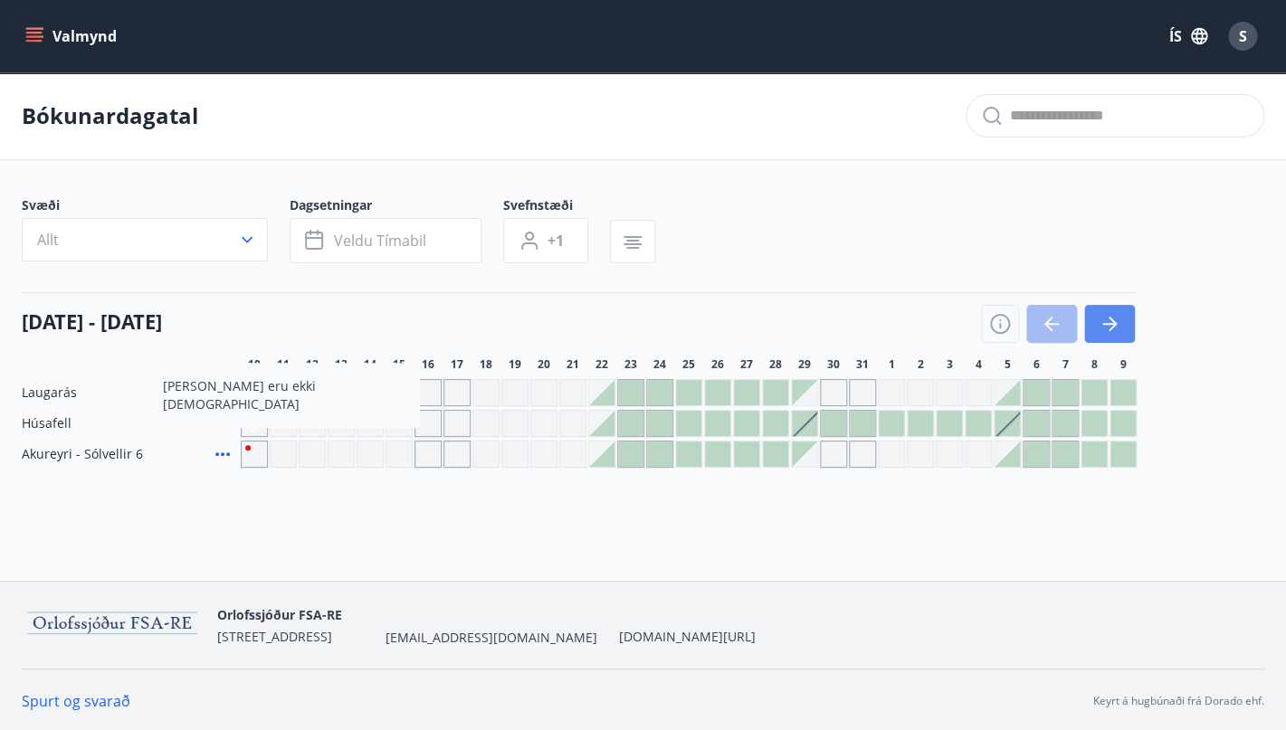
click at [1112, 319] on icon "button" at bounding box center [1113, 324] width 8 height 14
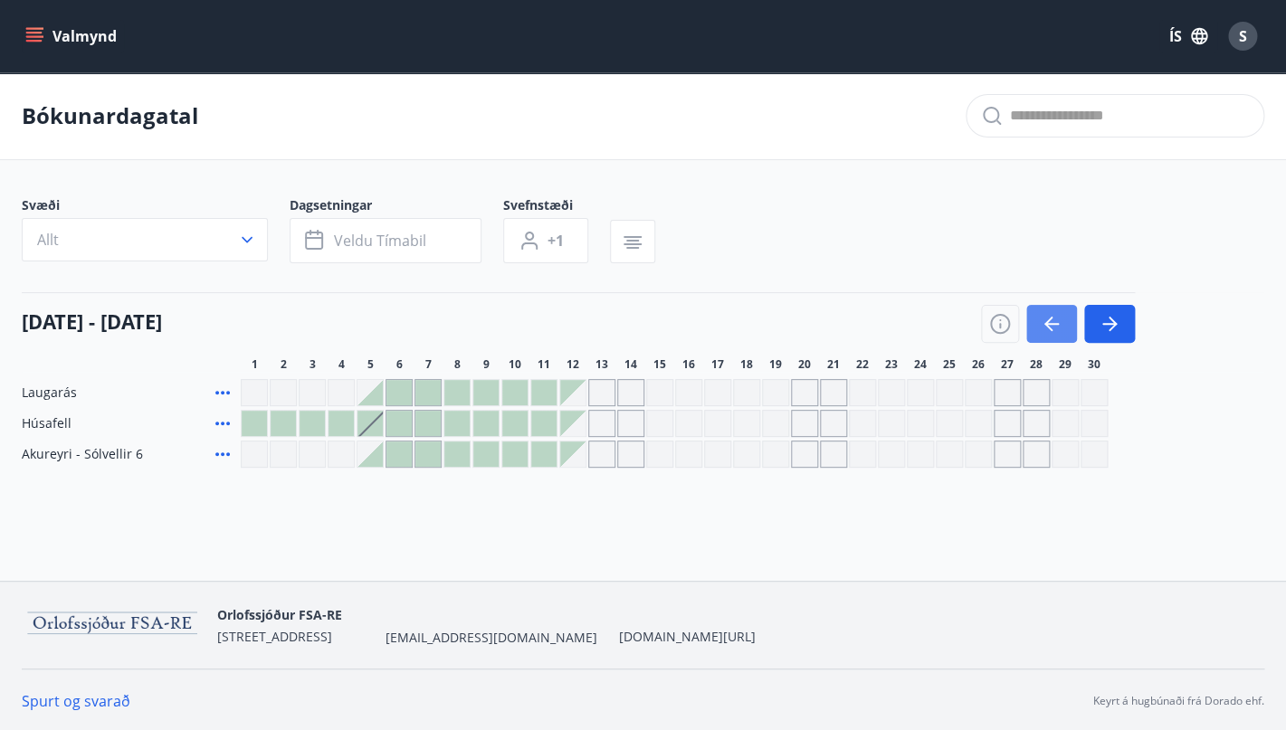
click at [1055, 320] on icon "button" at bounding box center [1052, 324] width 22 height 22
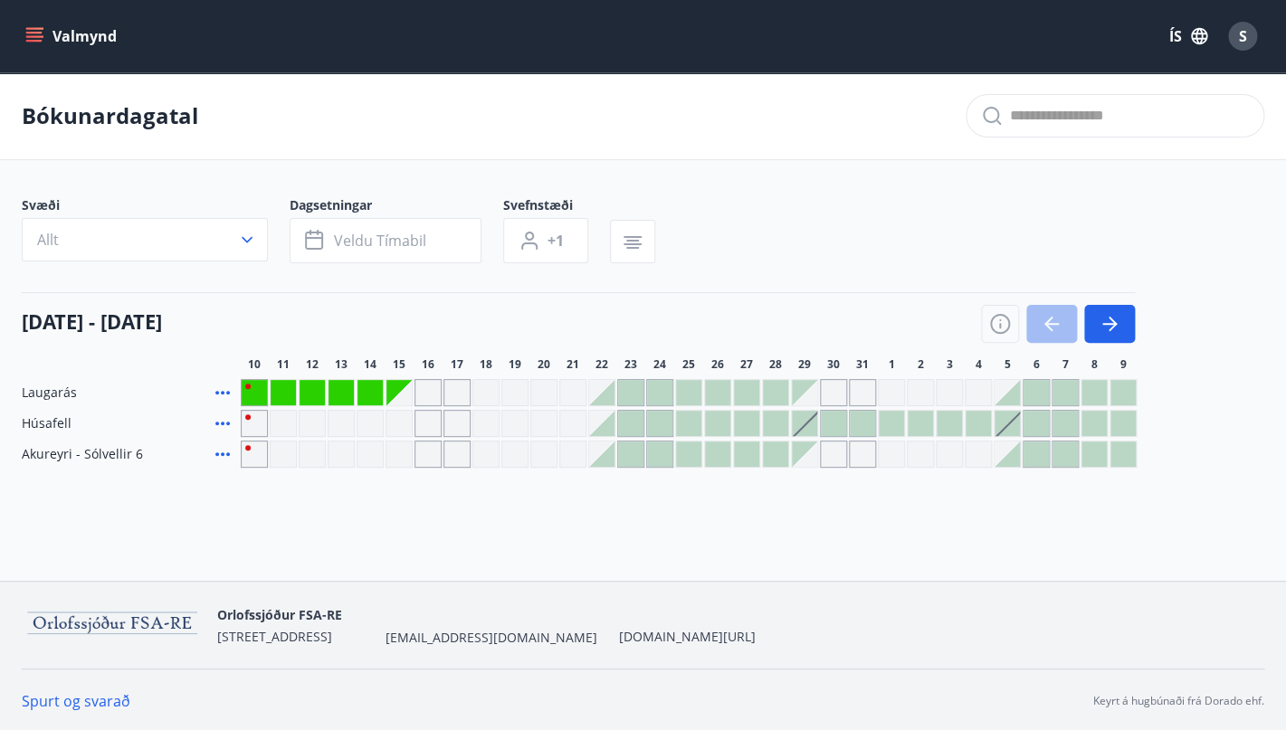
click at [40, 33] on icon "menu" at bounding box center [34, 33] width 16 height 2
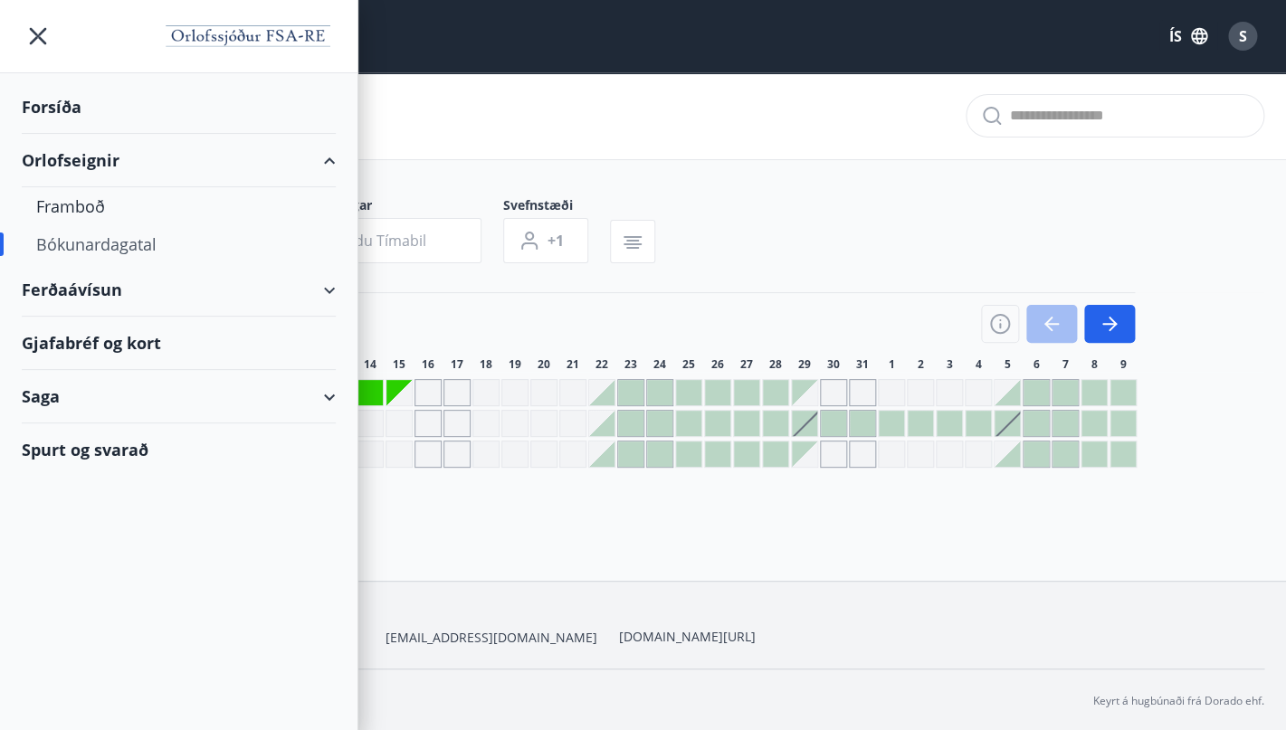
click at [43, 107] on div "Forsíða" at bounding box center [179, 107] width 314 height 53
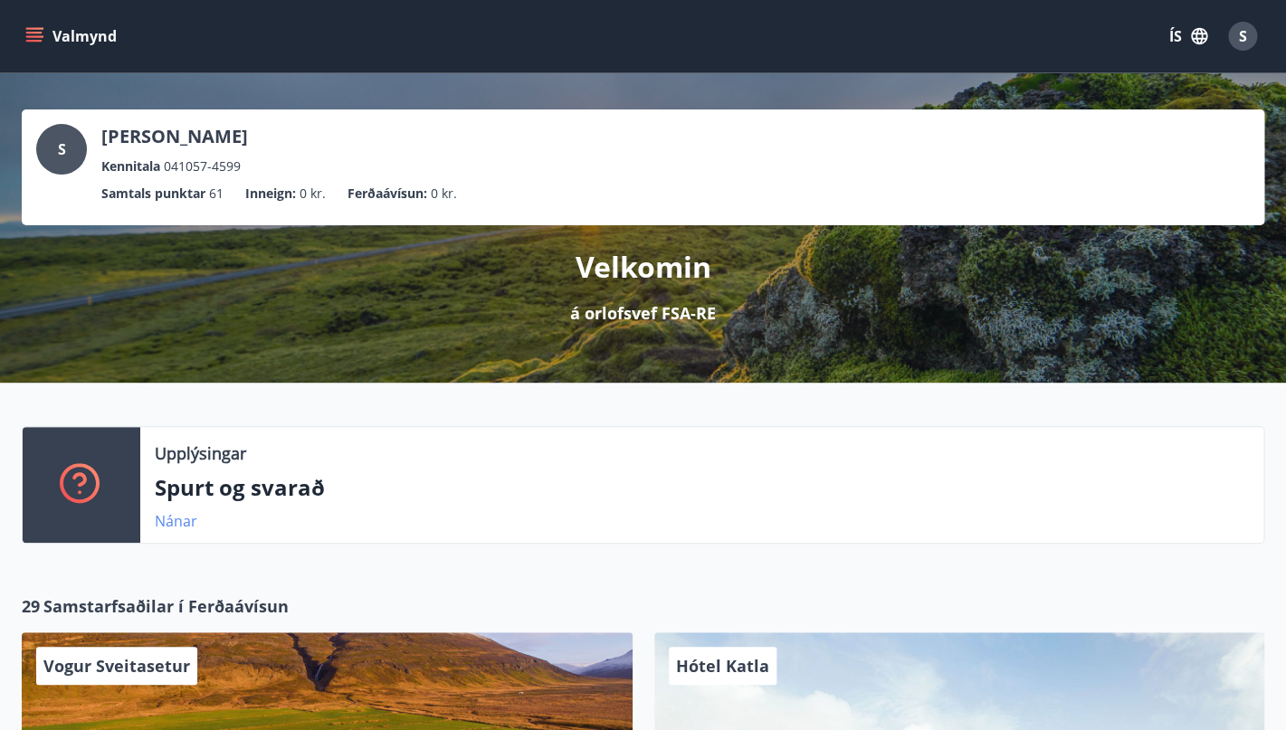
click at [169, 520] on link "Nánar" at bounding box center [176, 521] width 43 height 20
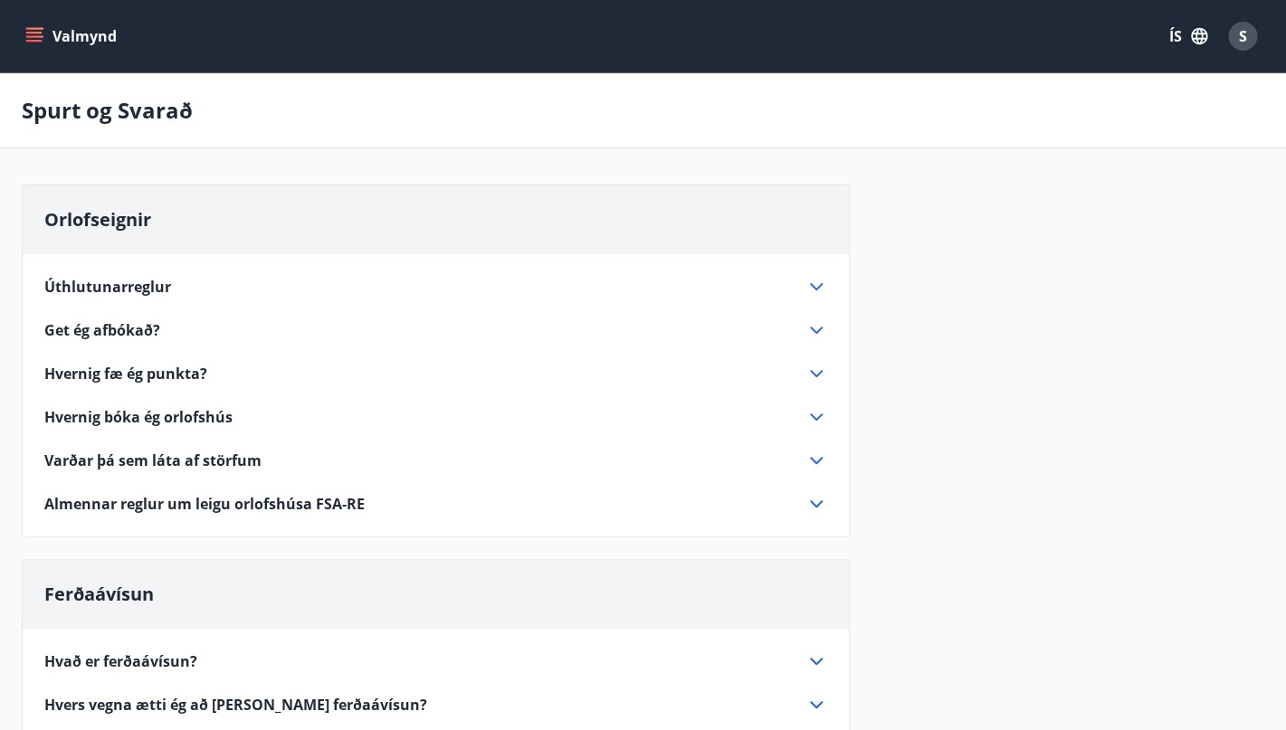
click at [816, 290] on icon at bounding box center [816, 286] width 13 height 7
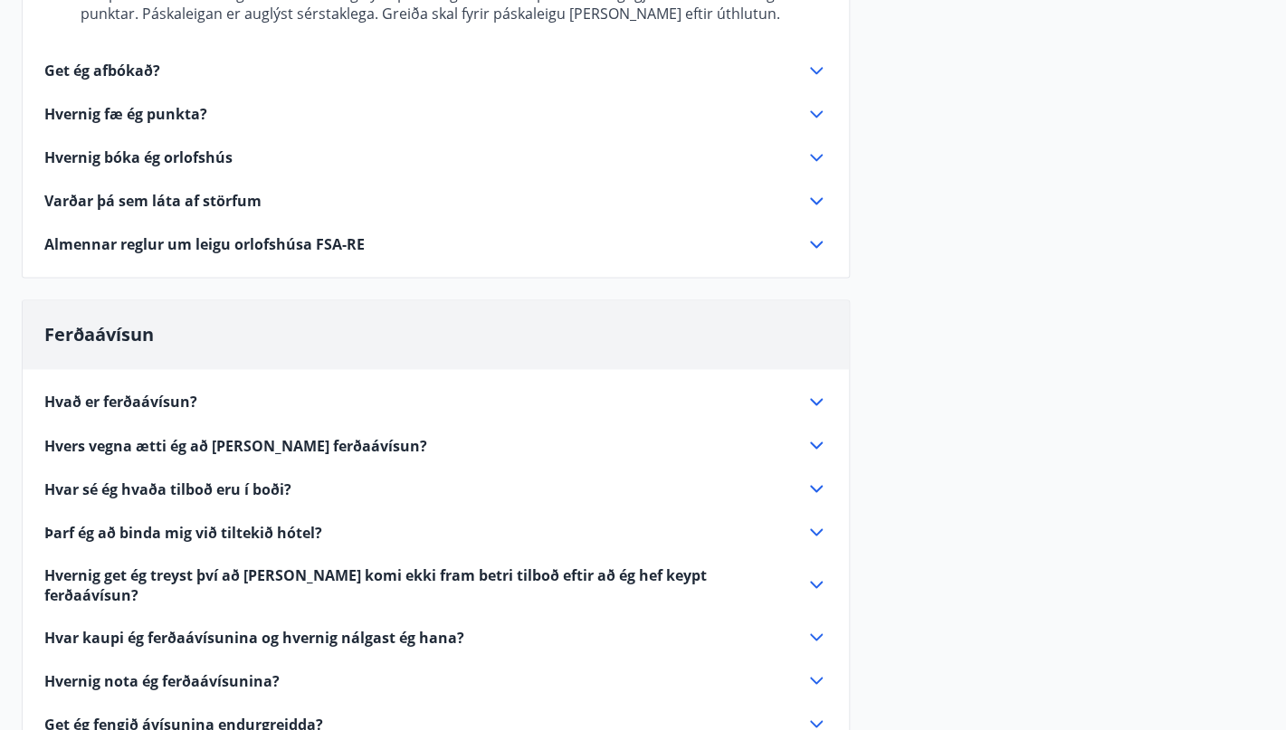
scroll to position [879, 0]
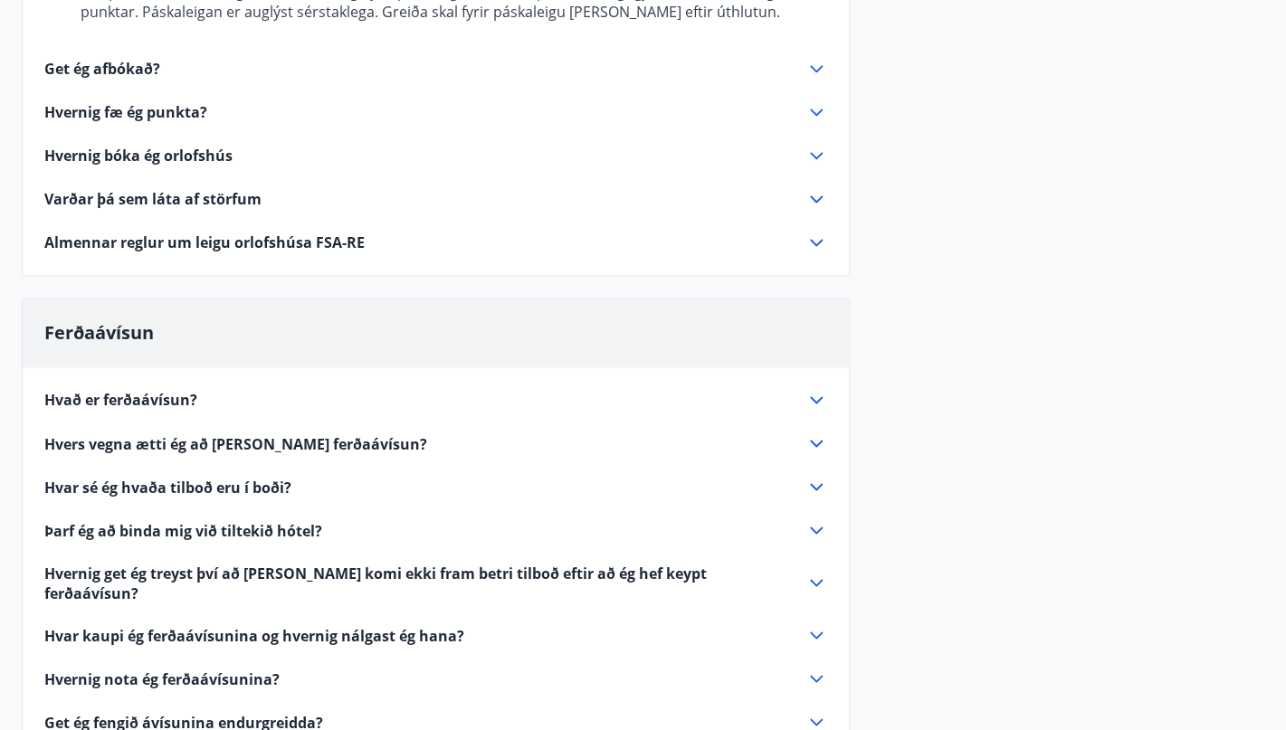
click at [166, 146] on span "Hvernig bóka ég orlofshús" at bounding box center [138, 156] width 188 height 20
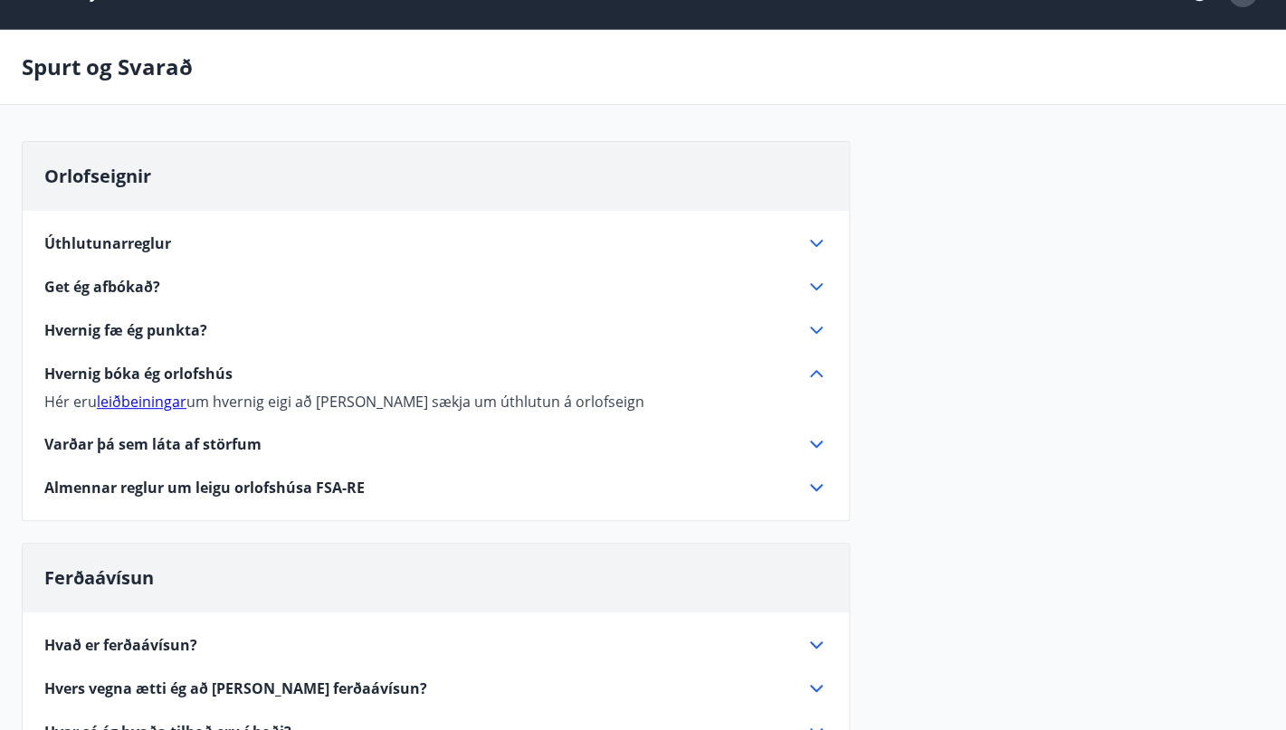
scroll to position [0, 0]
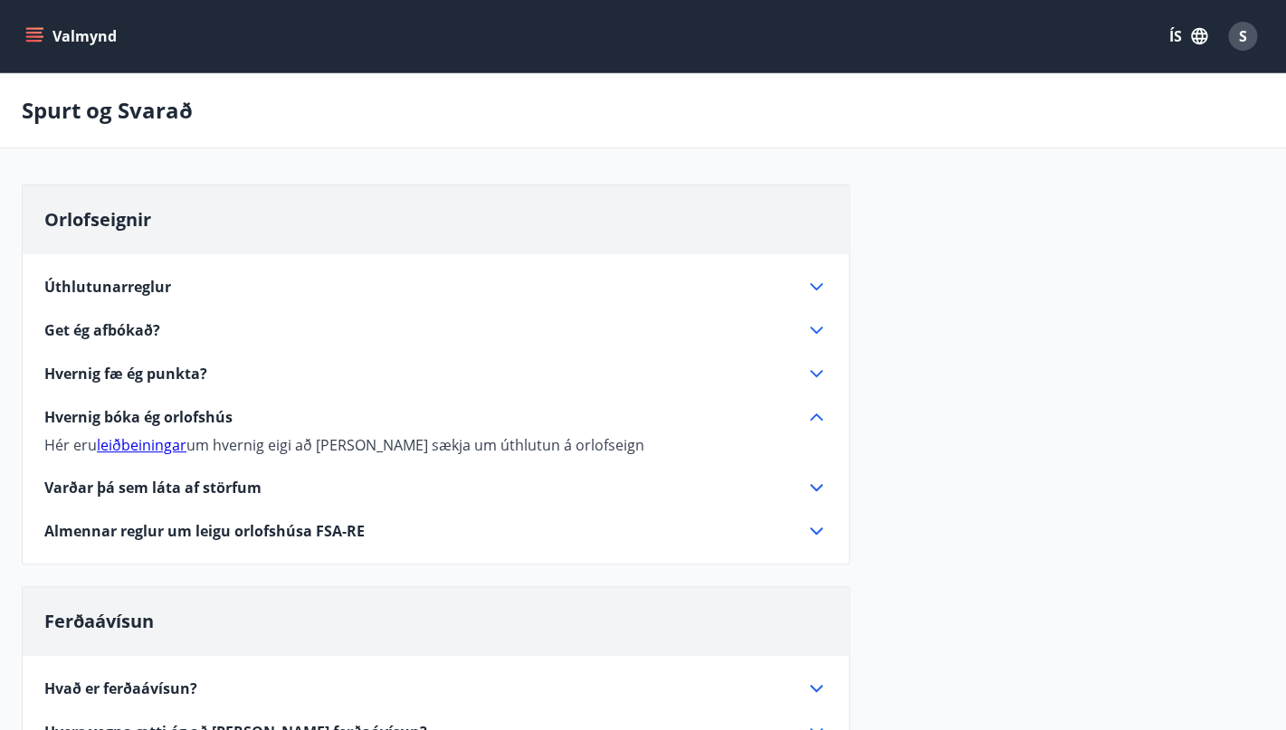
click at [159, 448] on link "leiðbeiningar" at bounding box center [142, 445] width 90 height 20
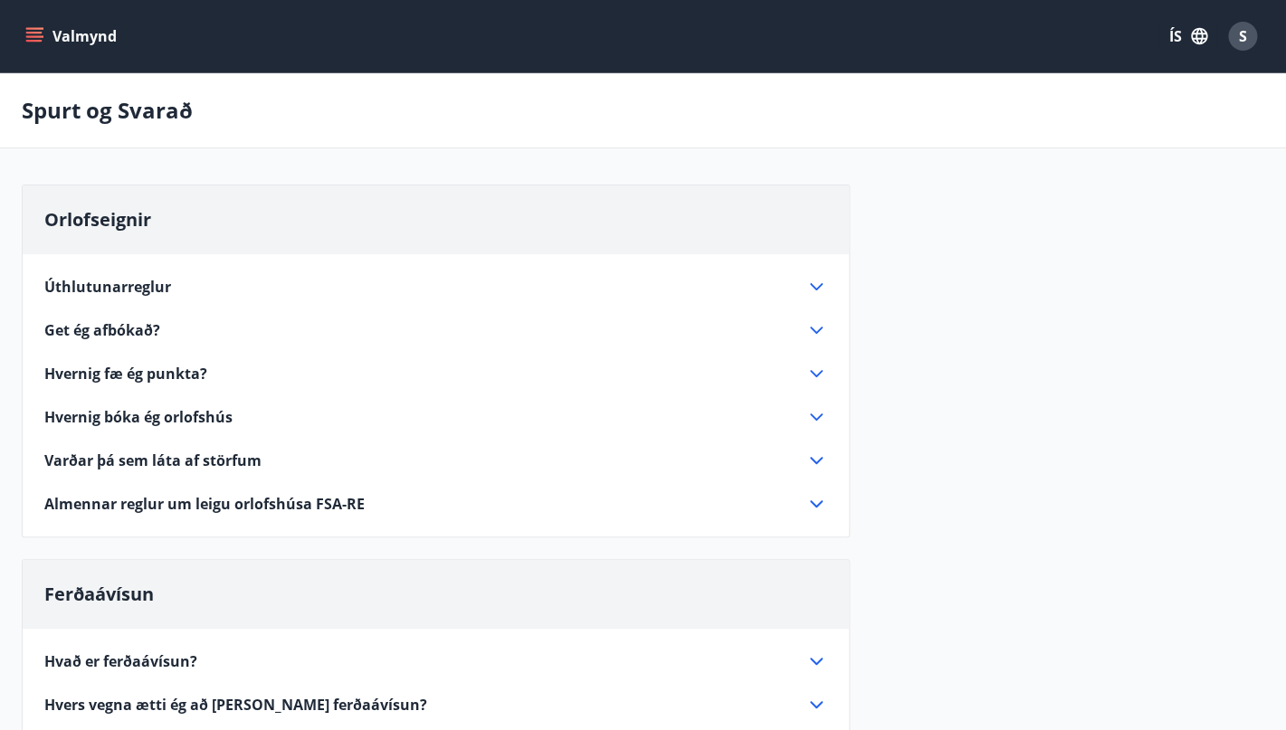
click at [132, 289] on span "Úthlutunarreglur" at bounding box center [107, 287] width 127 height 20
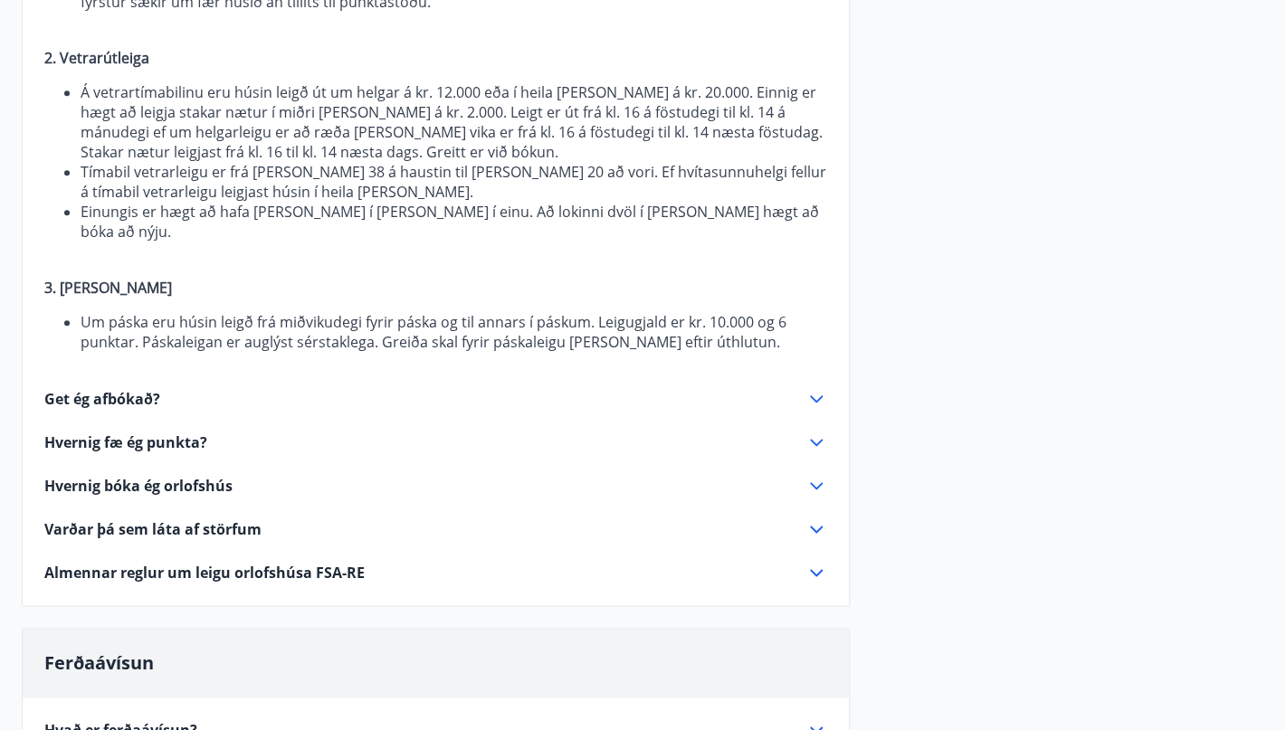
scroll to position [552, 0]
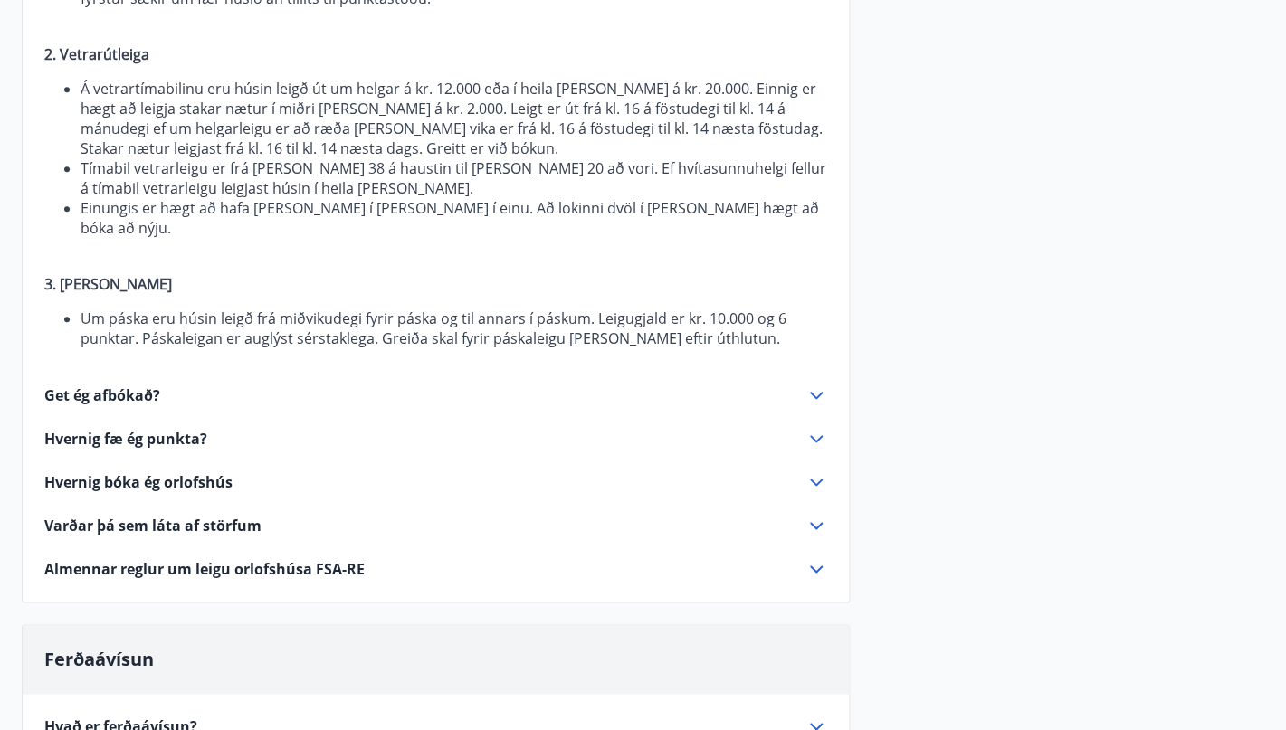
click at [257, 559] on span "Almennar reglur um leigu orlofshúsa FSA-RE" at bounding box center [204, 569] width 320 height 20
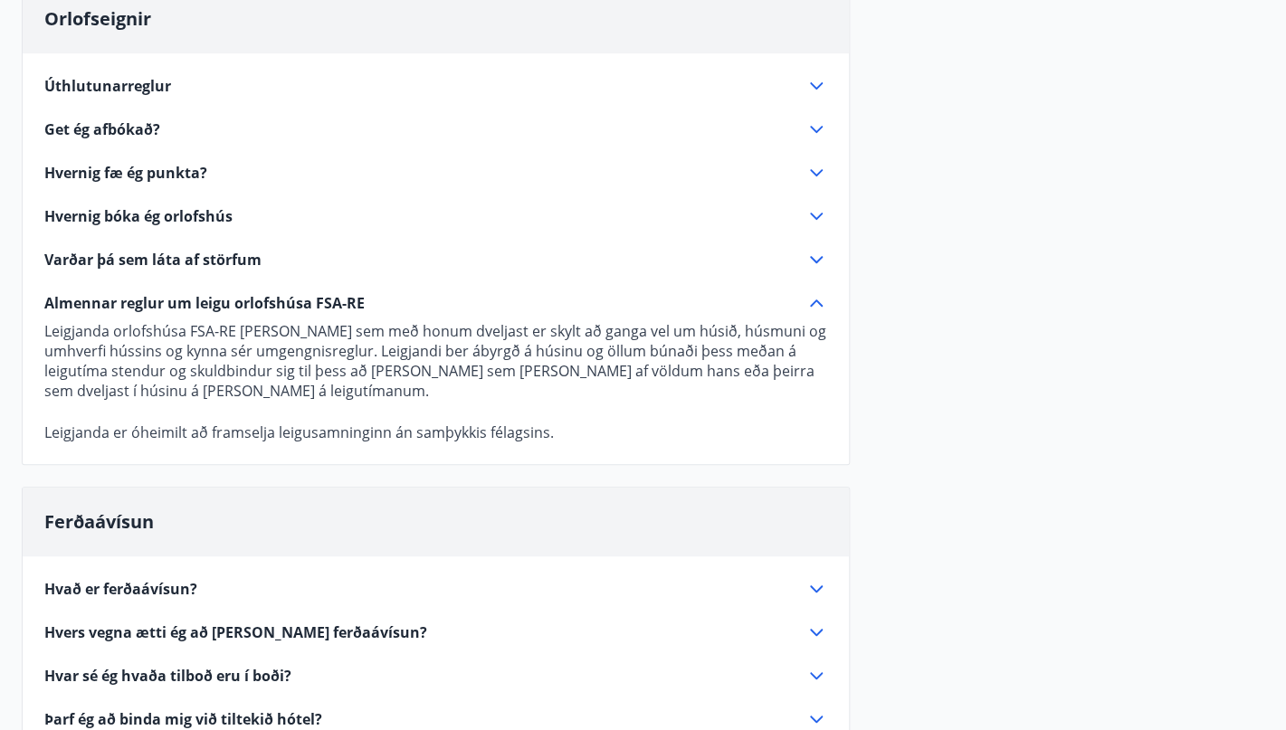
scroll to position [189, 0]
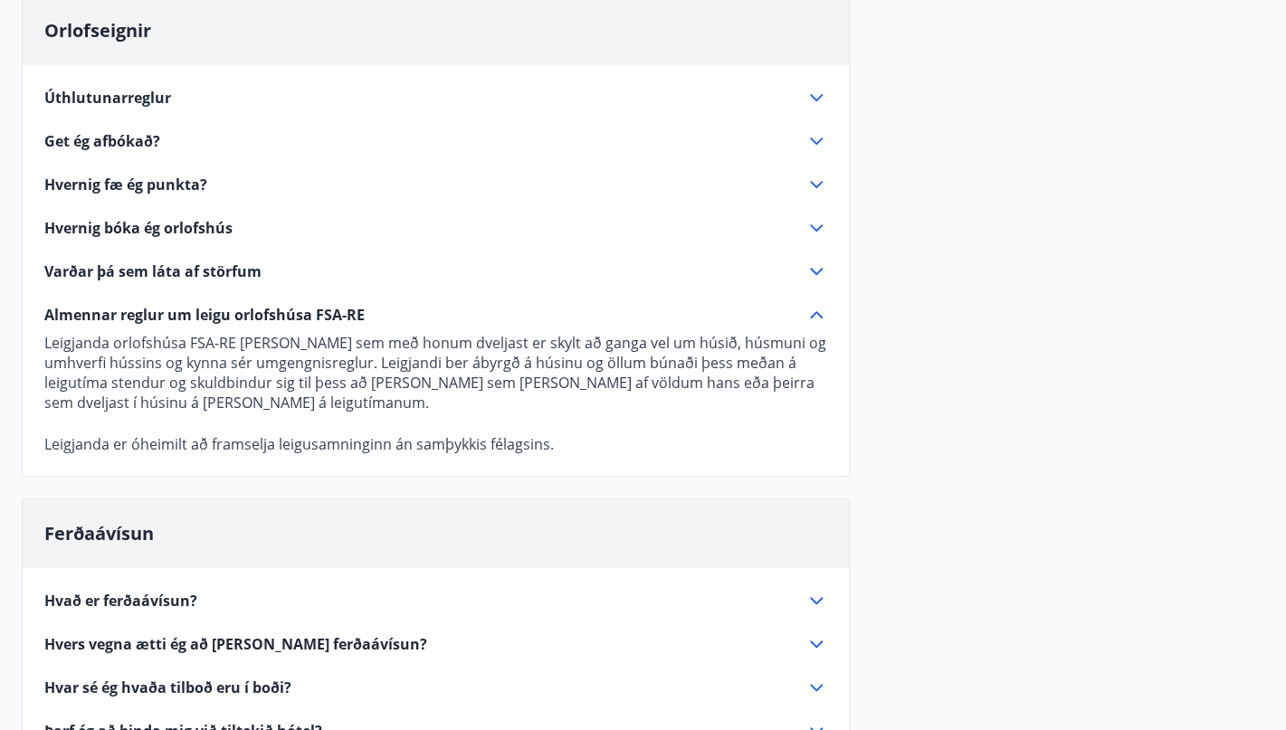
click at [822, 224] on icon at bounding box center [816, 227] width 13 height 7
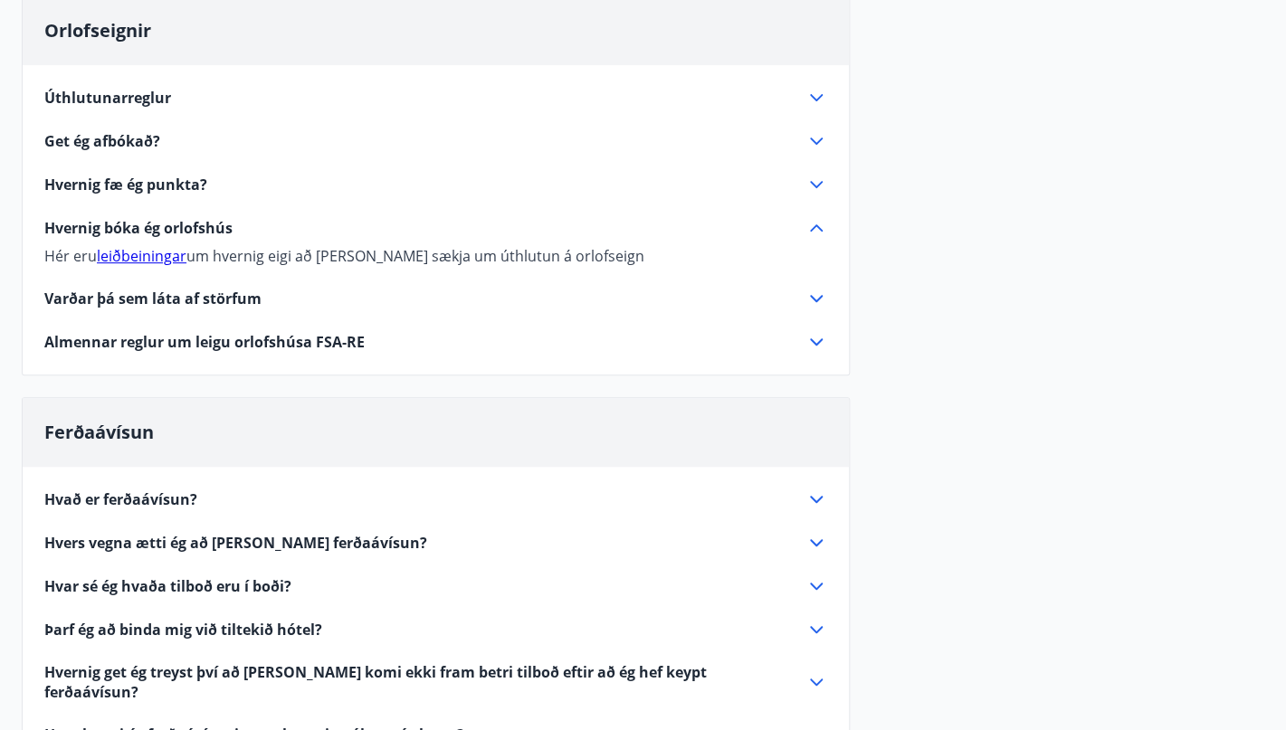
click at [147, 257] on link "leiðbeiningar" at bounding box center [142, 256] width 90 height 20
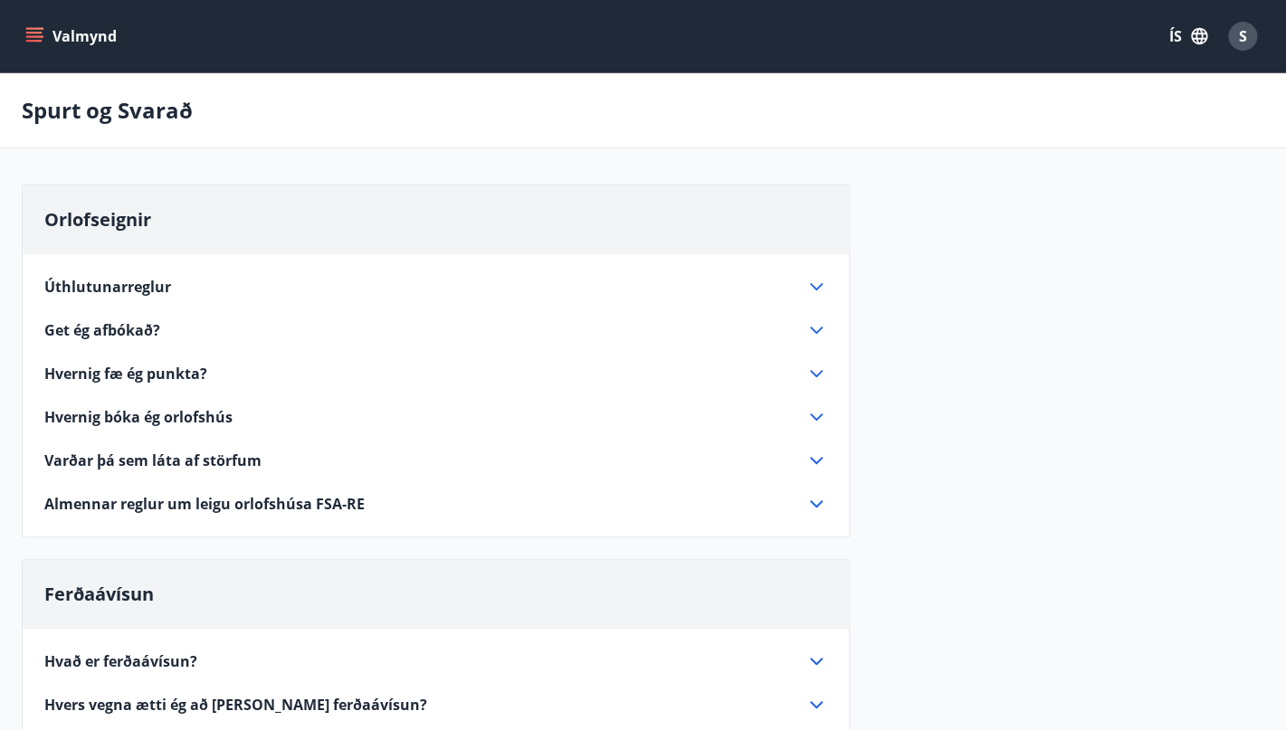
click at [85, 288] on span "Úthlutunarreglur" at bounding box center [107, 287] width 127 height 20
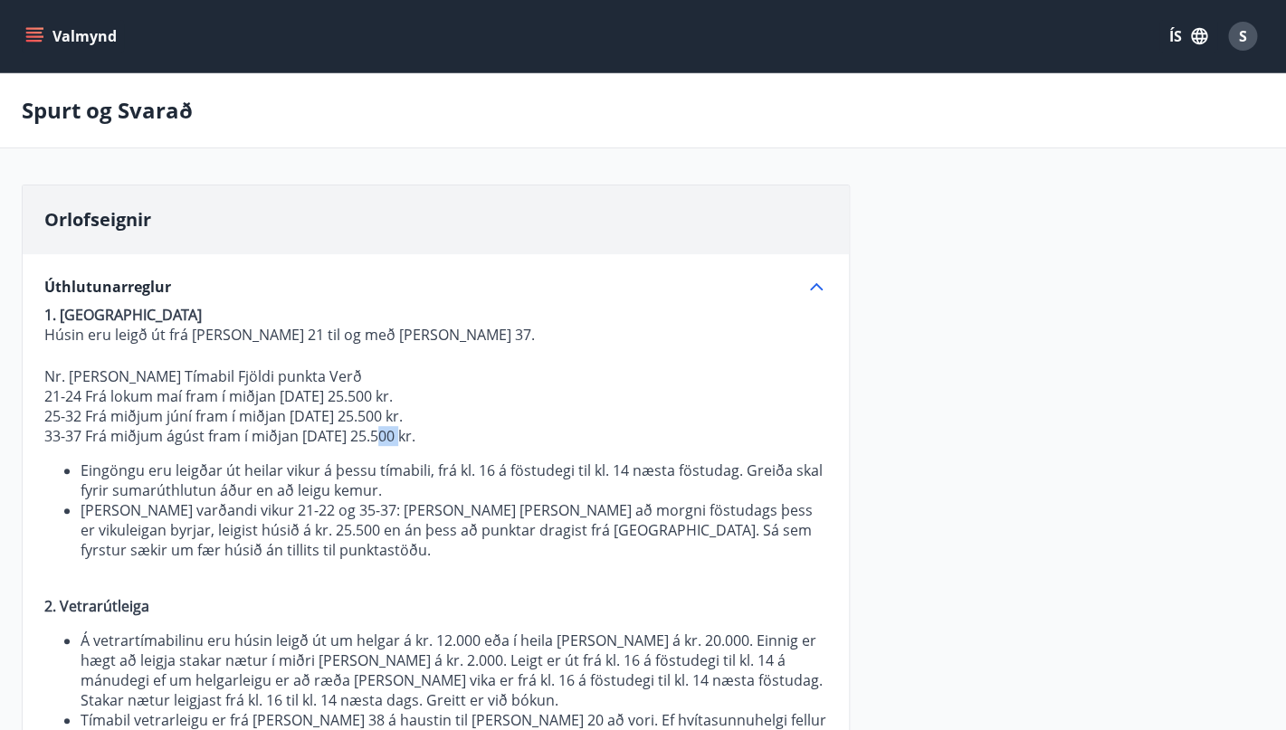
drag, startPoint x: 397, startPoint y: 440, endPoint x: 378, endPoint y: 440, distance: 19.0
click at [378, 440] on p "33-37 Frá miðjum ágúst fram í miðjan [DATE] 25.500 kr." at bounding box center [435, 436] width 783 height 20
click at [32, 27] on icon "menu" at bounding box center [34, 36] width 18 height 18
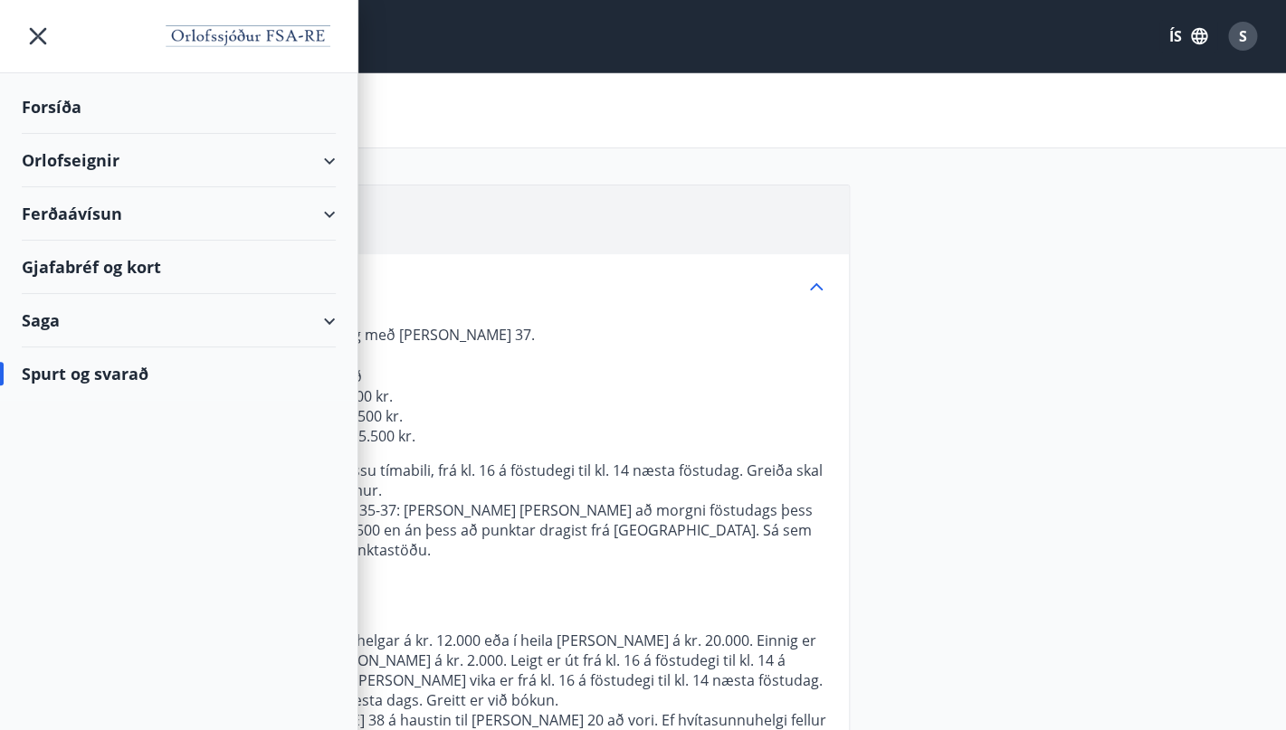
click at [91, 155] on div "Orlofseignir" at bounding box center [179, 160] width 314 height 53
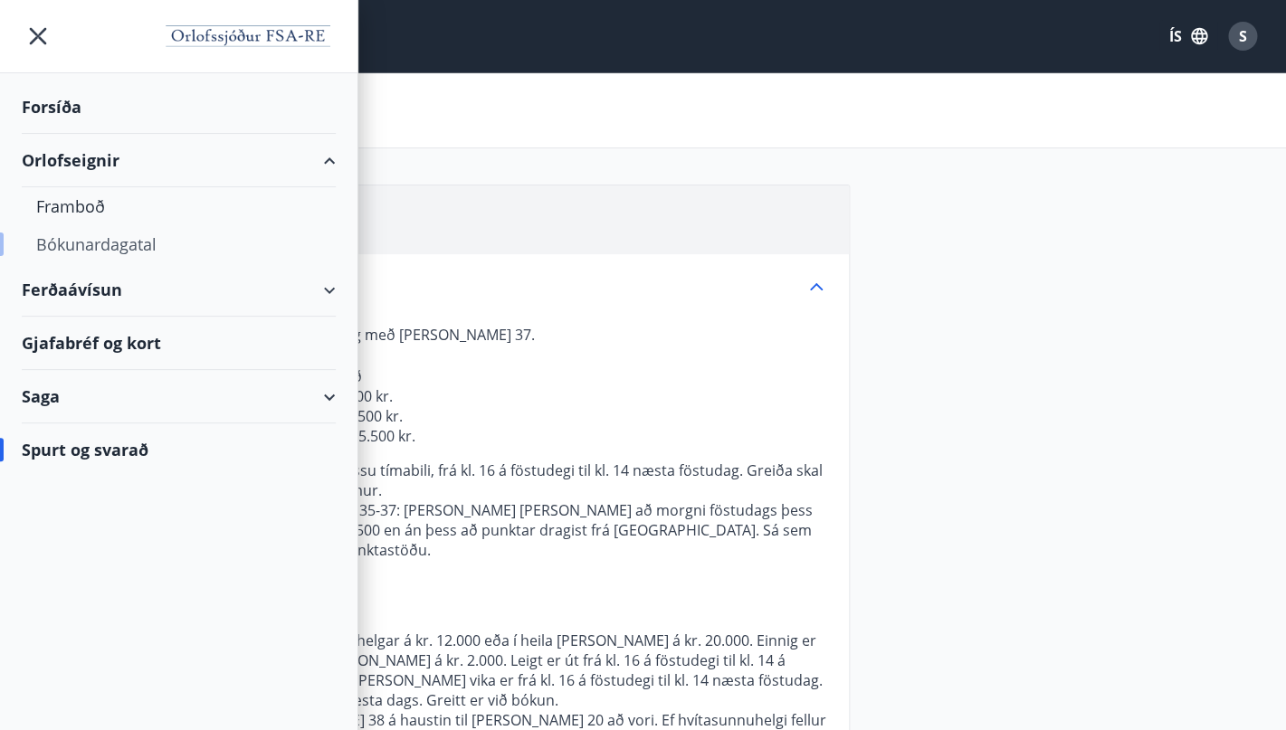
click at [99, 246] on div "Bókunardagatal" at bounding box center [178, 244] width 285 height 38
